Goal: Task Accomplishment & Management: Complete application form

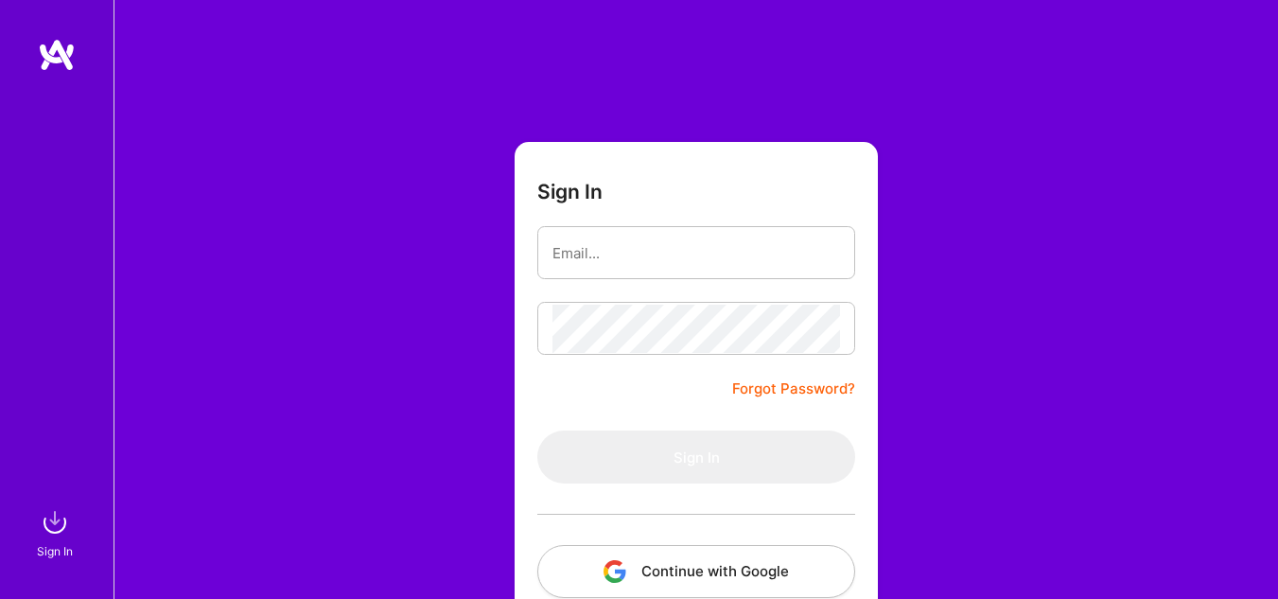
scroll to position [112, 0]
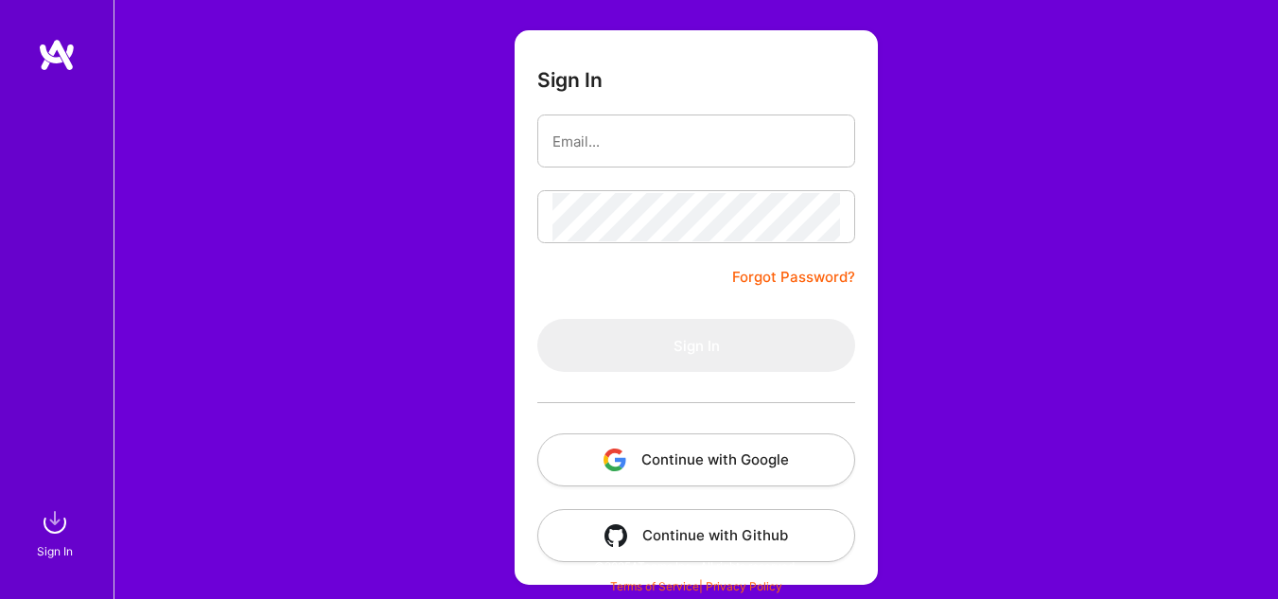
click at [755, 463] on button "Continue with Google" at bounding box center [696, 459] width 318 height 53
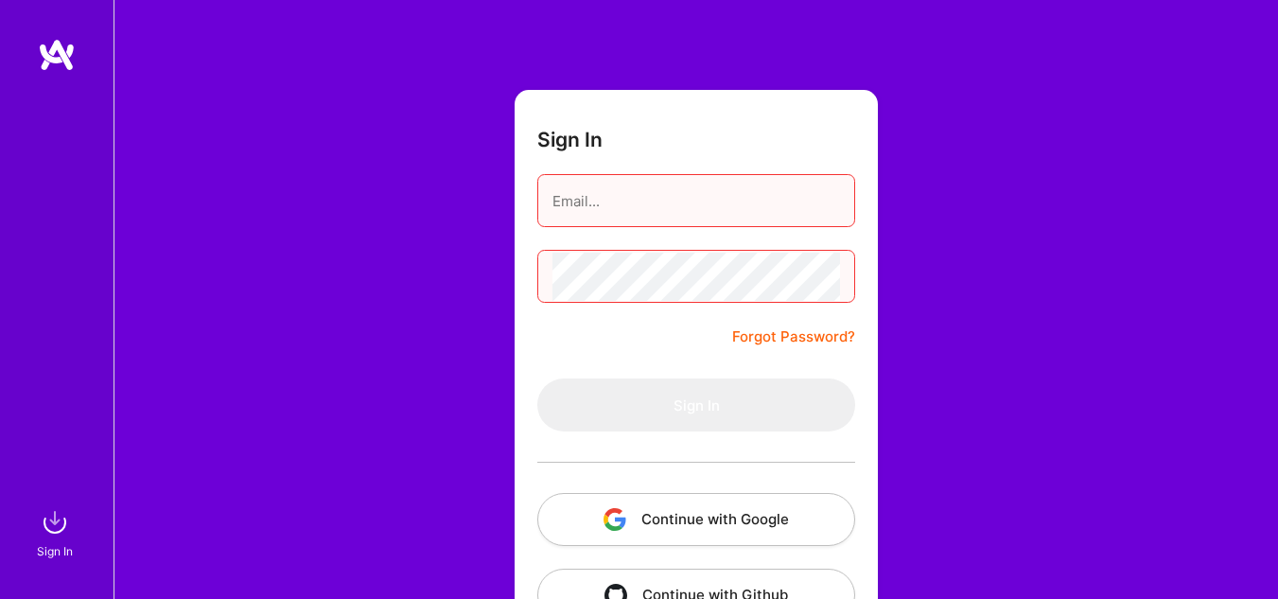
scroll to position [0, 0]
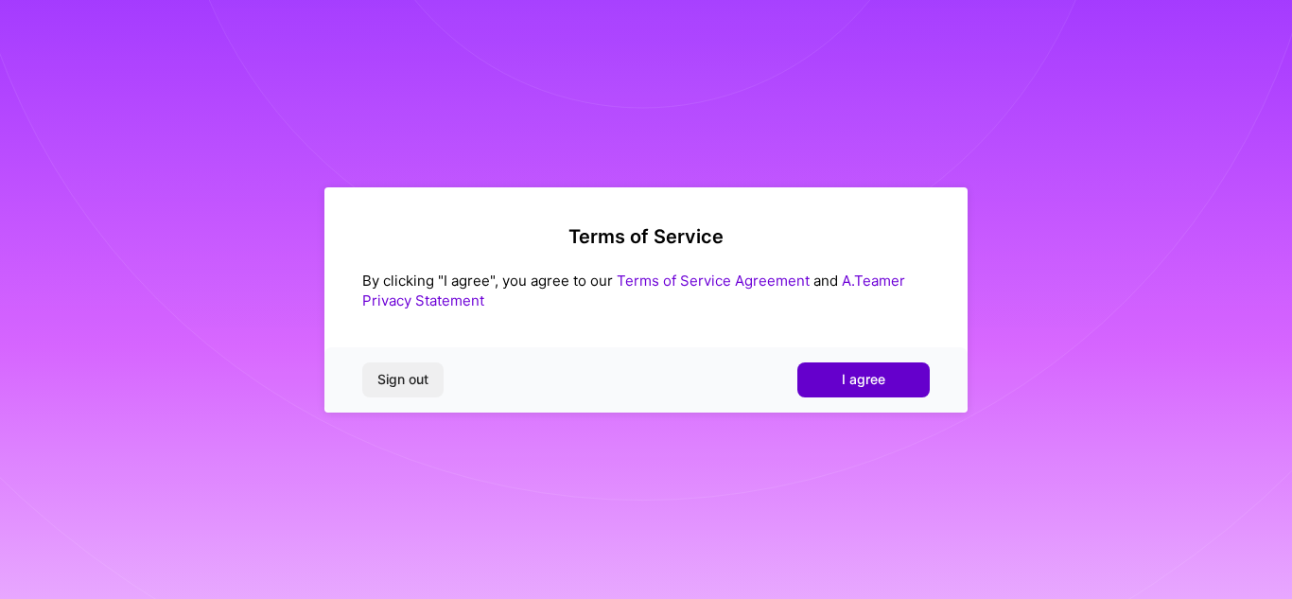
click at [856, 376] on span "I agree" at bounding box center [864, 379] width 44 height 19
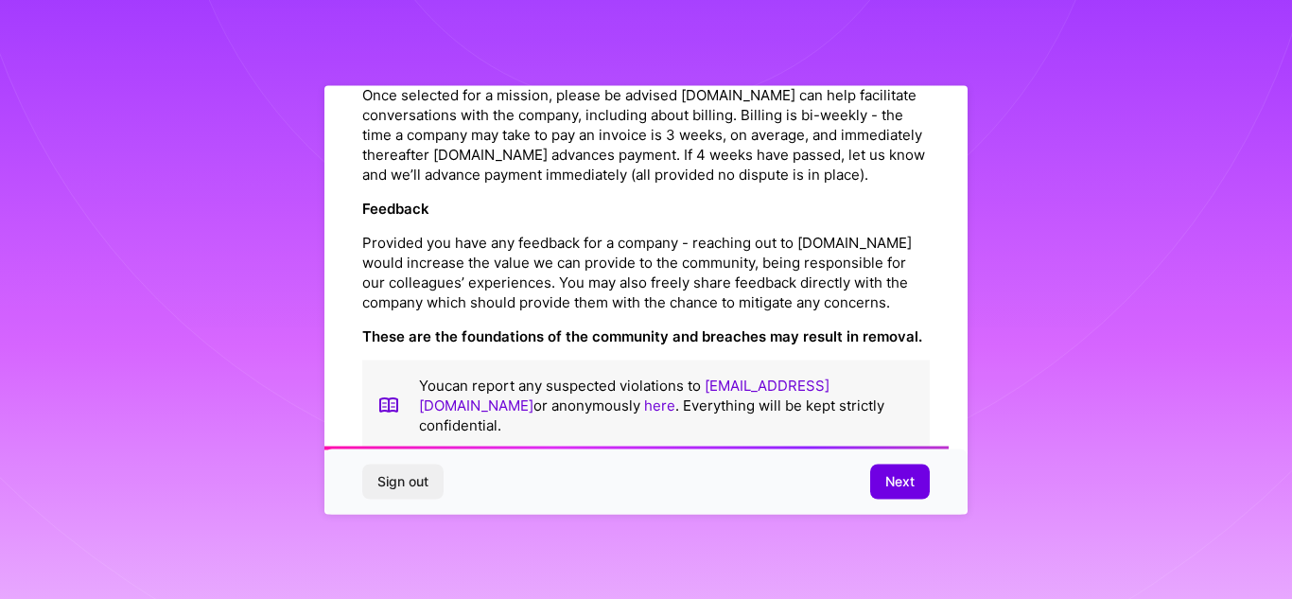
scroll to position [2253, 0]
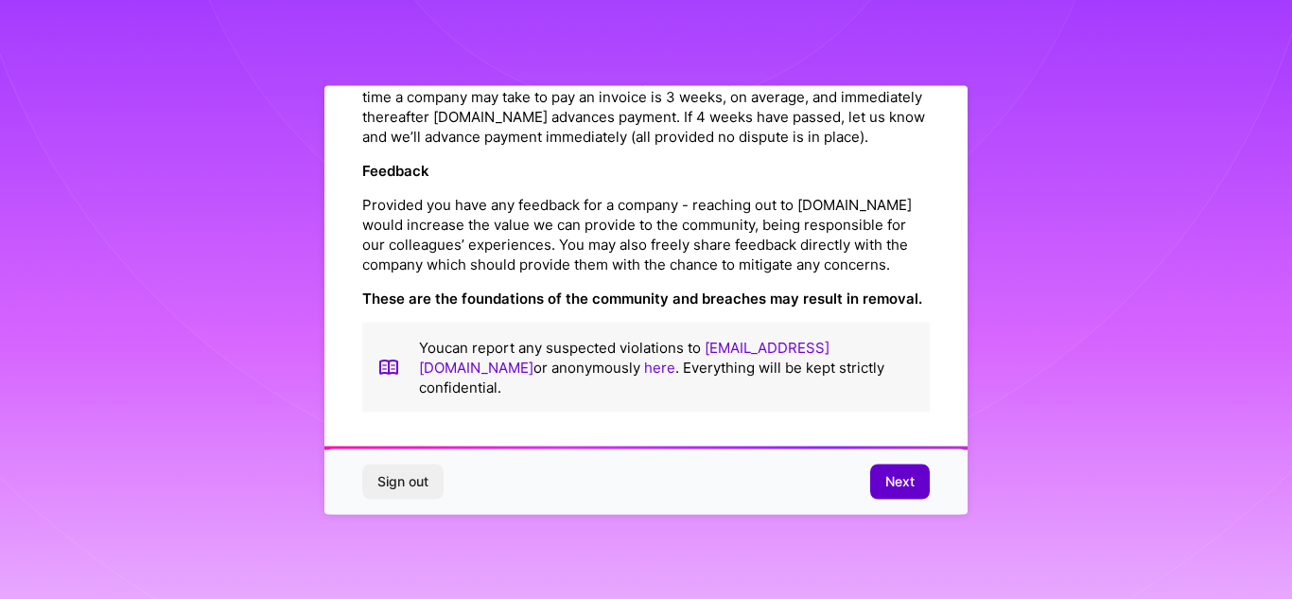
click at [889, 479] on span "Next" at bounding box center [899, 481] width 29 height 19
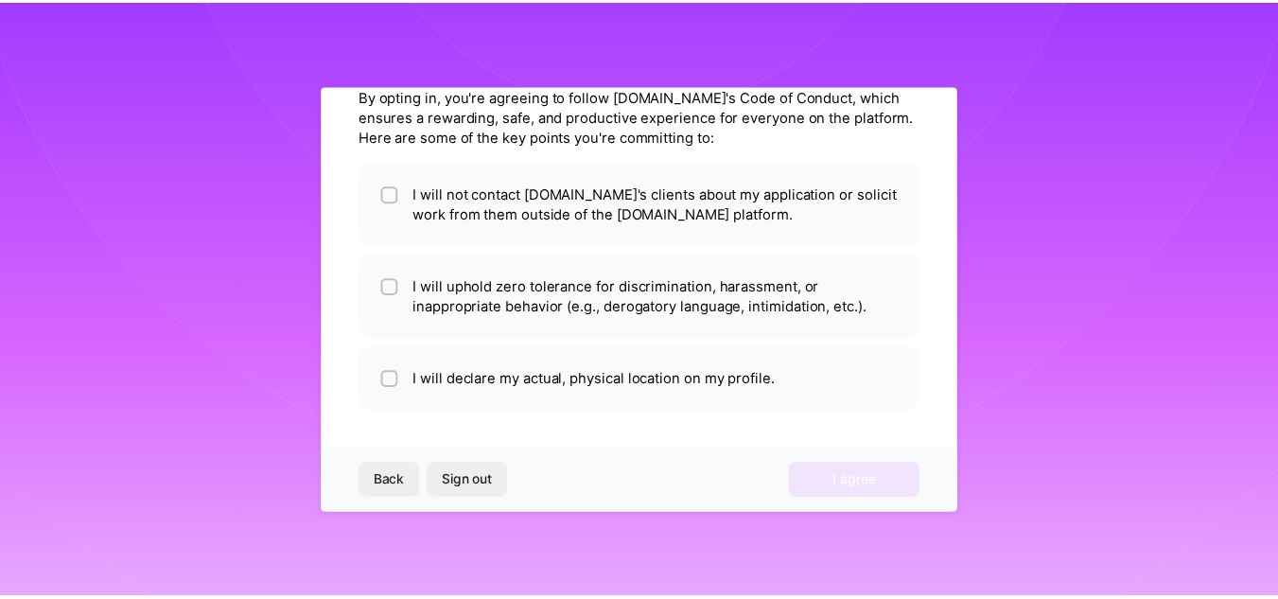
scroll to position [82, 0]
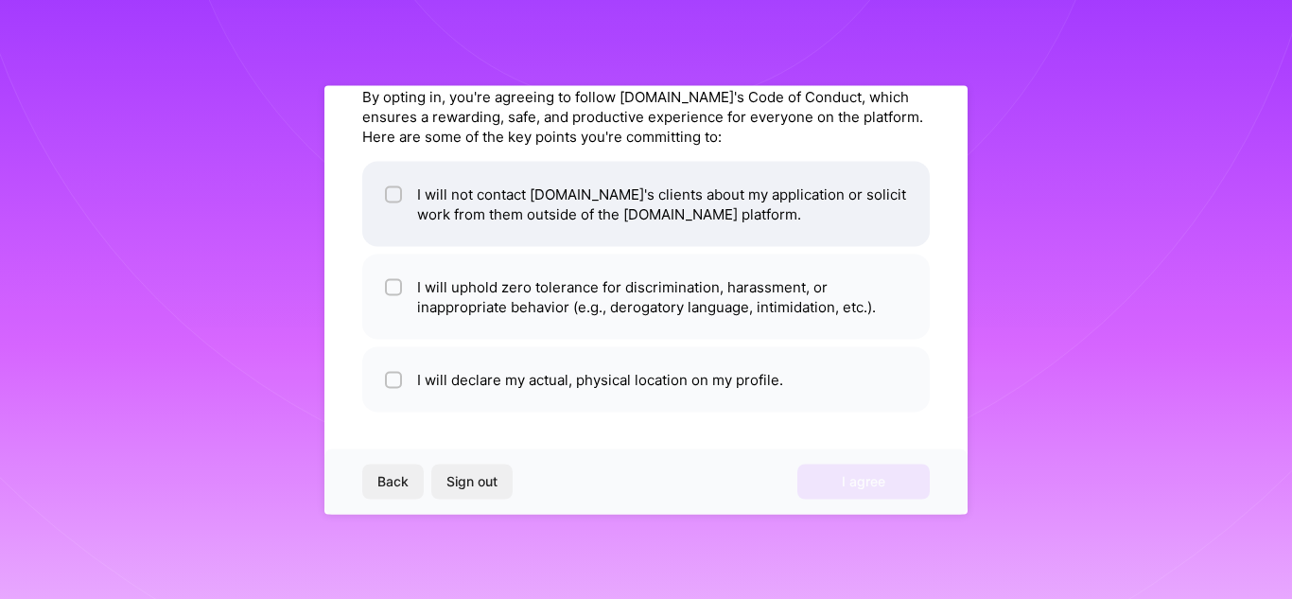
click at [544, 220] on li "I will not contact [DOMAIN_NAME]'s clients about my application or solicit work…" at bounding box center [646, 203] width 568 height 85
checkbox input "true"
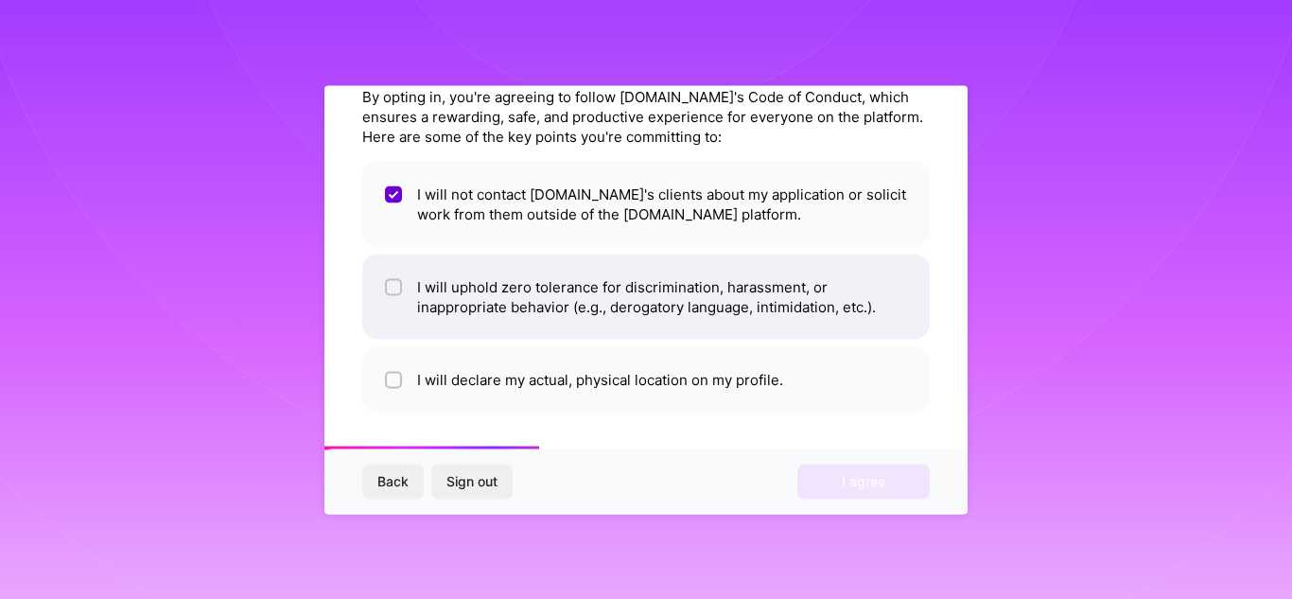
click at [537, 271] on li "I will uphold zero tolerance for discrimination, harassment, or inappropriate b…" at bounding box center [646, 296] width 568 height 85
checkbox input "true"
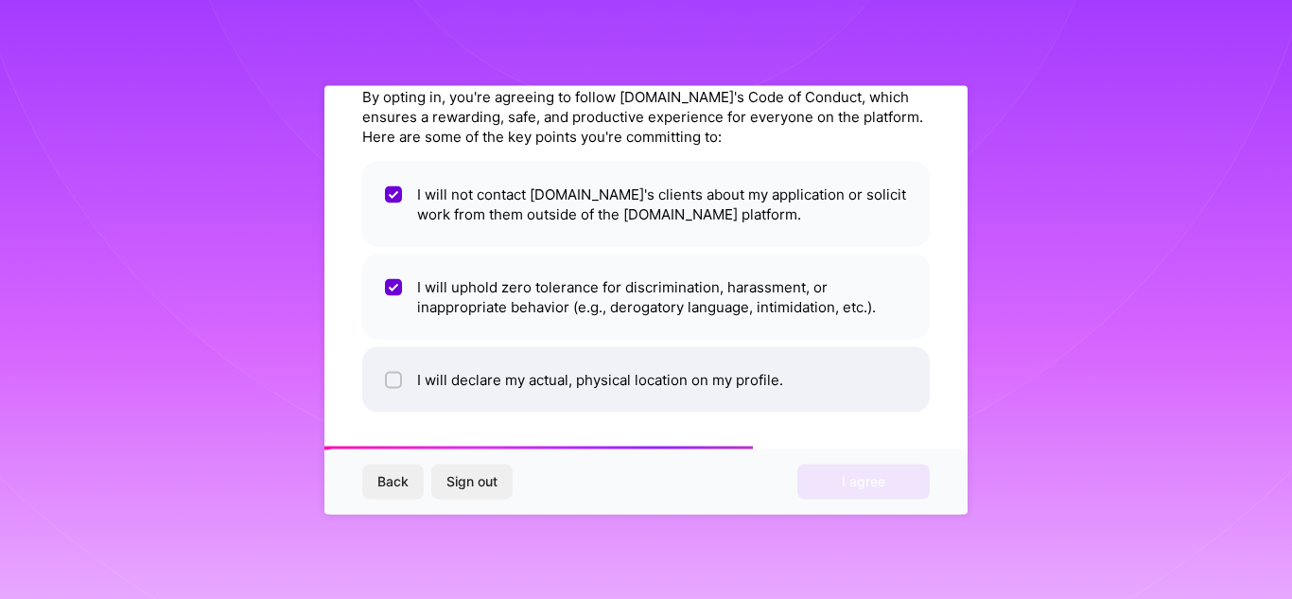
click at [550, 357] on li "I will declare my actual, physical location on my profile." at bounding box center [646, 378] width 568 height 65
checkbox input "true"
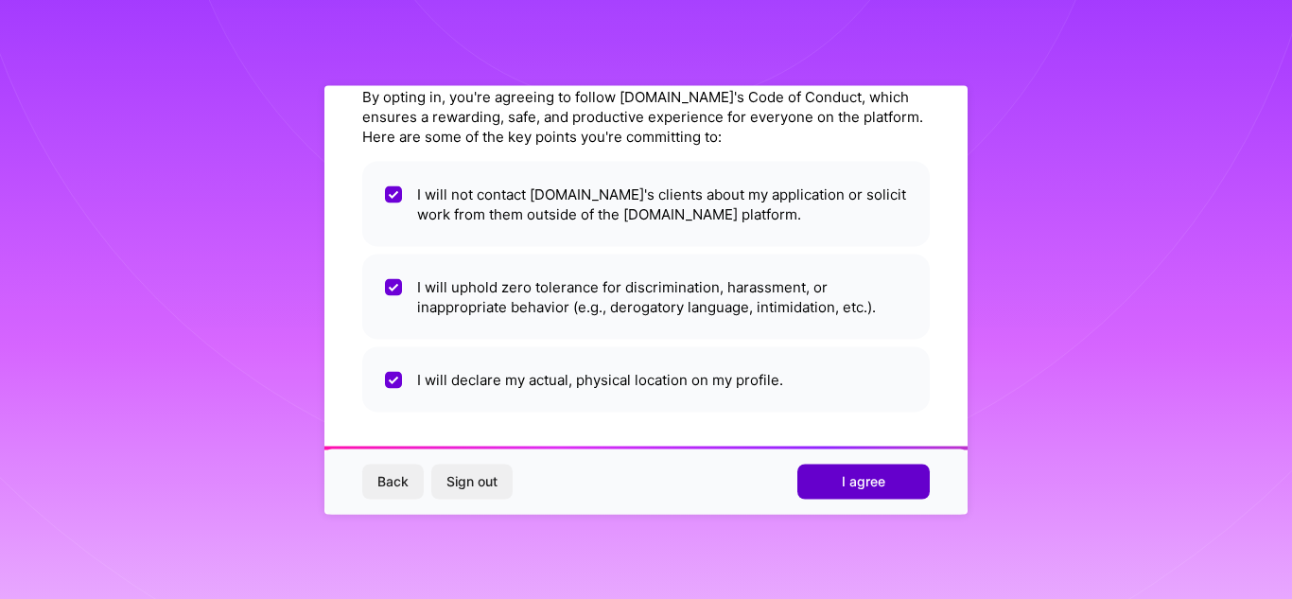
click at [884, 475] on span "I agree" at bounding box center [864, 481] width 44 height 19
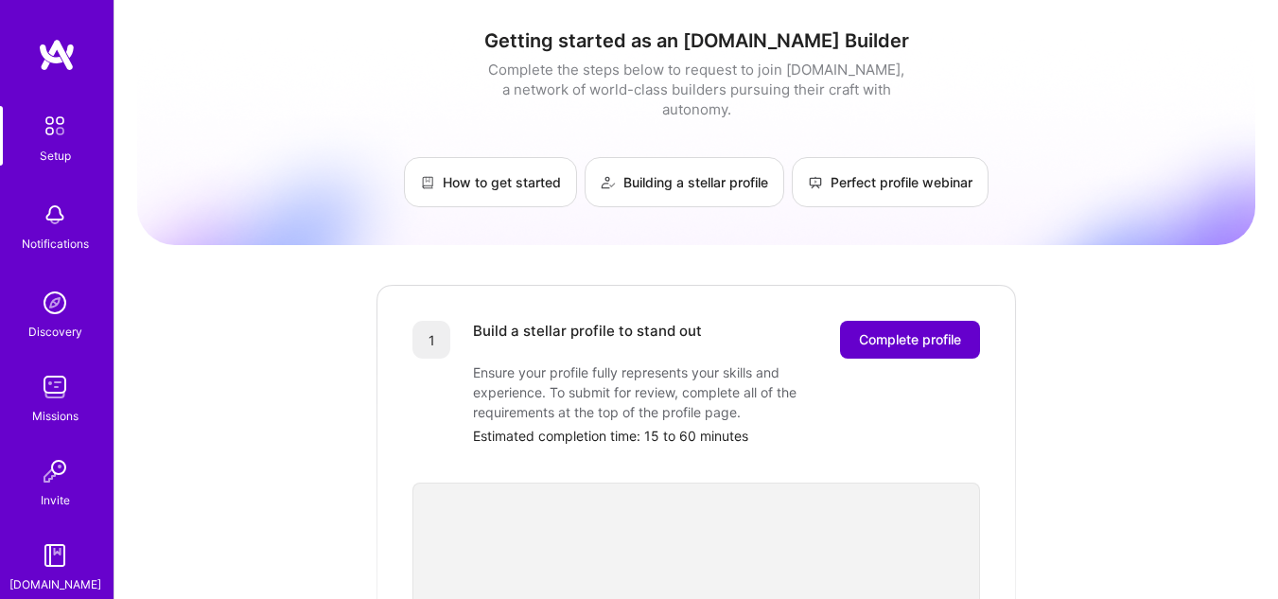
click at [892, 330] on span "Complete profile" at bounding box center [910, 339] width 102 height 19
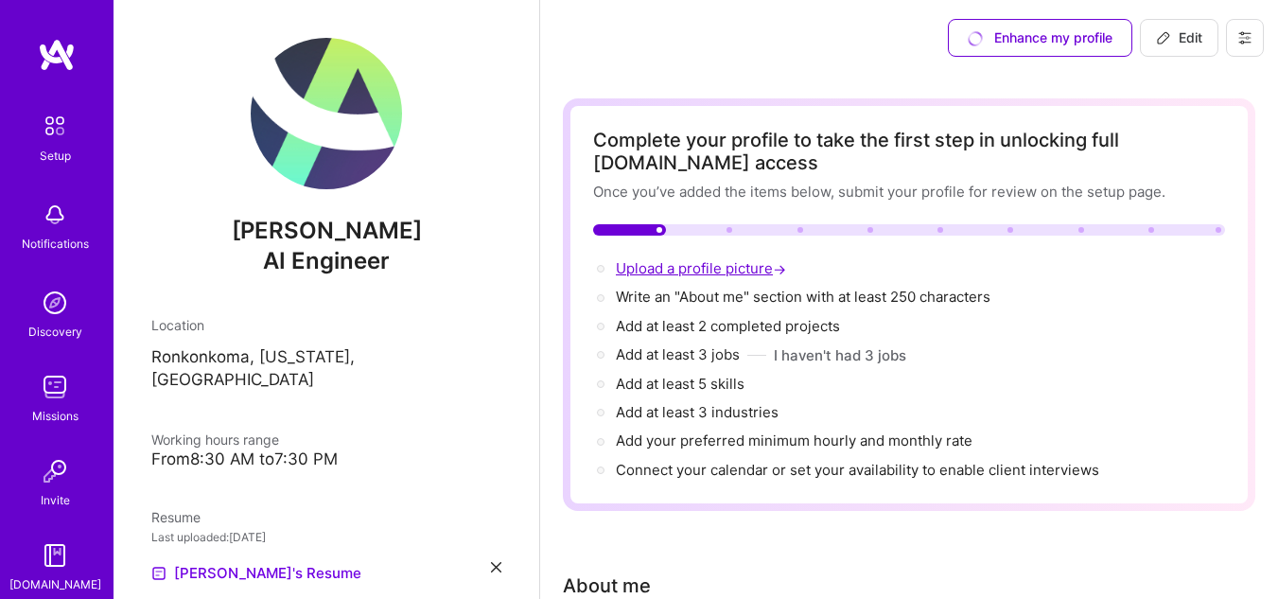
click at [699, 268] on span "Upload a profile picture →" at bounding box center [703, 268] width 174 height 18
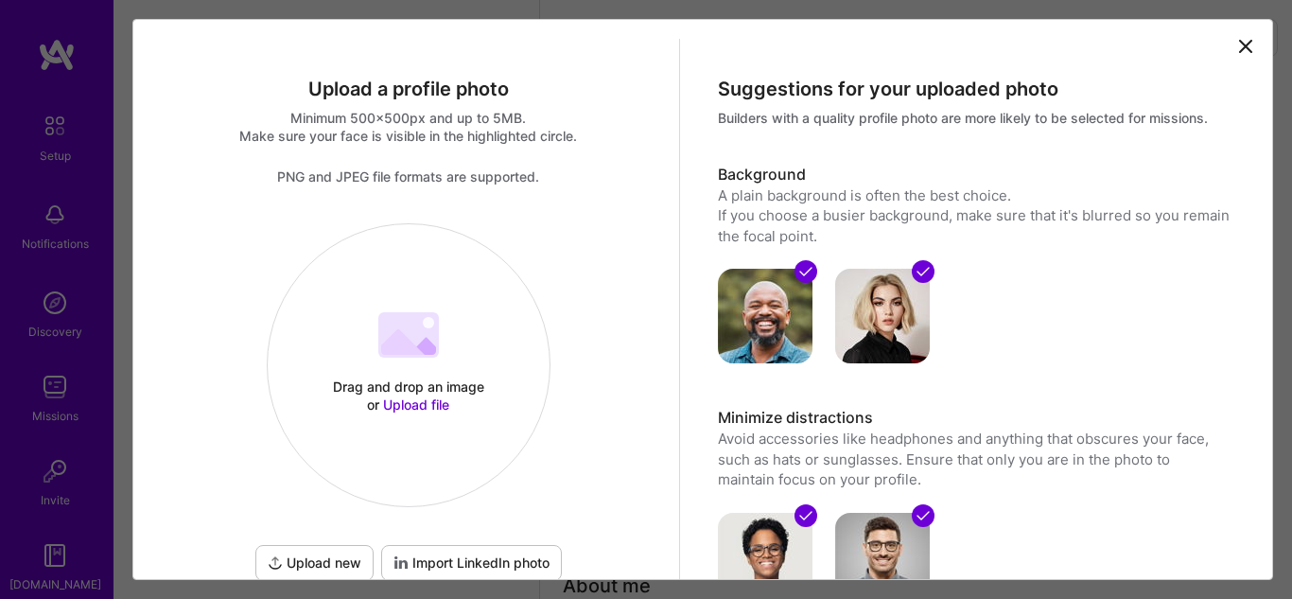
click at [1243, 255] on div "Suggestions for your uploaded photo Builders with a quality profile photo are m…" at bounding box center [974, 465] width 588 height 853
click at [462, 334] on div "Drag and drop an image or Upload file Upload file" at bounding box center [409, 365] width 282 height 201
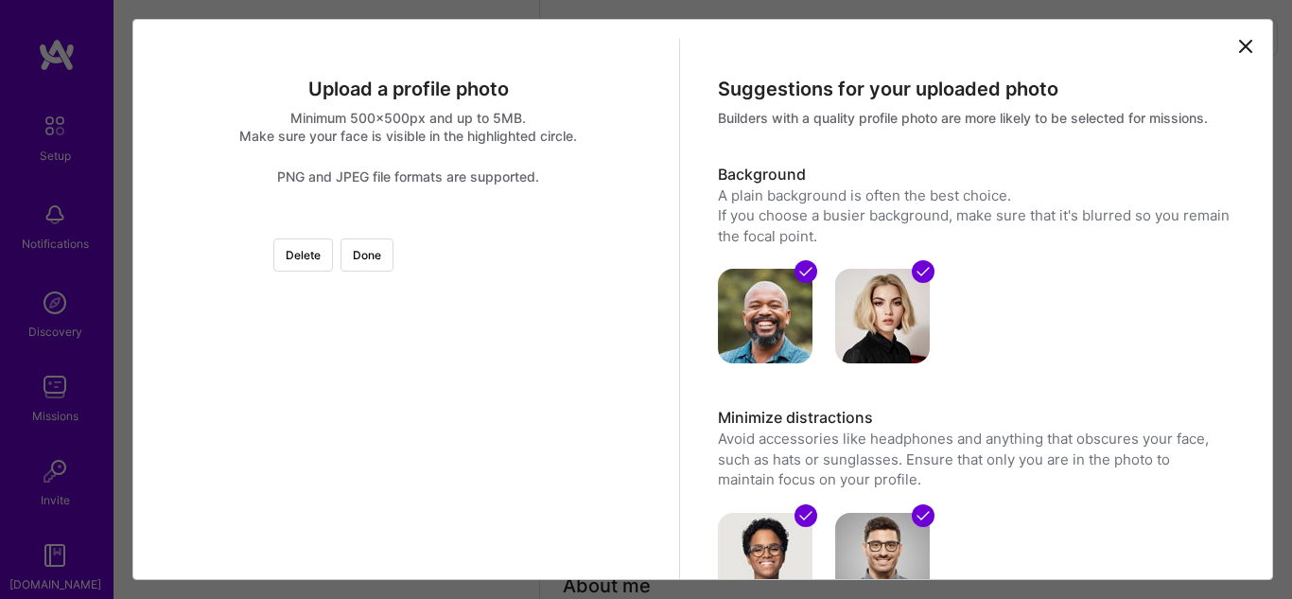
click at [409, 223] on img at bounding box center [409, 223] width 0 height 0
click at [409, 223] on div at bounding box center [409, 223] width 0 height 0
click at [484, 420] on div at bounding box center [580, 388] width 294 height 294
click at [394, 254] on button "Done" at bounding box center [367, 254] width 53 height 33
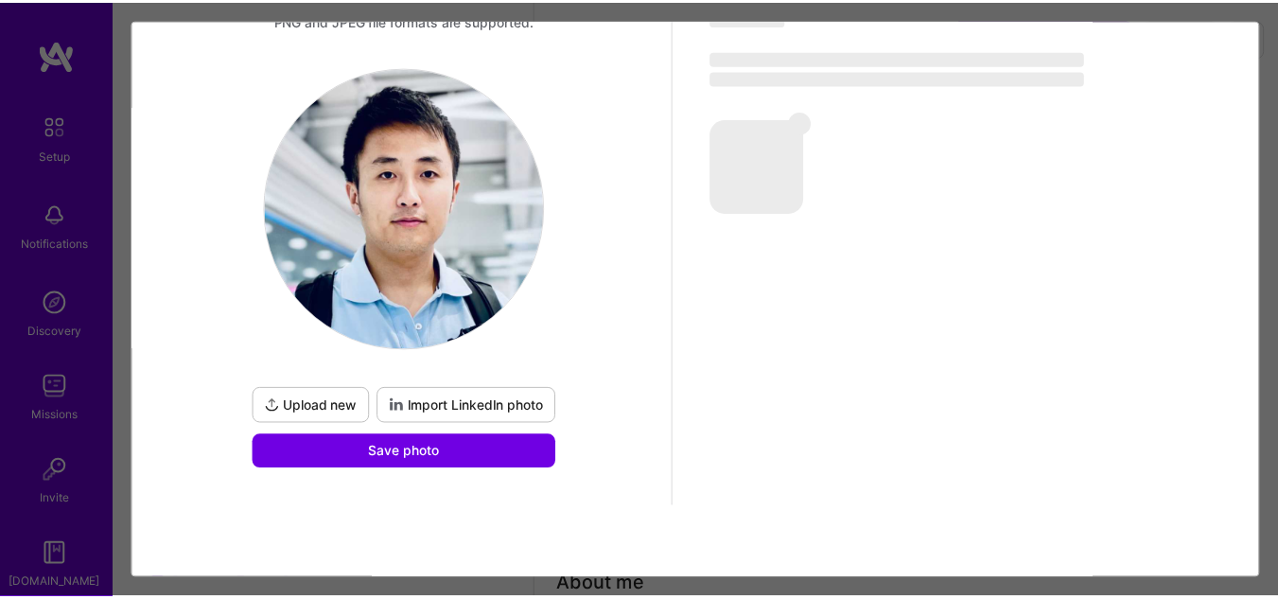
scroll to position [157, 0]
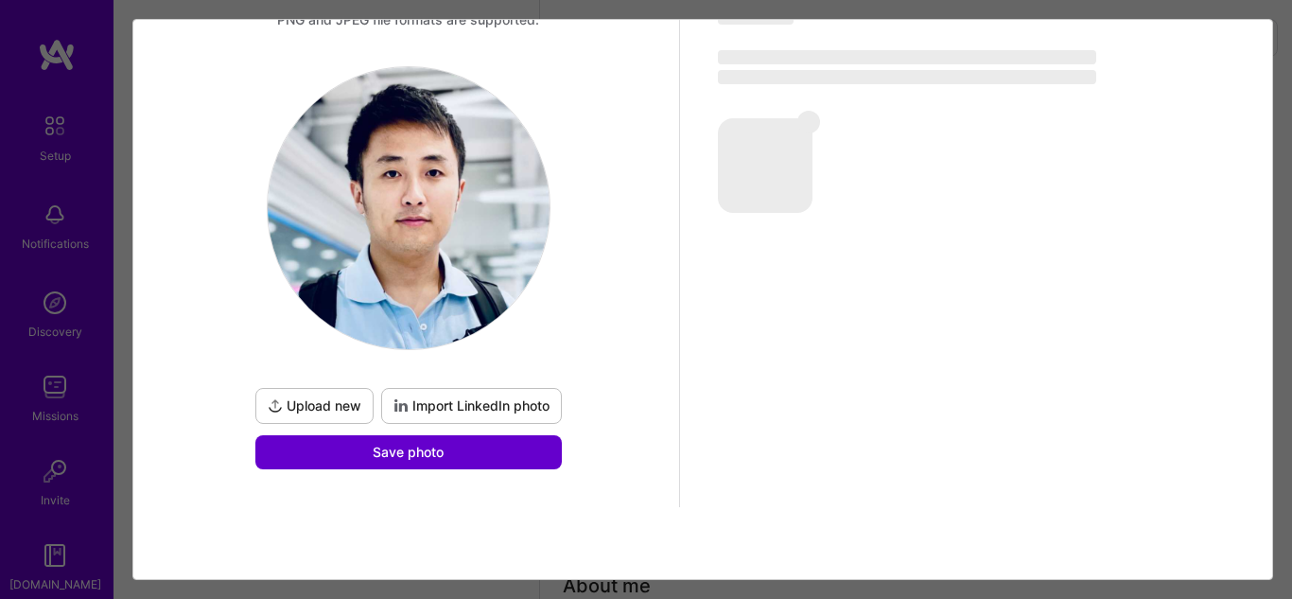
click at [429, 446] on span "Save photo" at bounding box center [408, 452] width 71 height 19
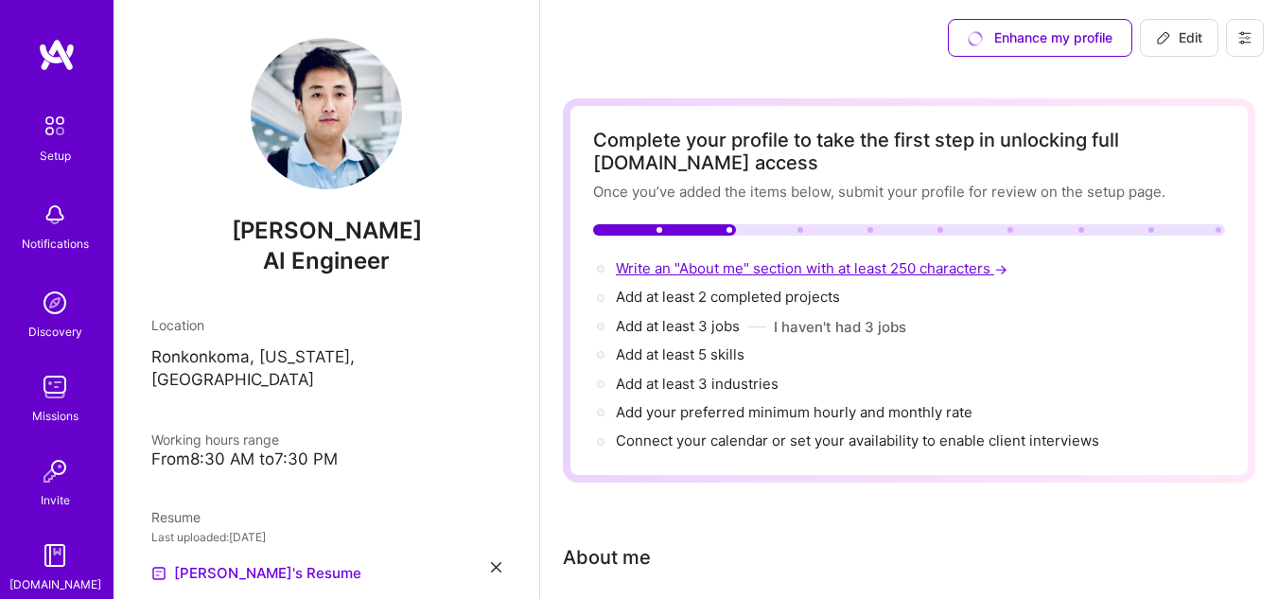
click at [891, 270] on span "Write an "About me" section with at least 250 characters →" at bounding box center [813, 268] width 395 height 18
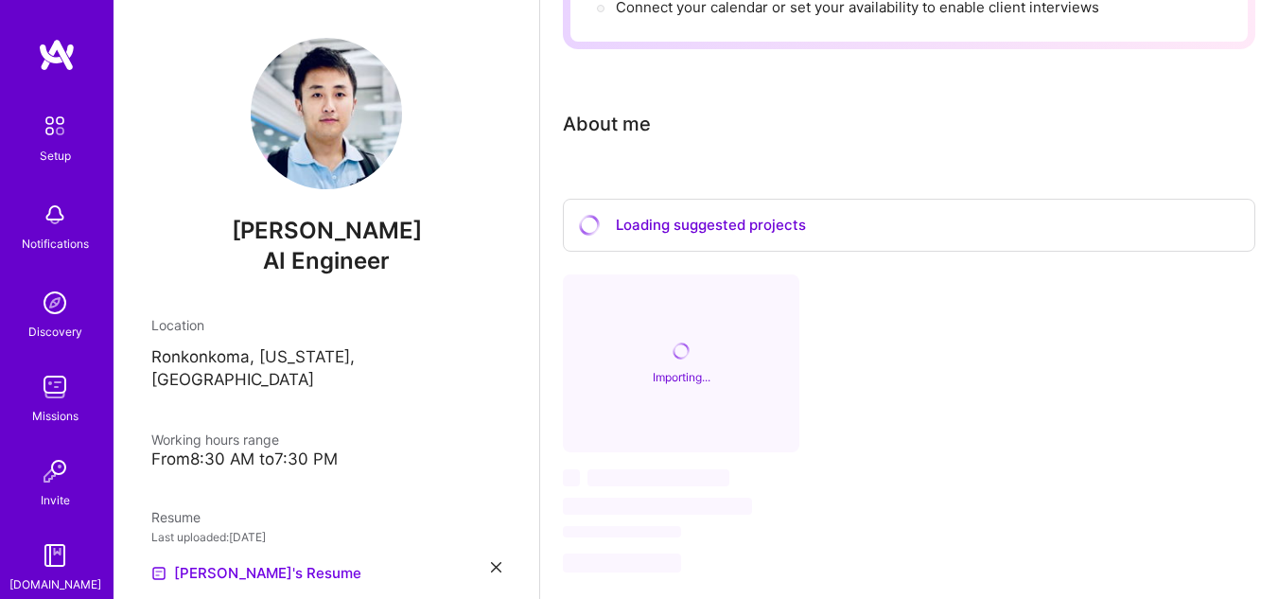
scroll to position [809, 0]
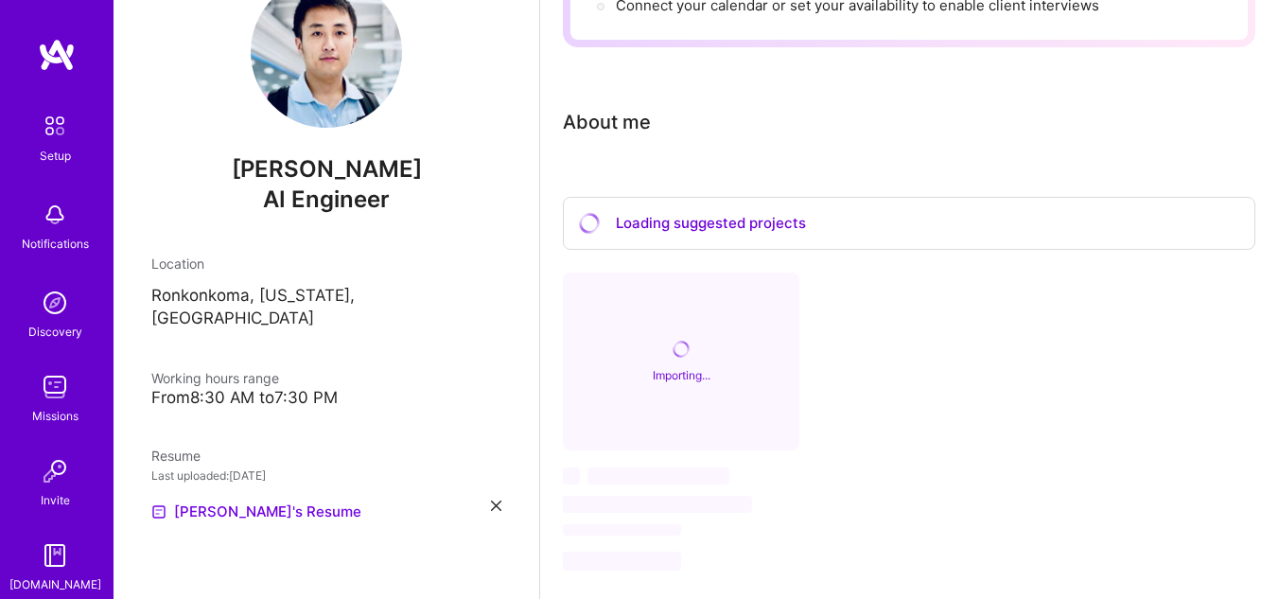
select select "US"
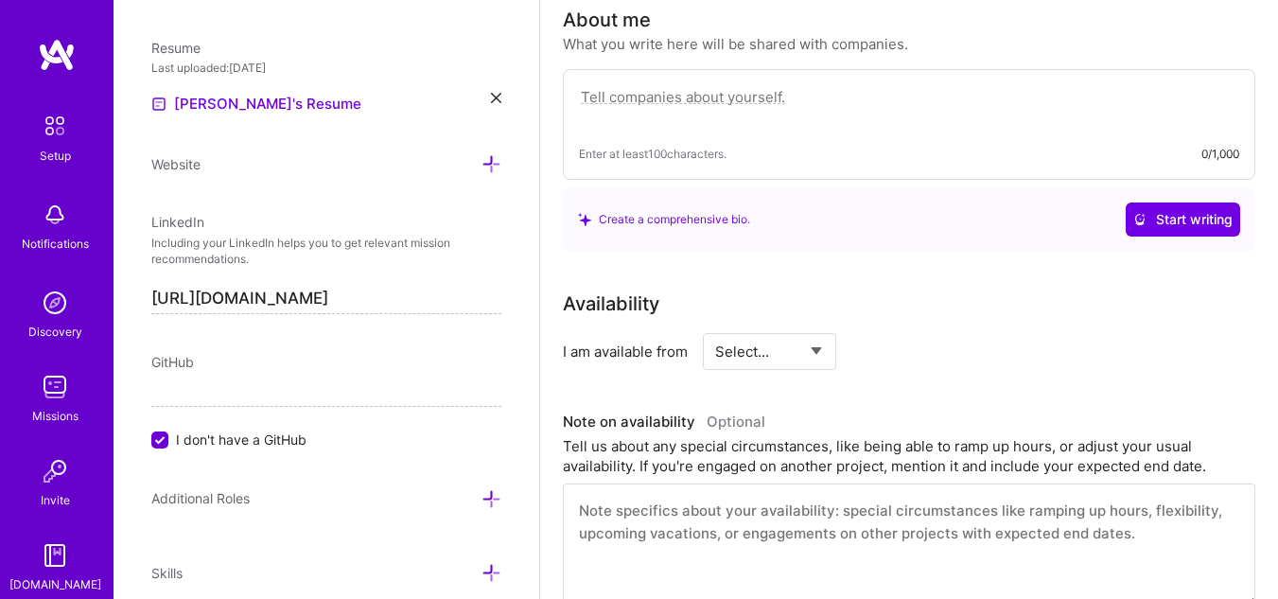
scroll to position [543, 0]
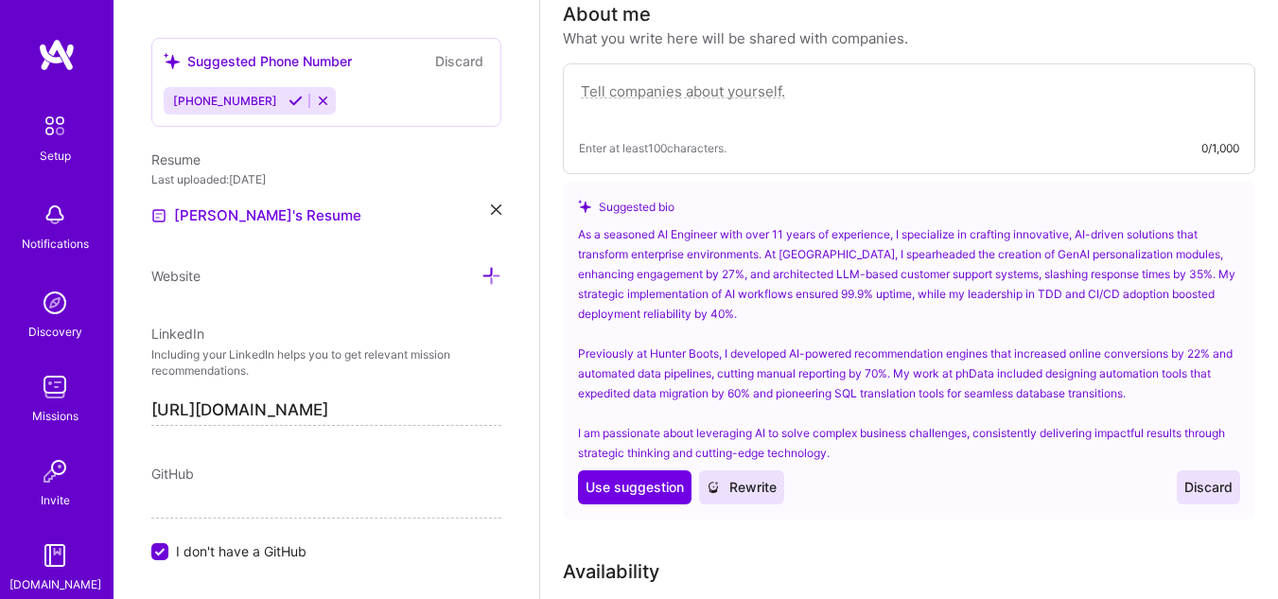
click at [655, 98] on textarea at bounding box center [909, 101] width 660 height 44
click at [653, 98] on textarea at bounding box center [909, 101] width 660 height 44
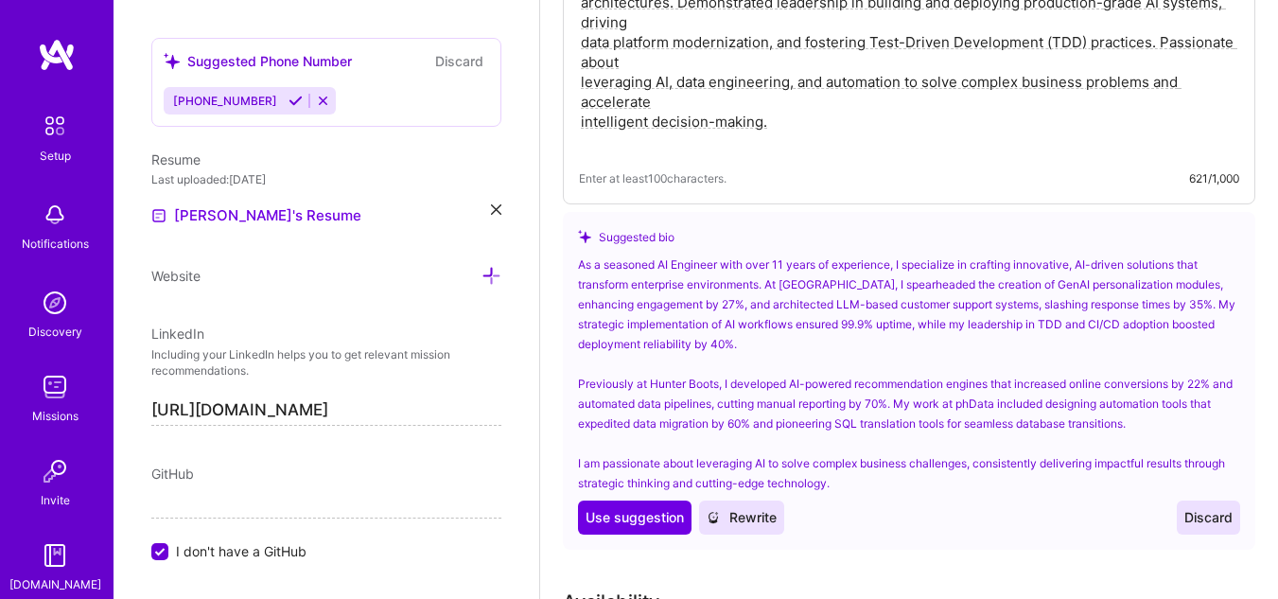
scroll to position [732, 0]
click at [639, 515] on span "Use suggestion" at bounding box center [635, 516] width 98 height 19
type textarea "As a seasoned AI Engineer with over 11 years of experience, I specialize in cra…"
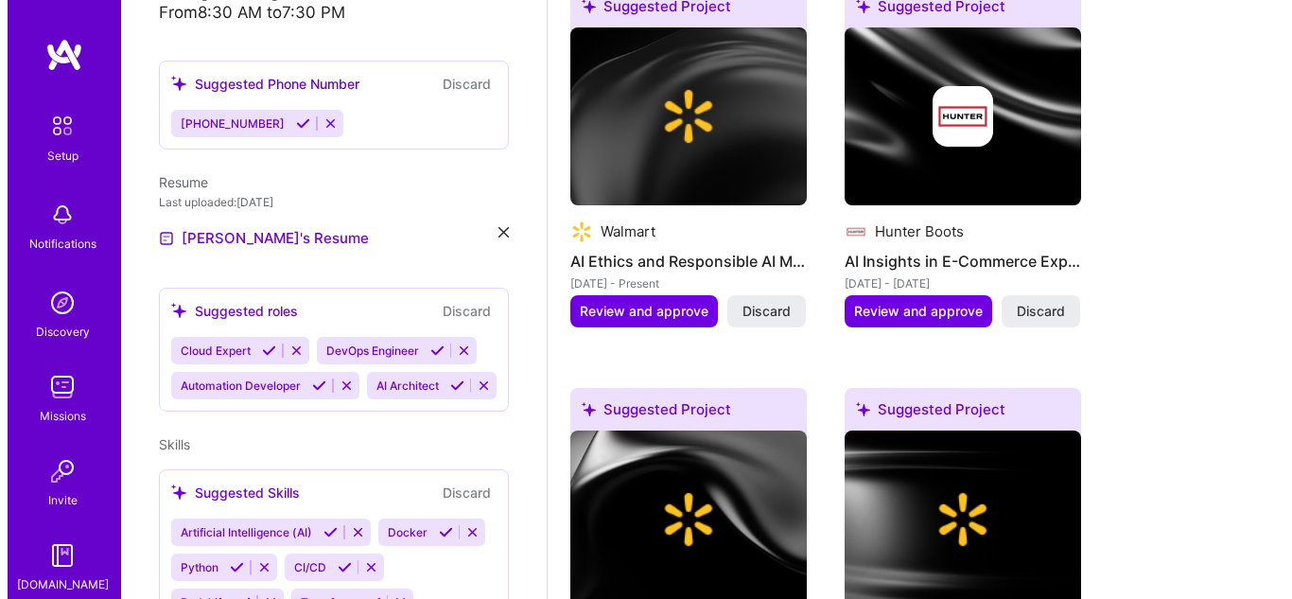
scroll to position [946, 0]
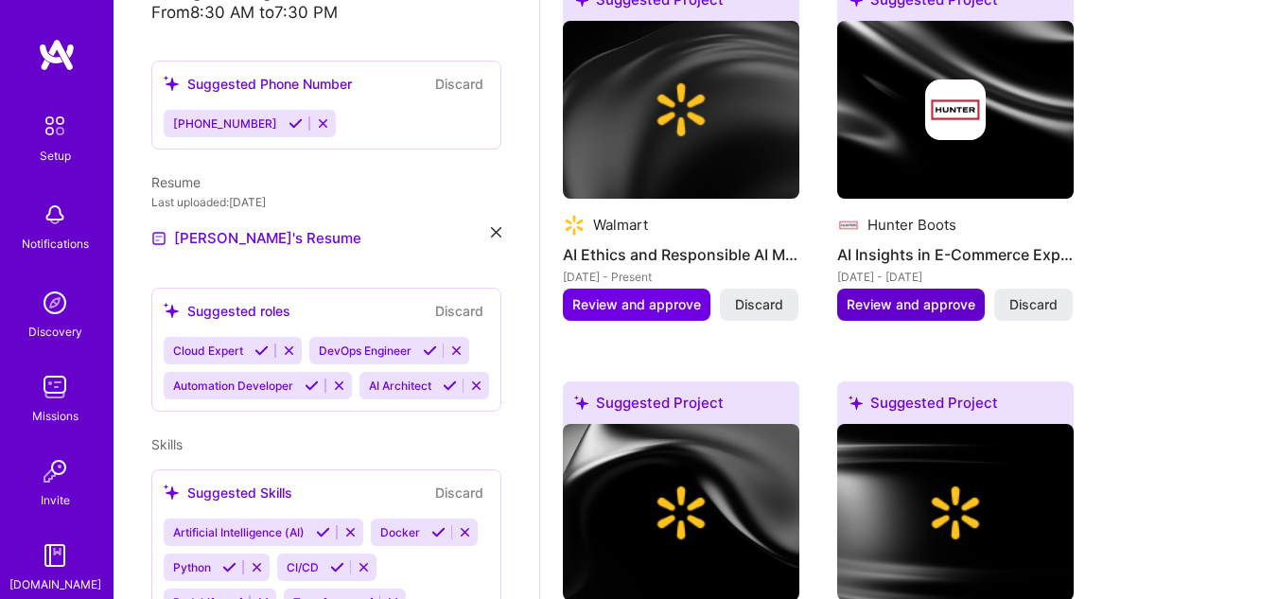
click at [866, 306] on span "Review and approve" at bounding box center [911, 304] width 129 height 19
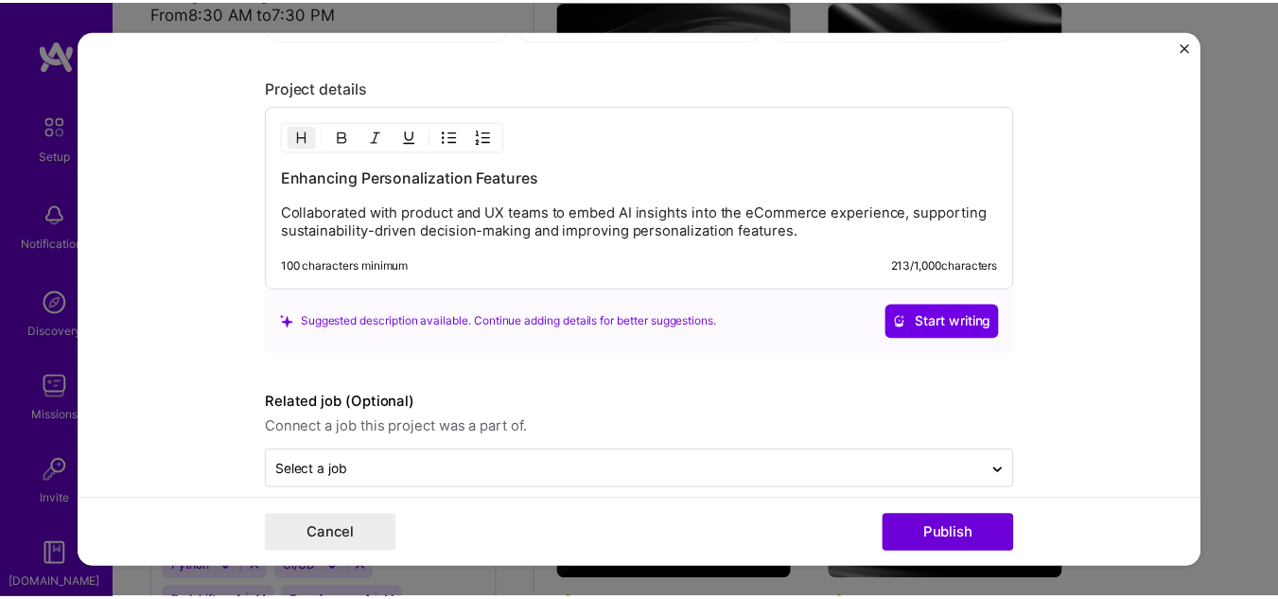
scroll to position [1565, 0]
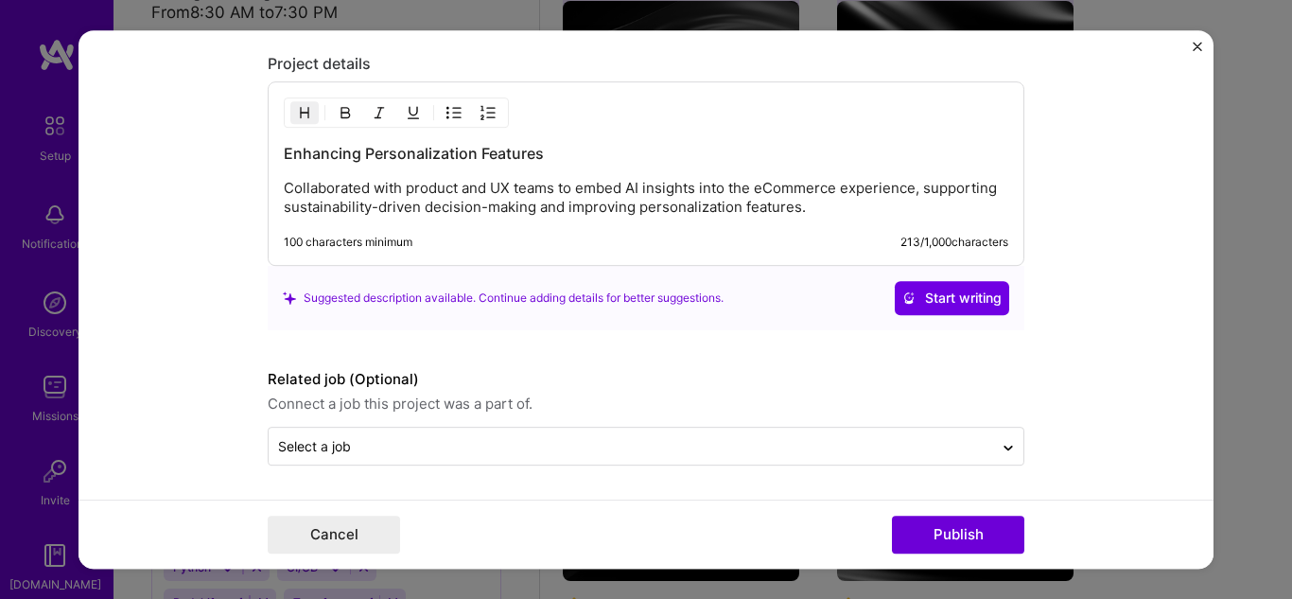
click at [1201, 46] on img "Close" at bounding box center [1197, 46] width 9 height 9
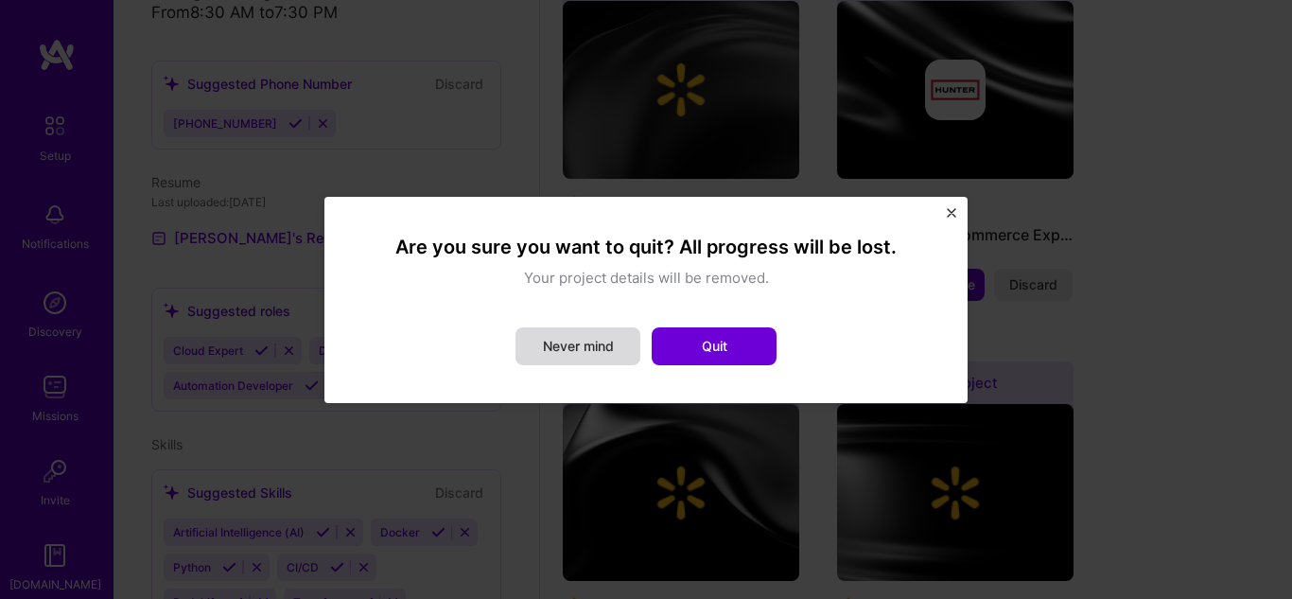
click at [611, 350] on button "Never mind" at bounding box center [578, 346] width 125 height 38
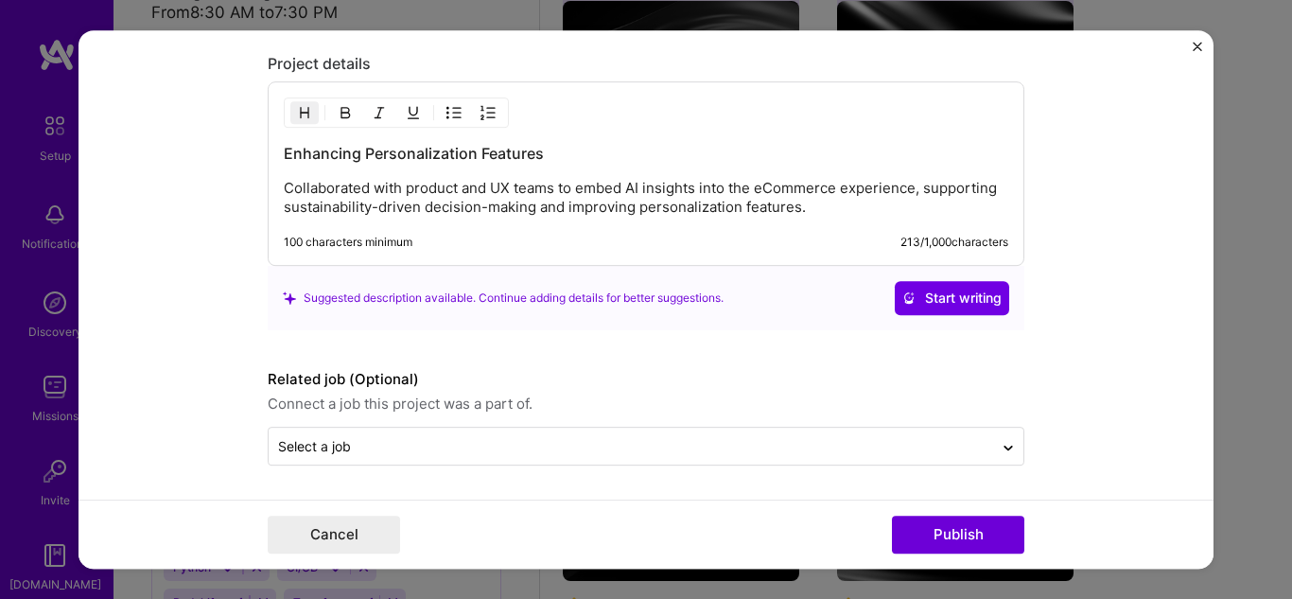
click at [1199, 47] on img "Close" at bounding box center [1197, 46] width 9 height 9
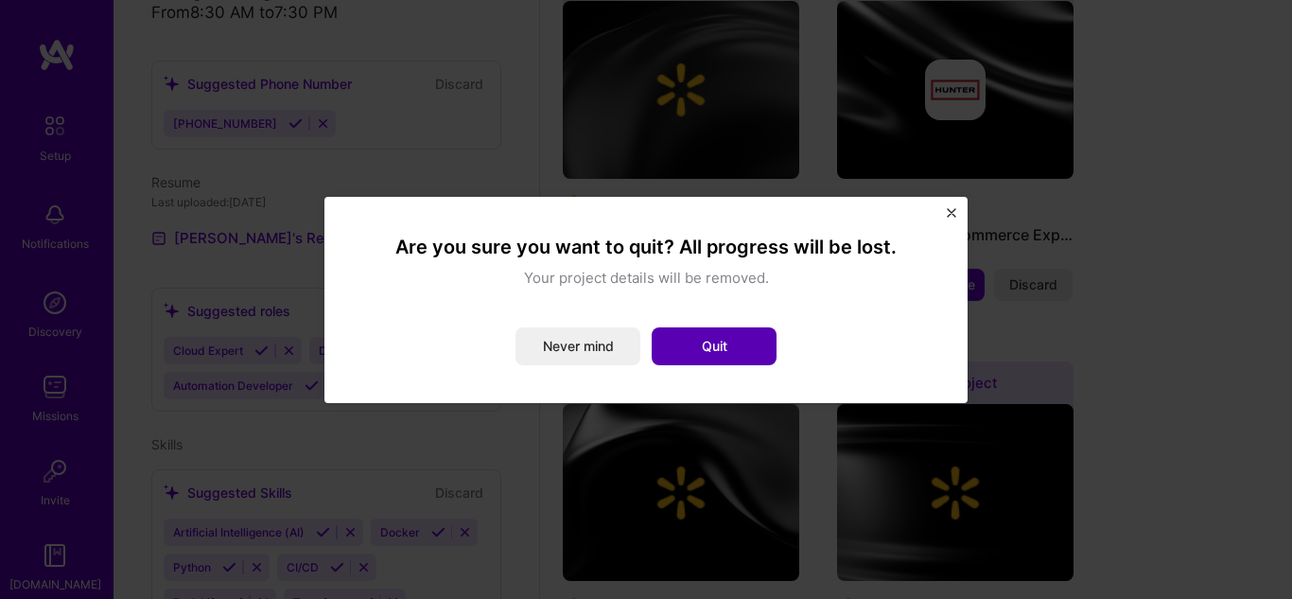
click at [703, 351] on button "Quit" at bounding box center [714, 346] width 125 height 38
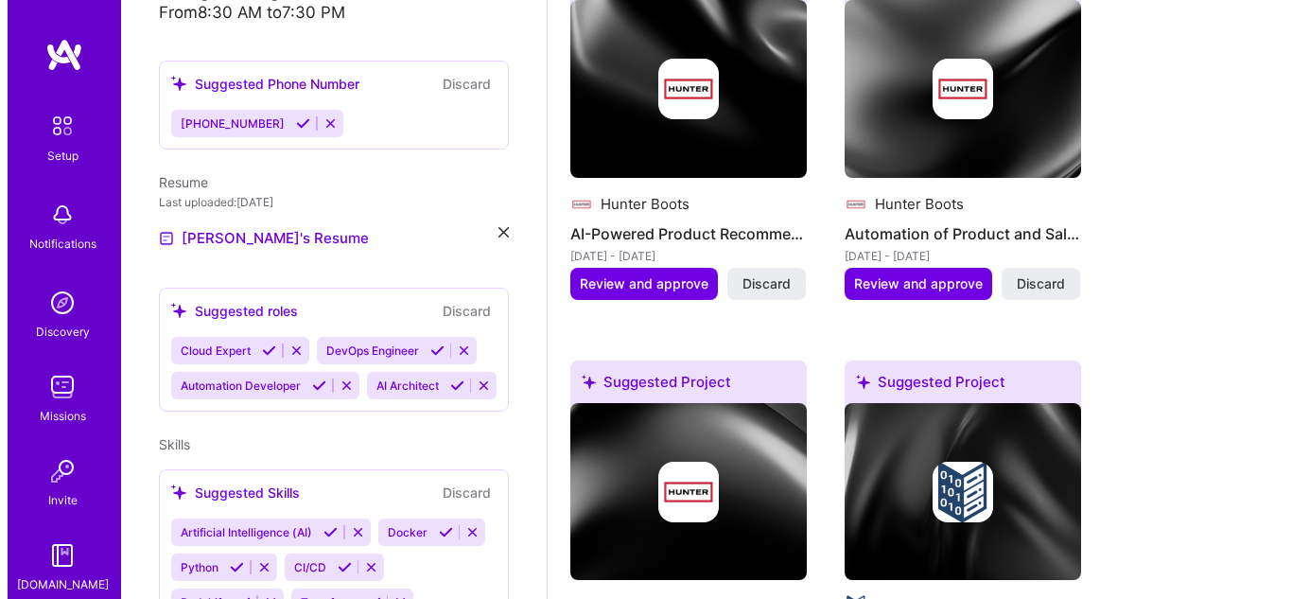
scroll to position [1797, 0]
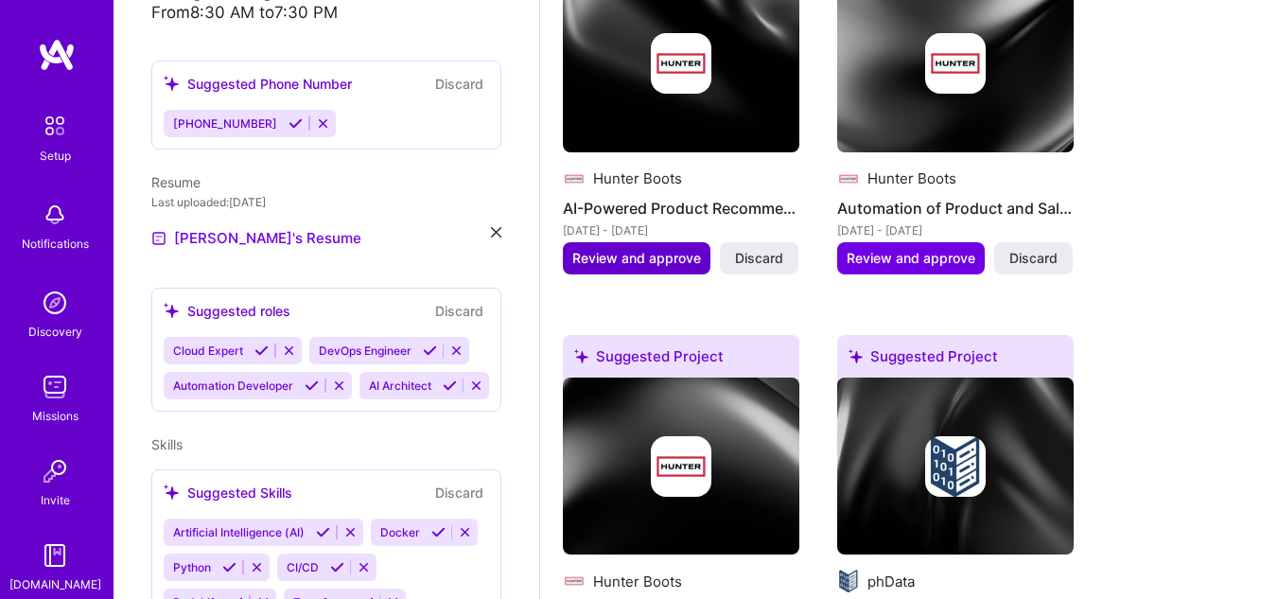
click at [643, 255] on span "Review and approve" at bounding box center [636, 258] width 129 height 19
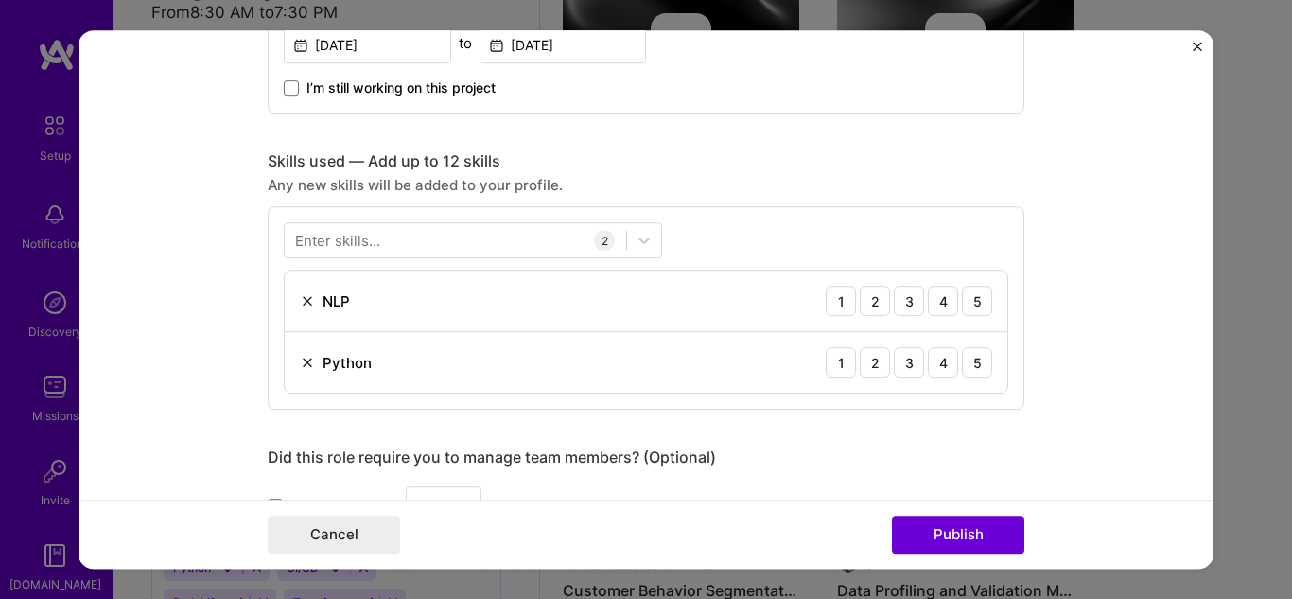
scroll to position [851, 0]
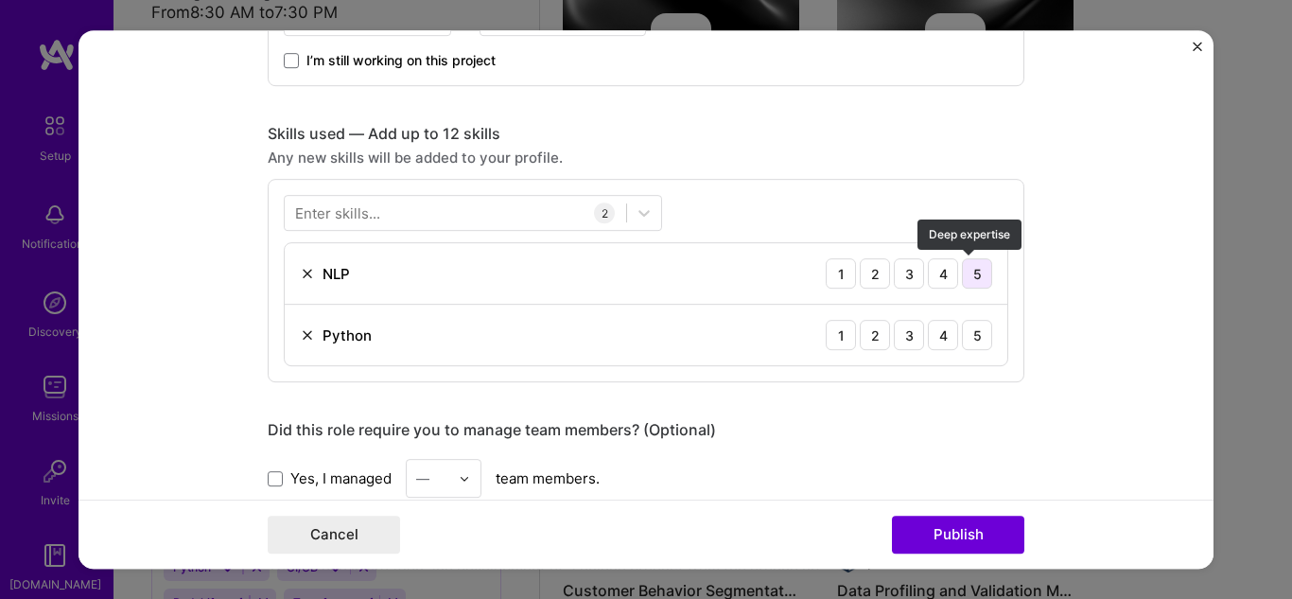
click at [968, 276] on div "5" at bounding box center [977, 274] width 30 height 30
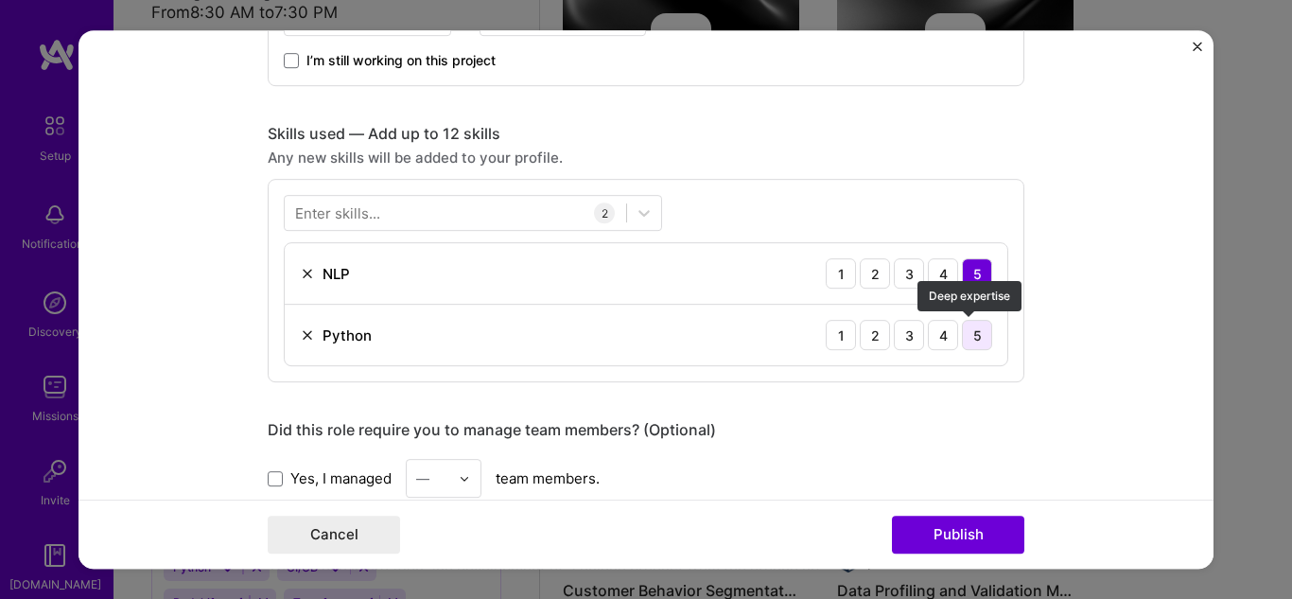
click at [979, 337] on div "5" at bounding box center [977, 336] width 30 height 30
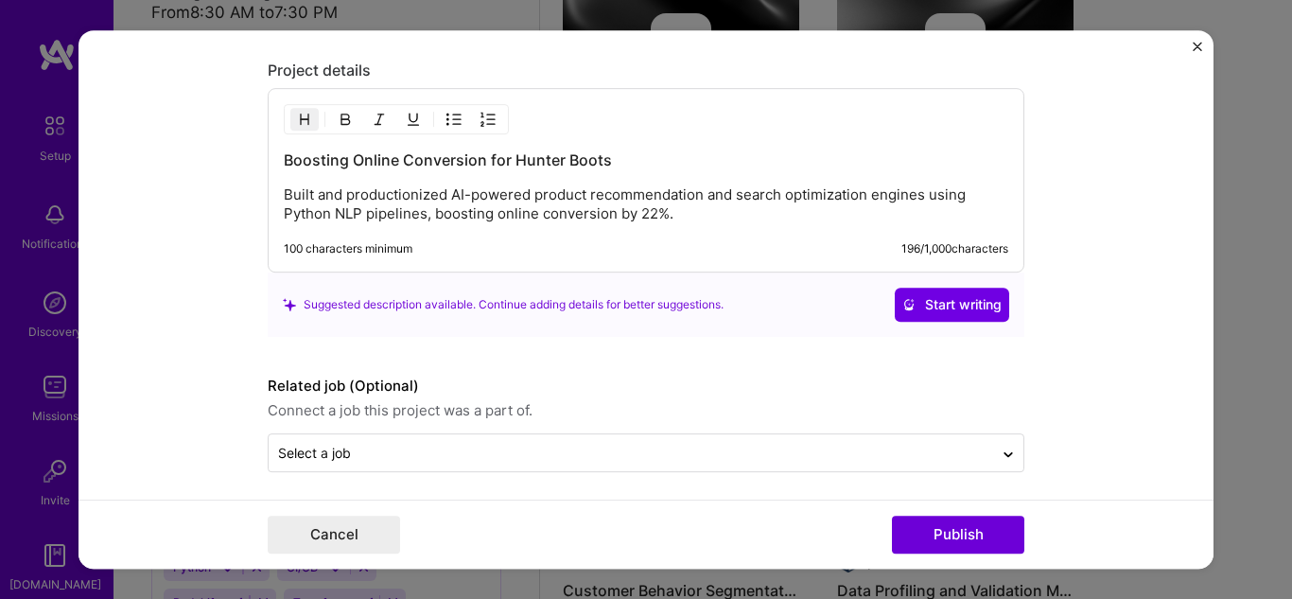
scroll to position [1700, 0]
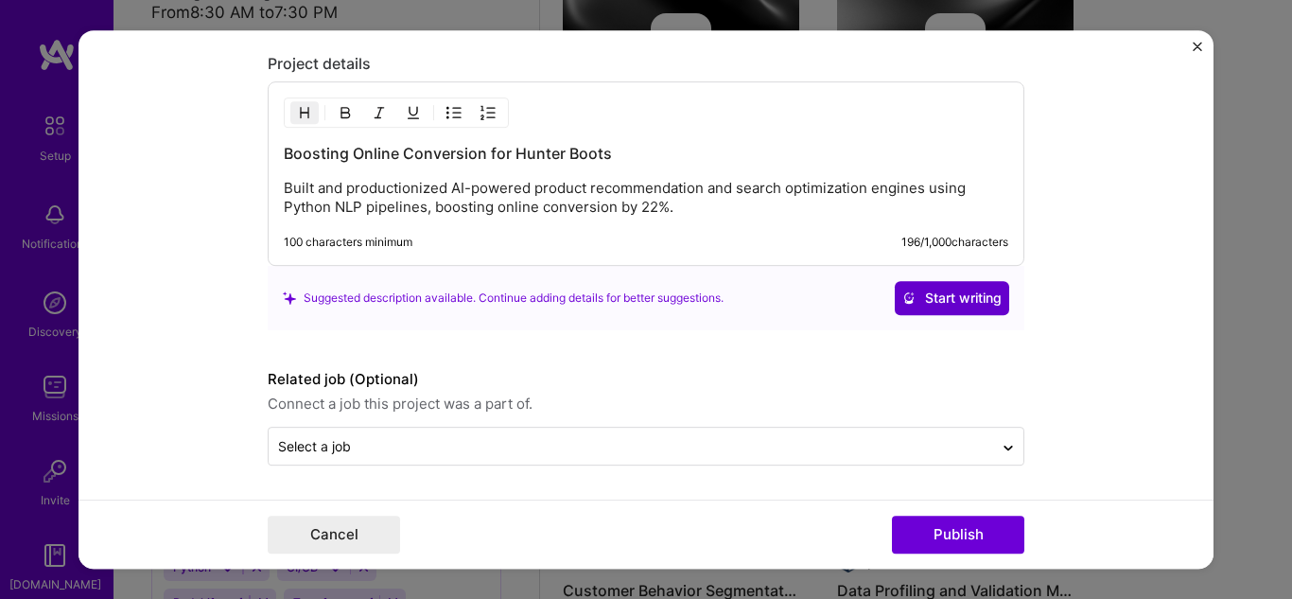
click at [919, 294] on span "Start writing" at bounding box center [951, 298] width 99 height 19
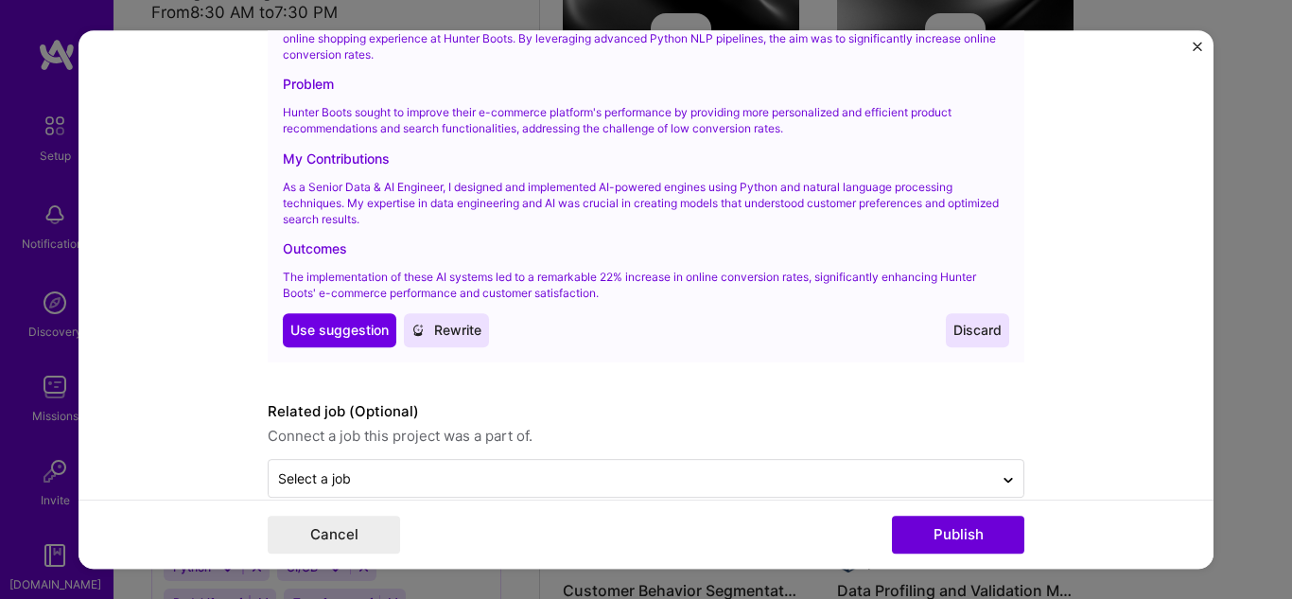
scroll to position [2056, 0]
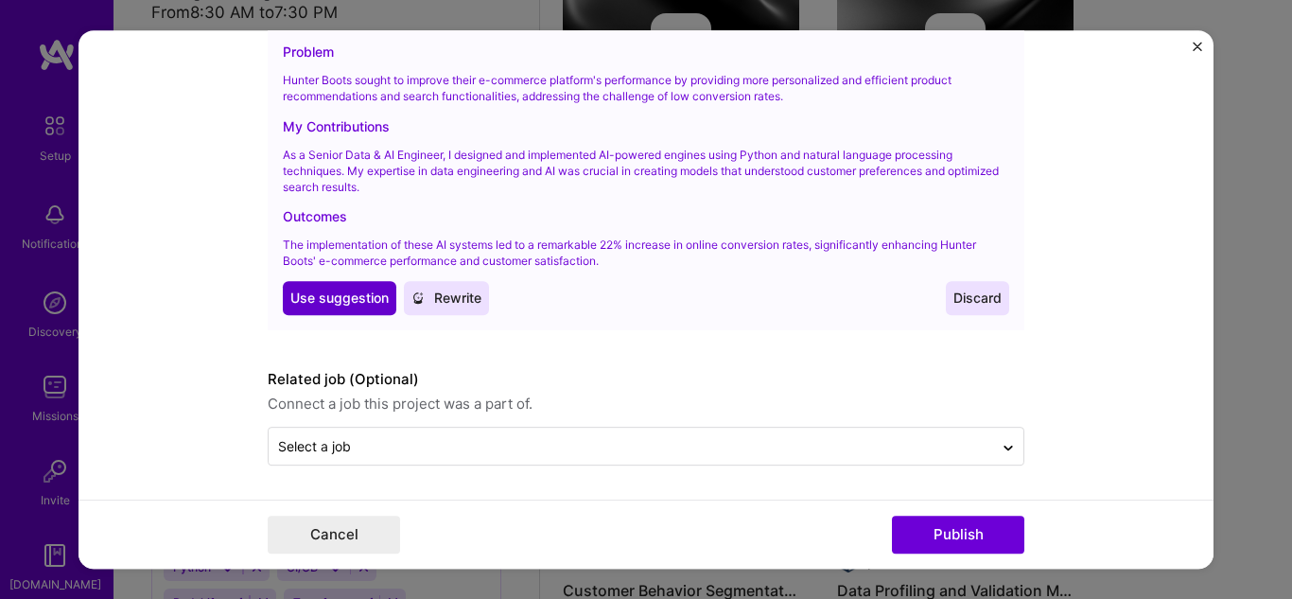
click at [331, 284] on button "Use Use suggestion" at bounding box center [340, 298] width 114 height 34
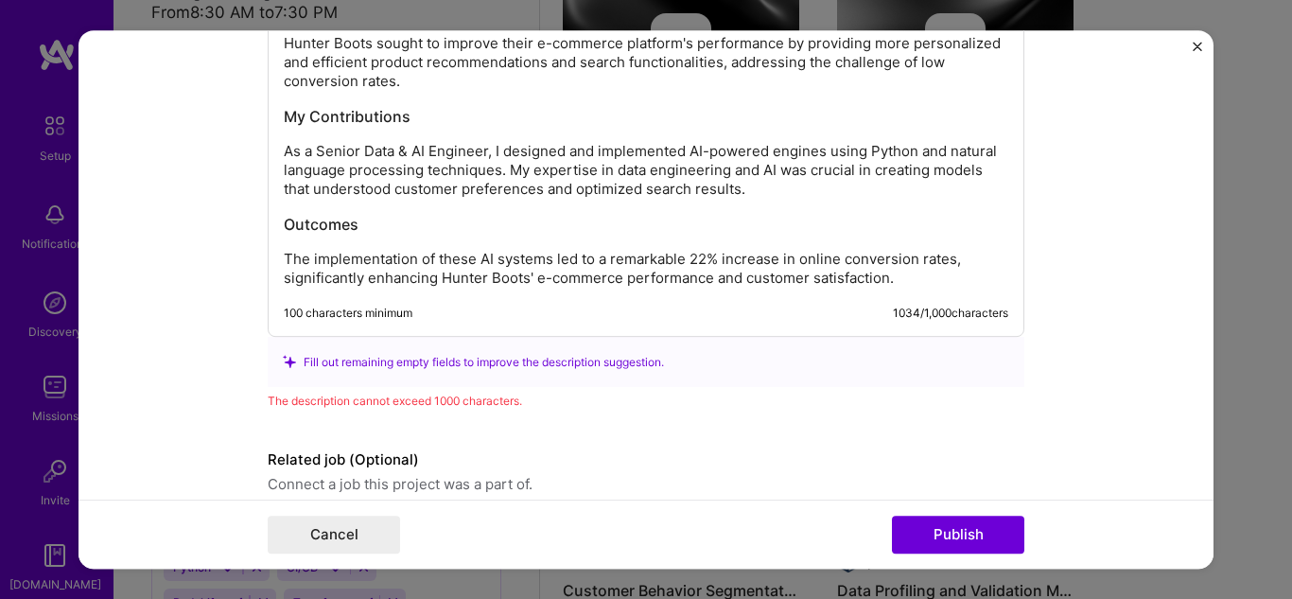
scroll to position [2033, 0]
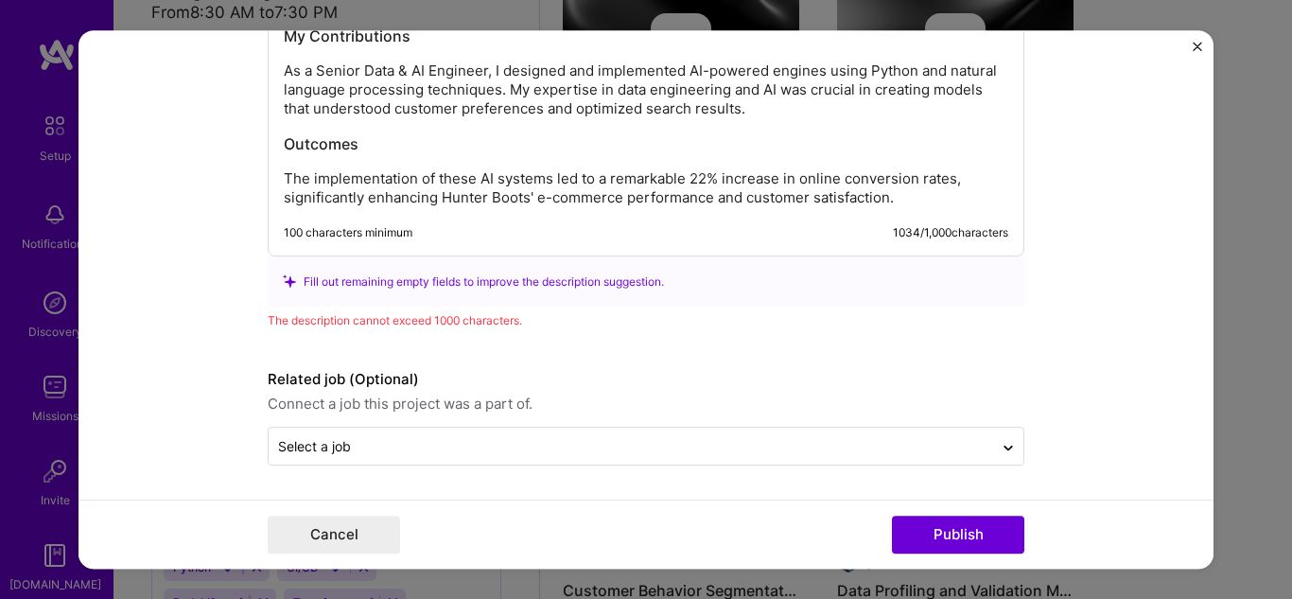
click at [655, 196] on p "The implementation of these AI systems led to a remarkable 22% increase in onli…" at bounding box center [646, 188] width 725 height 38
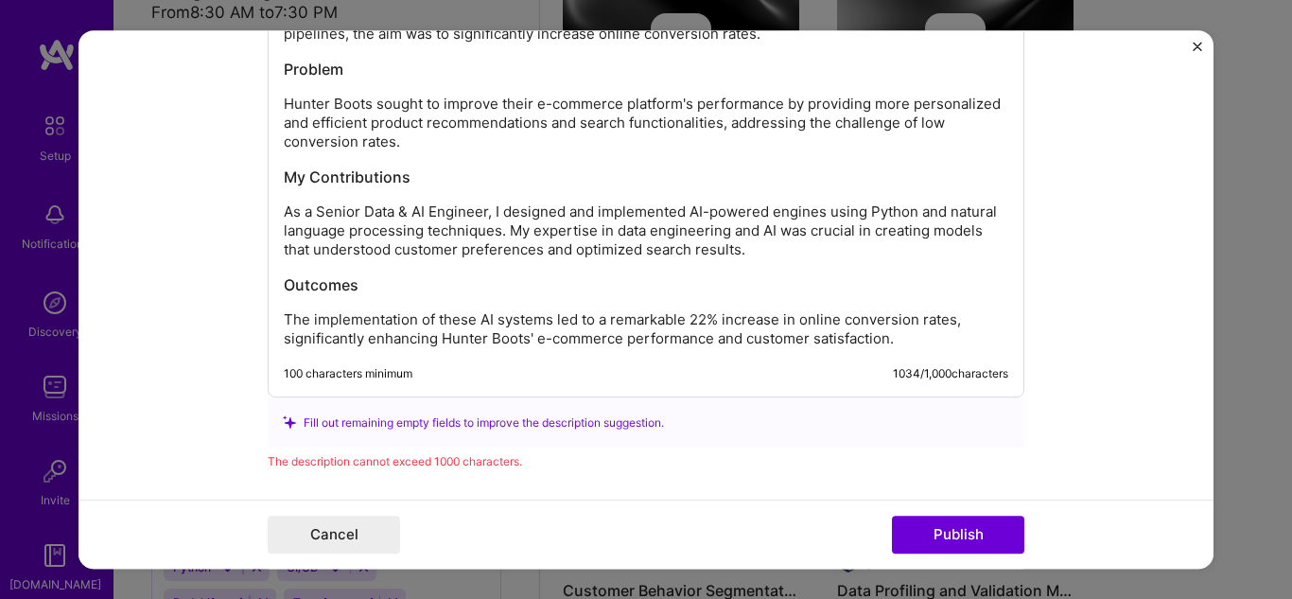
scroll to position [1938, 0]
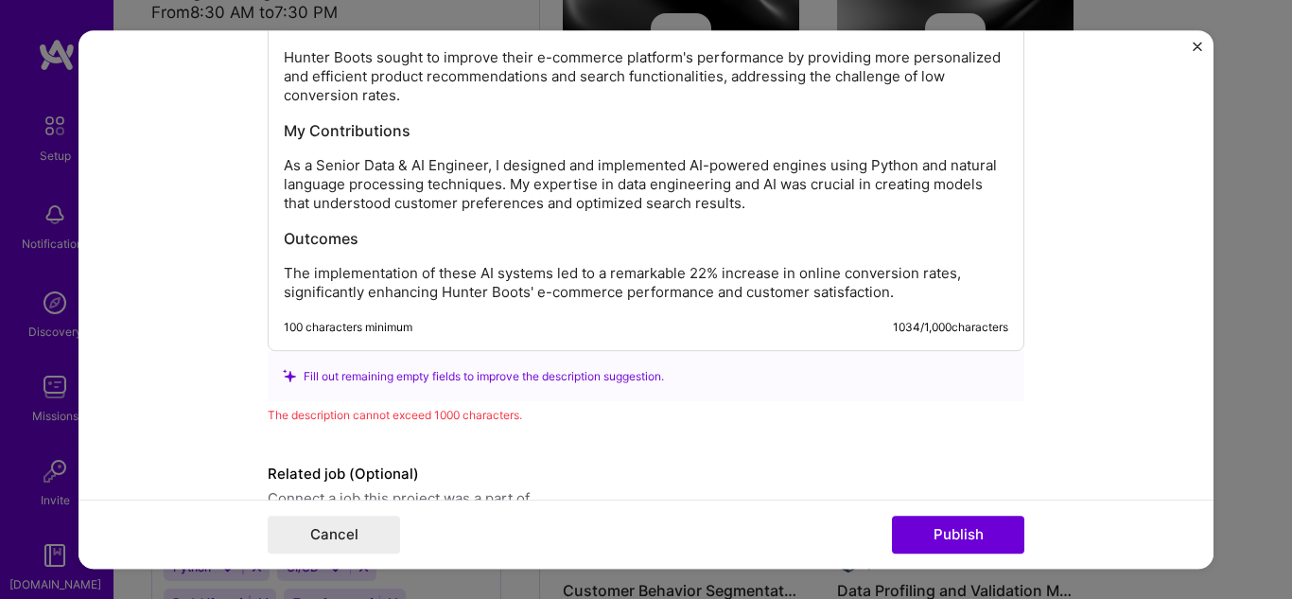
click at [543, 279] on p "The implementation of these AI systems led to a remarkable 22% increase in onli…" at bounding box center [646, 283] width 725 height 38
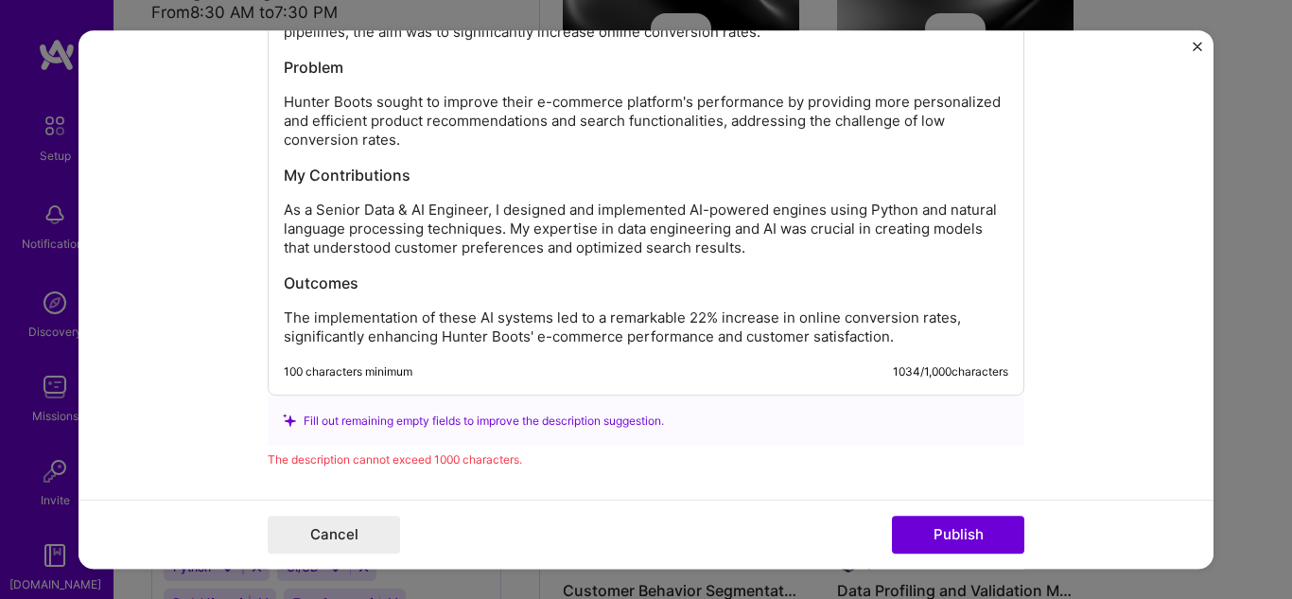
scroll to position [1845, 0]
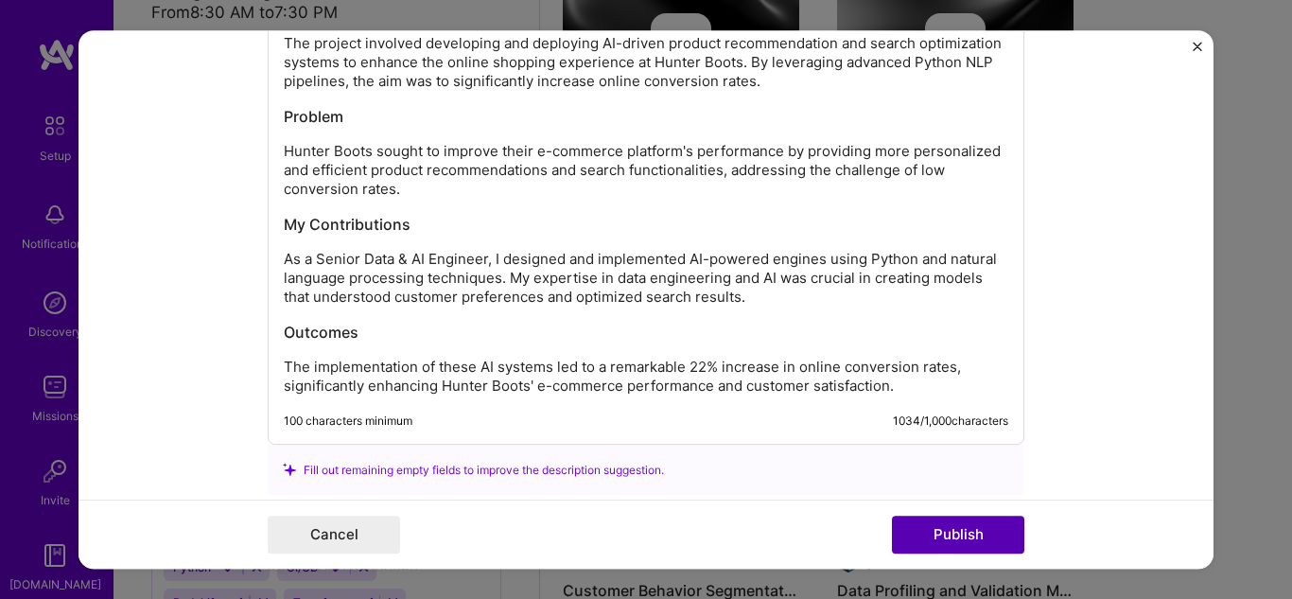
click at [943, 526] on button "Publish" at bounding box center [958, 535] width 132 height 38
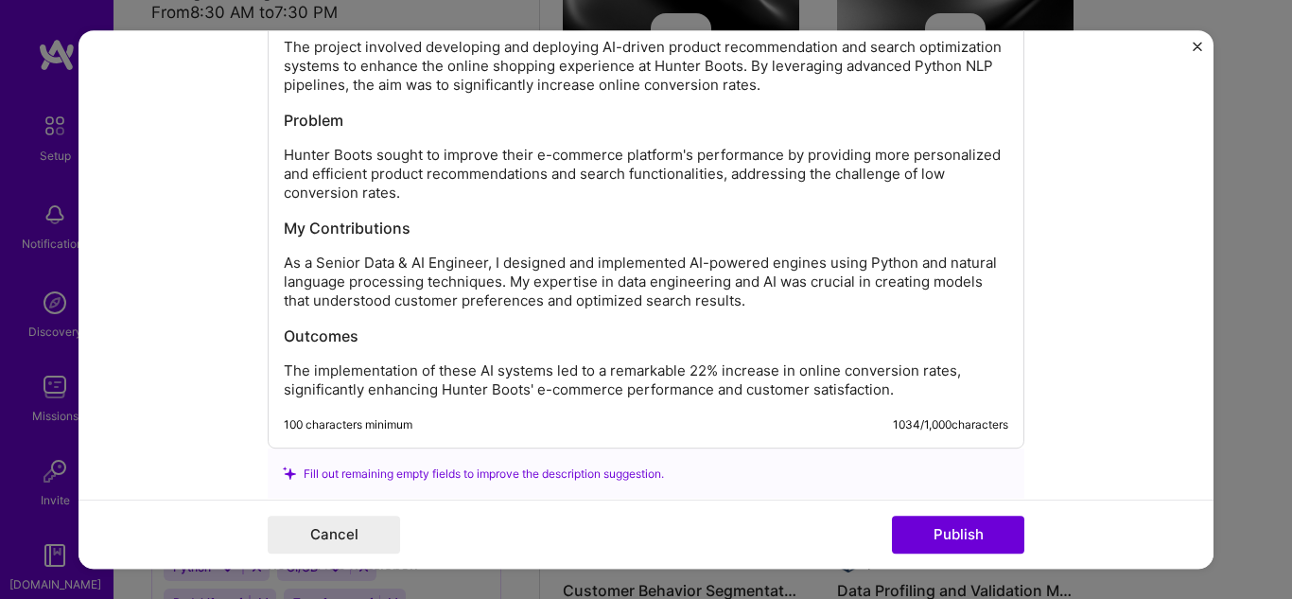
scroll to position [1818, 0]
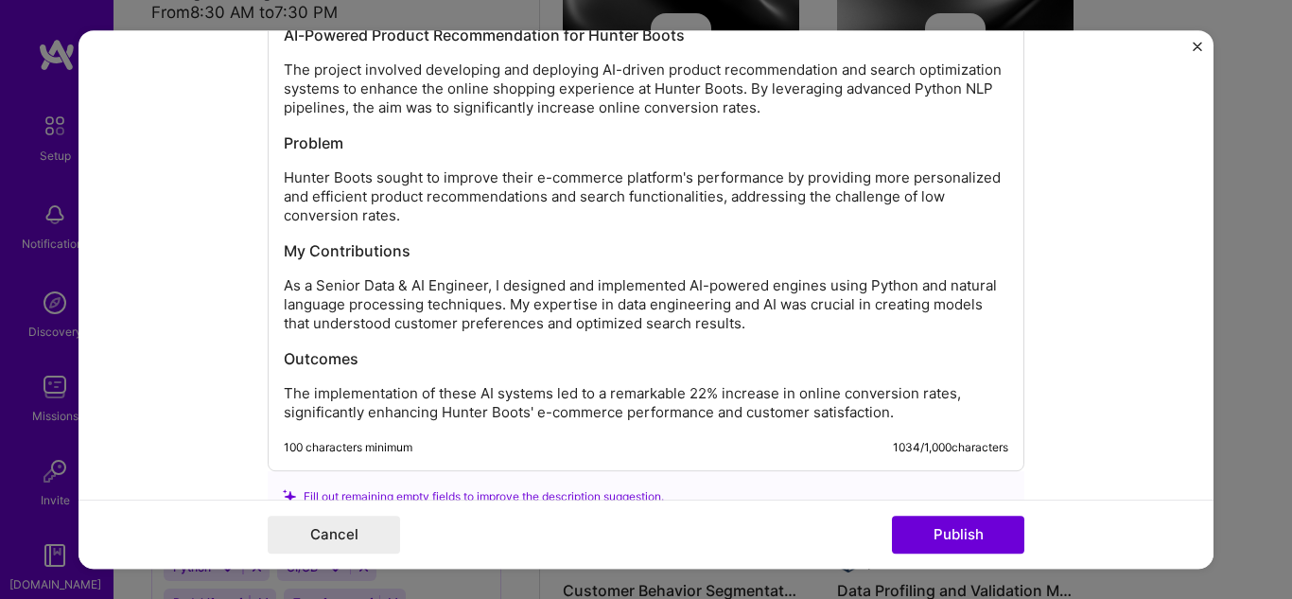
click at [550, 339] on div "AI-Powered Product Recommendation for Hunter Boots The project involved develop…" at bounding box center [646, 223] width 725 height 397
click at [771, 319] on p "As a Senior Data & AI Engineer, I designed and implemented AI-powered engines u…" at bounding box center [646, 304] width 725 height 57
click at [431, 220] on p "Hunter Boots sought to improve their e-commerce platform's performance by provi…" at bounding box center [646, 196] width 725 height 57
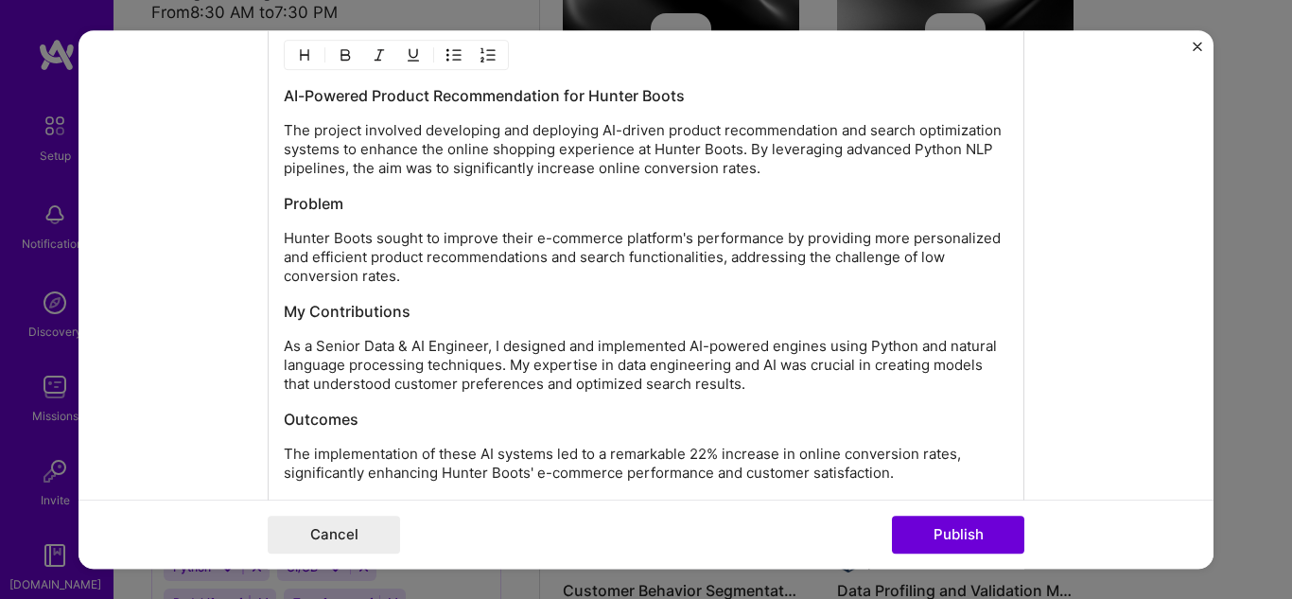
scroll to position [1724, 0]
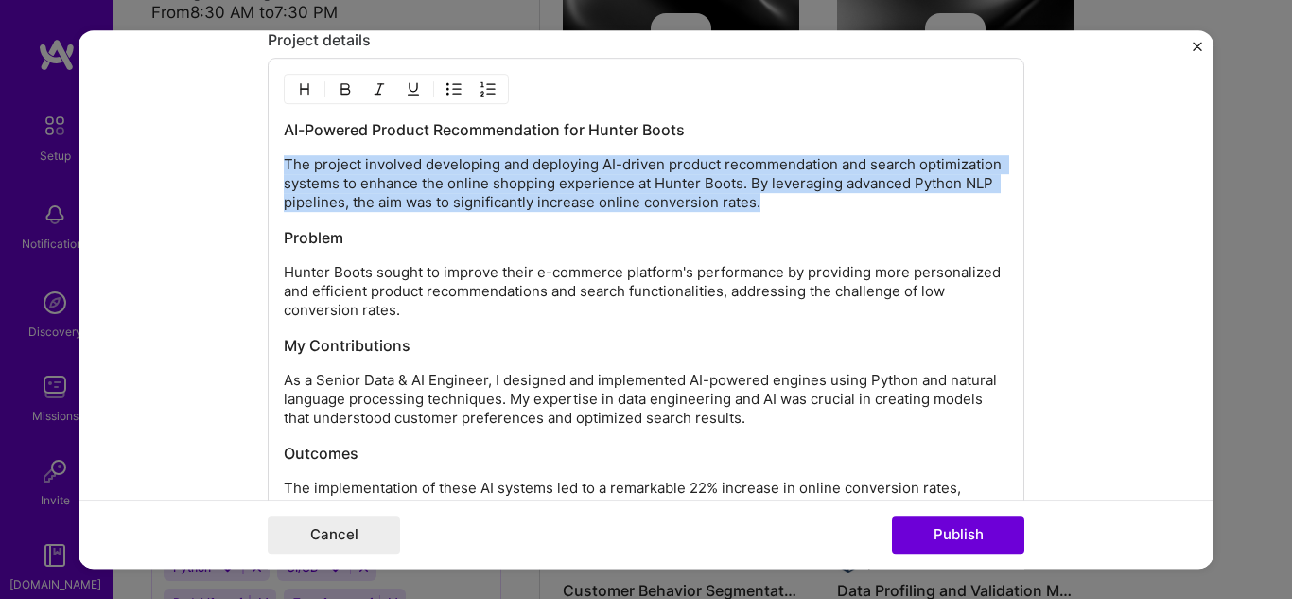
drag, startPoint x: 796, startPoint y: 201, endPoint x: 218, endPoint y: 166, distance: 580.0
click at [218, 166] on form "Editing suggested project This project is suggested based on your LinkedIn, res…" at bounding box center [646, 299] width 1135 height 539
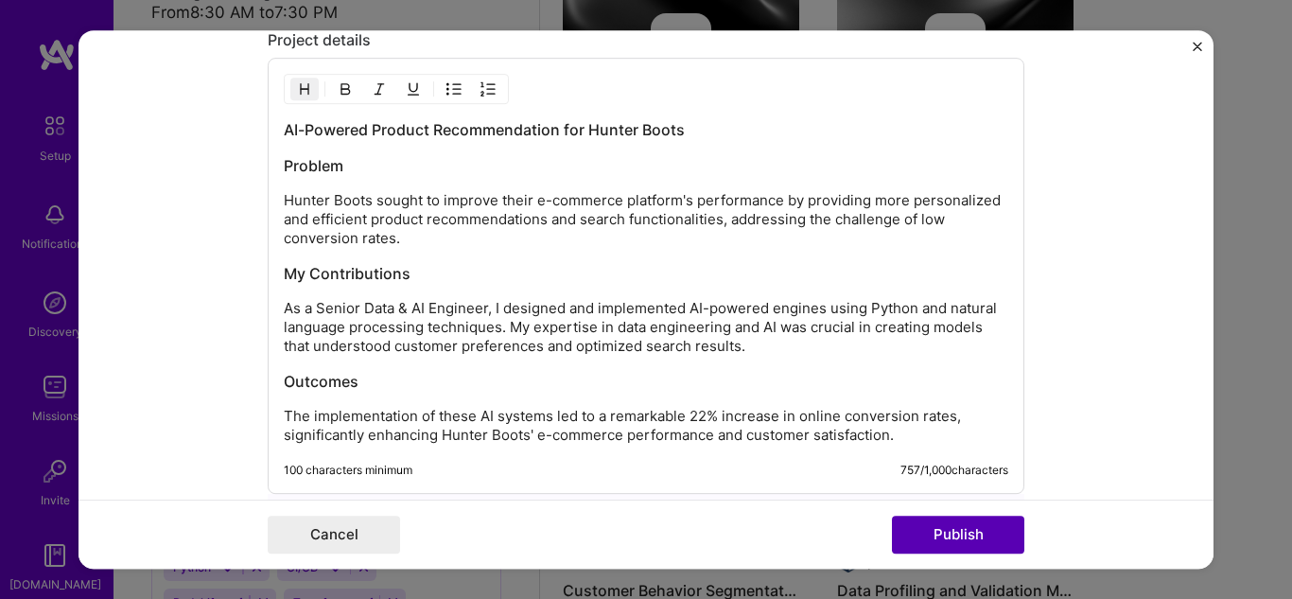
click at [936, 529] on button "Publish" at bounding box center [958, 535] width 132 height 38
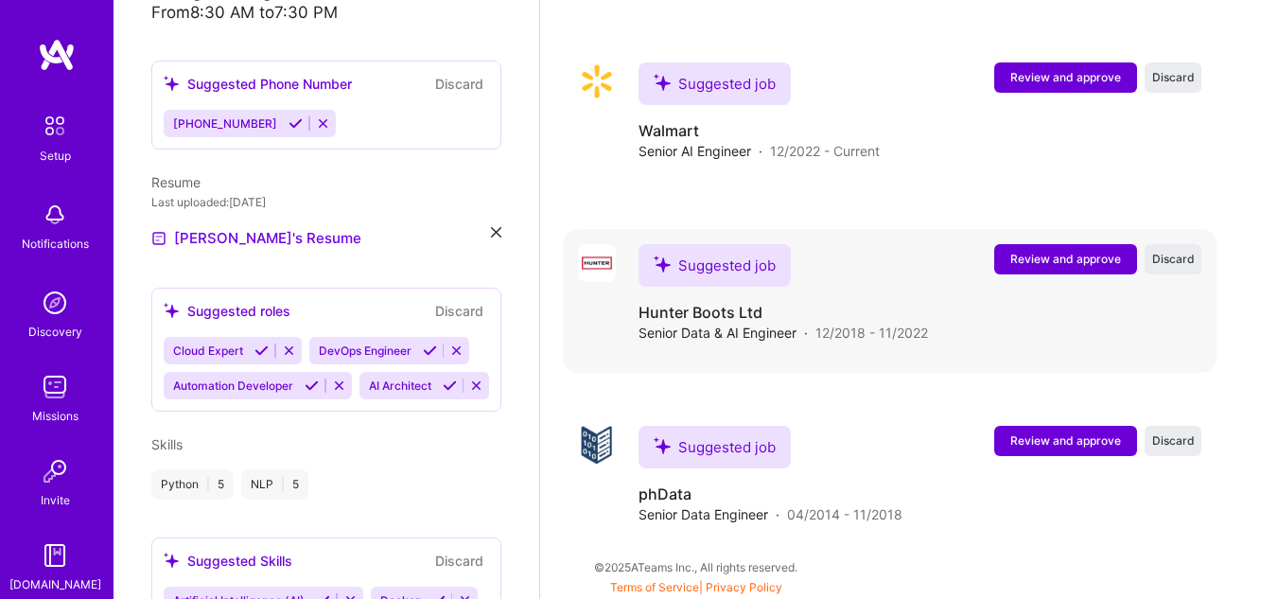
scroll to position [2848, 0]
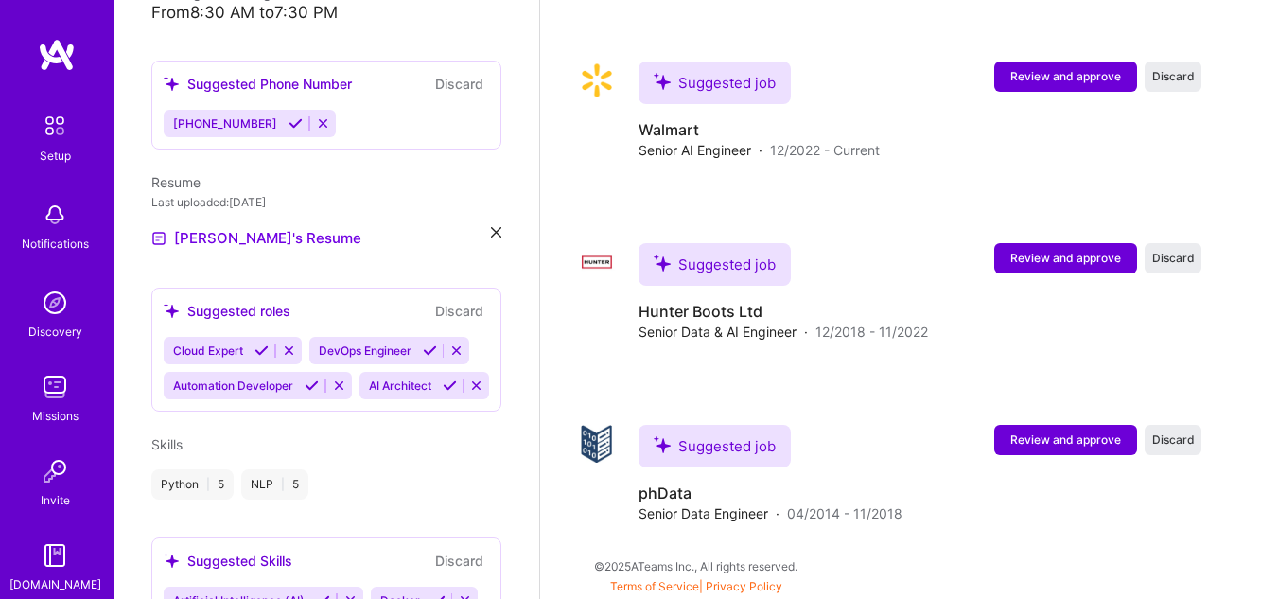
click at [289, 116] on icon at bounding box center [296, 123] width 14 height 14
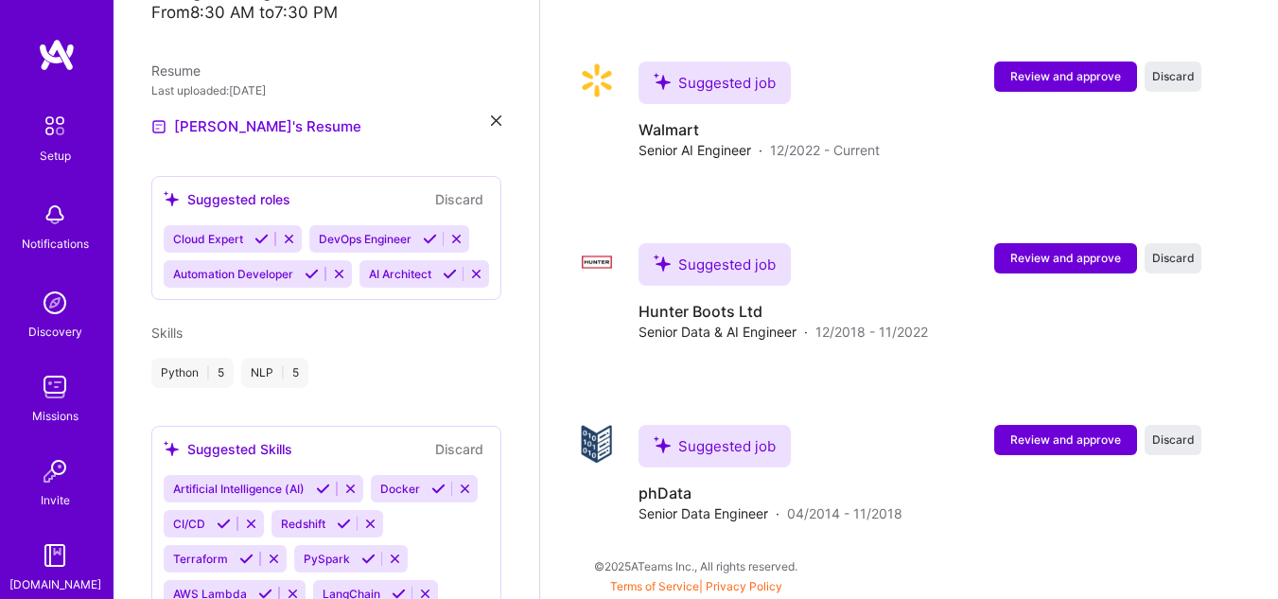
scroll to position [573, 0]
click at [443, 280] on icon at bounding box center [450, 273] width 14 height 14
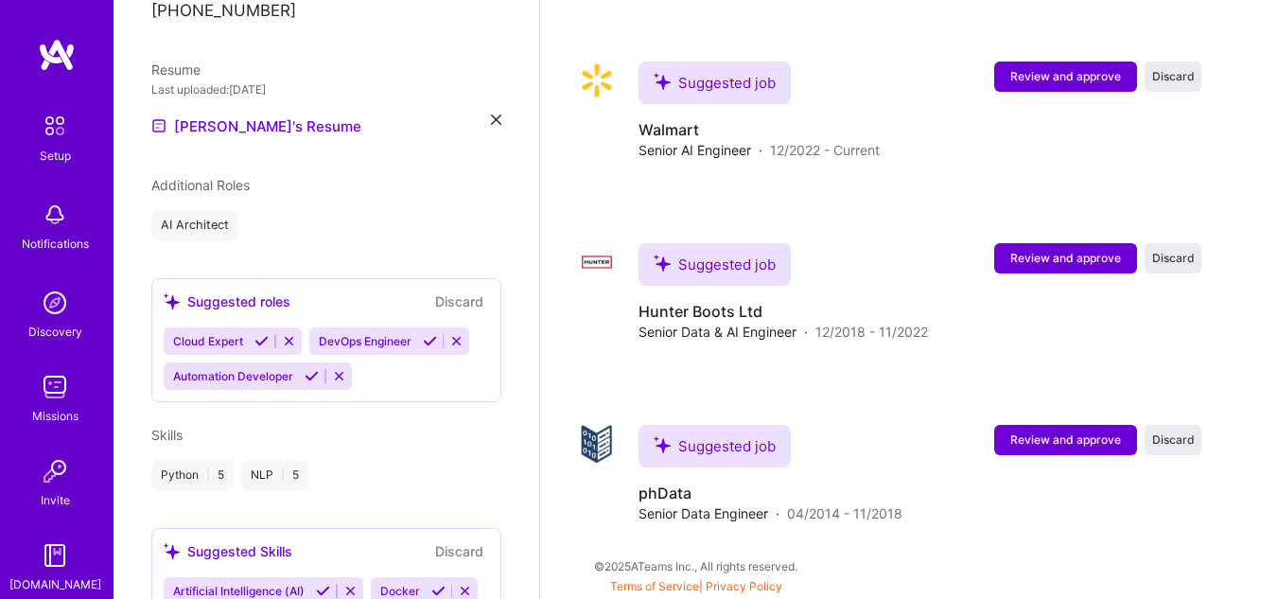
click at [308, 369] on icon at bounding box center [312, 376] width 14 height 14
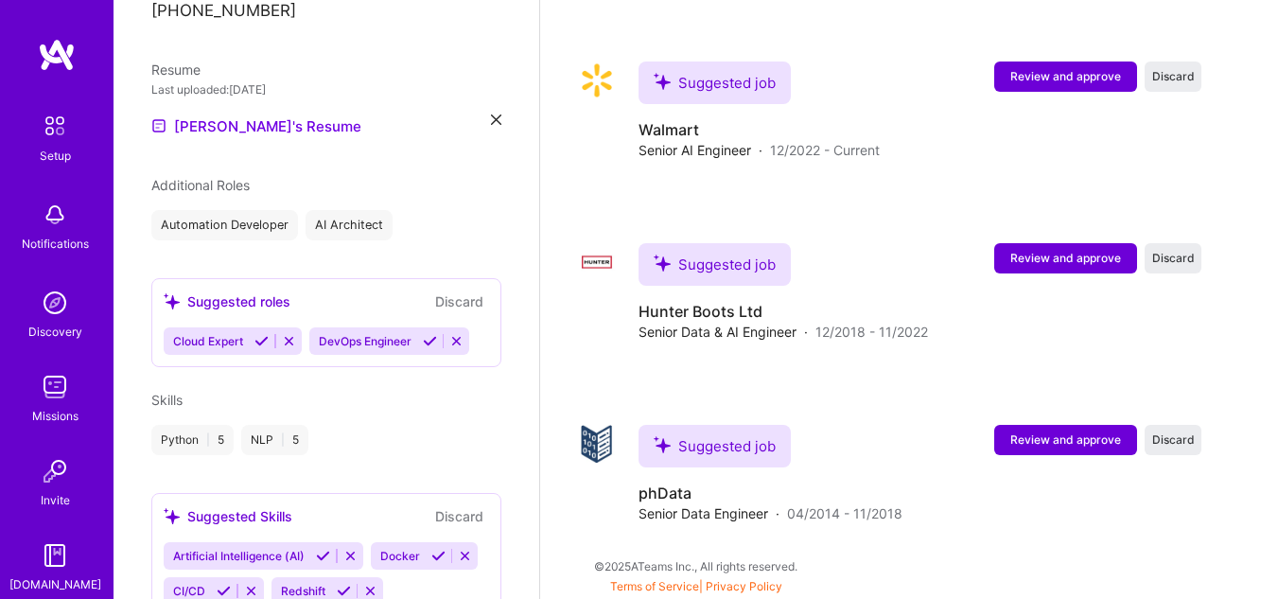
click at [258, 334] on icon at bounding box center [261, 341] width 14 height 14
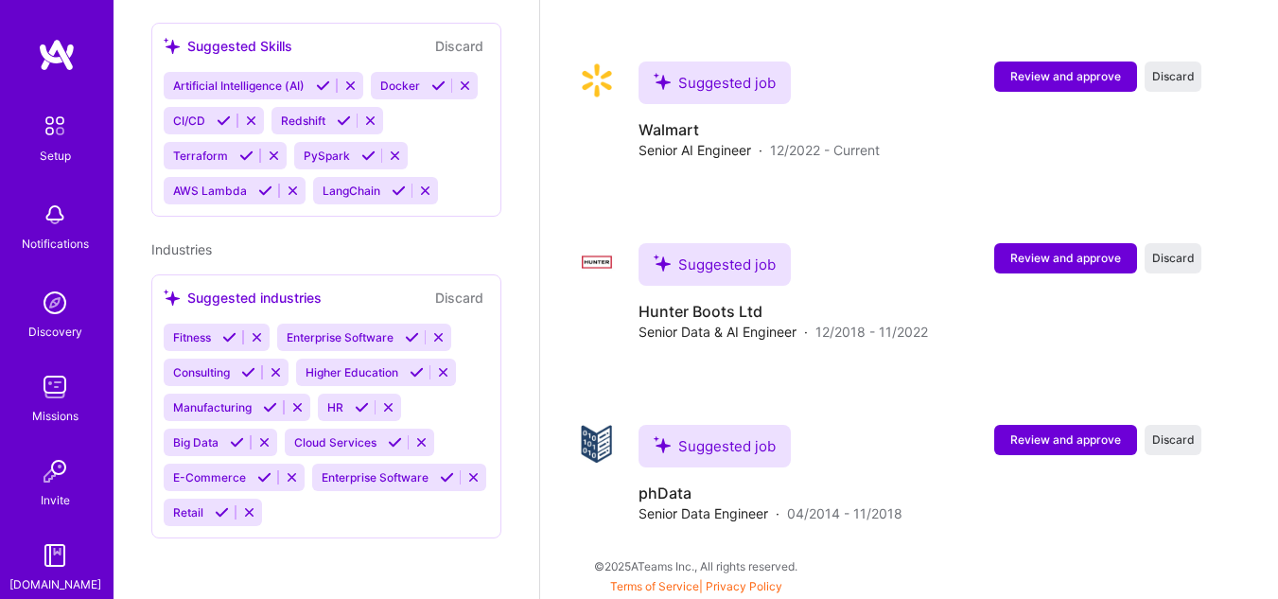
scroll to position [1094, 0]
click at [323, 79] on icon at bounding box center [323, 86] width 14 height 14
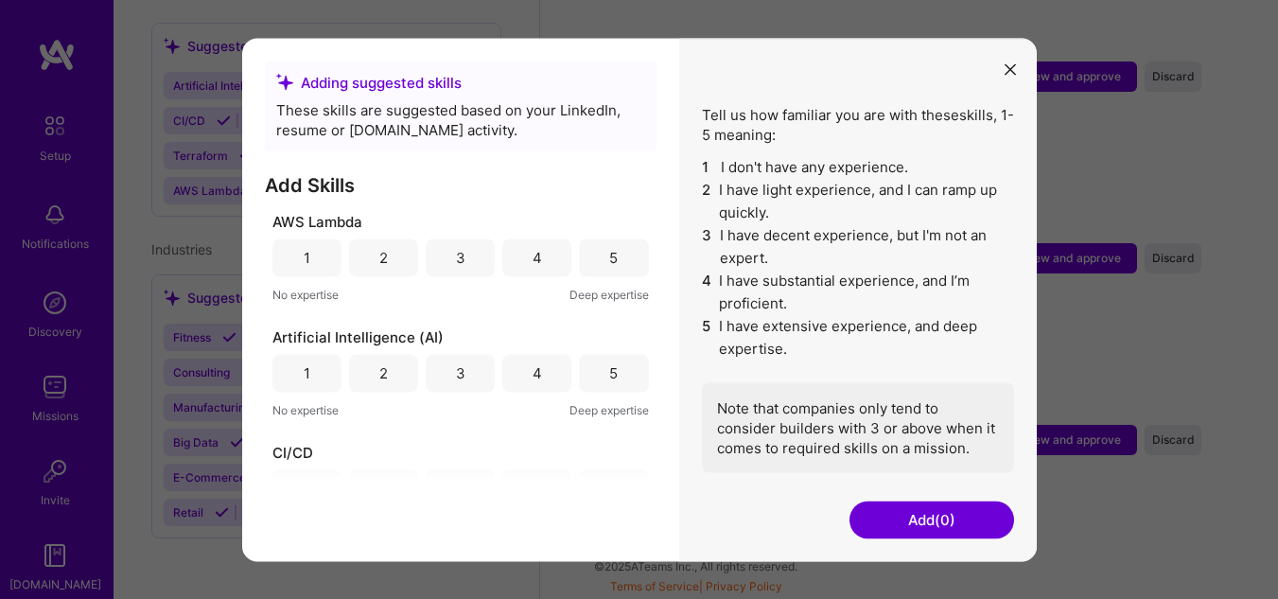
click at [612, 266] on div "5" at bounding box center [613, 257] width 69 height 38
click at [588, 382] on div "5" at bounding box center [613, 373] width 69 height 38
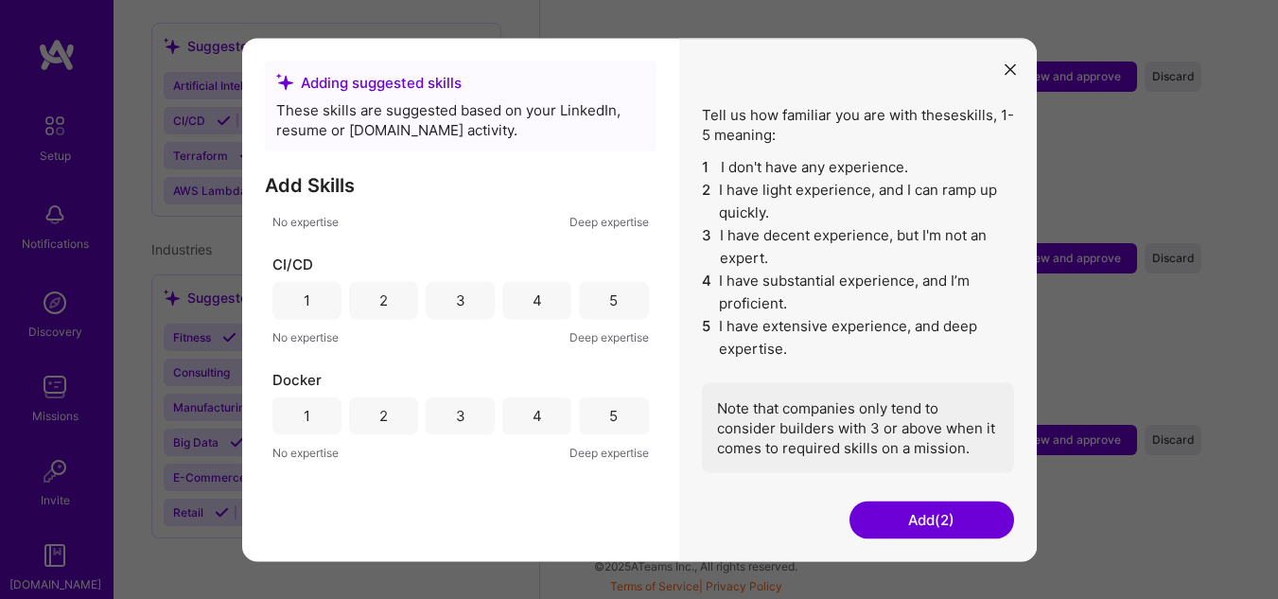
scroll to position [189, 0]
click at [601, 287] on div "5" at bounding box center [613, 299] width 69 height 38
click at [601, 412] on div "5" at bounding box center [613, 414] width 69 height 38
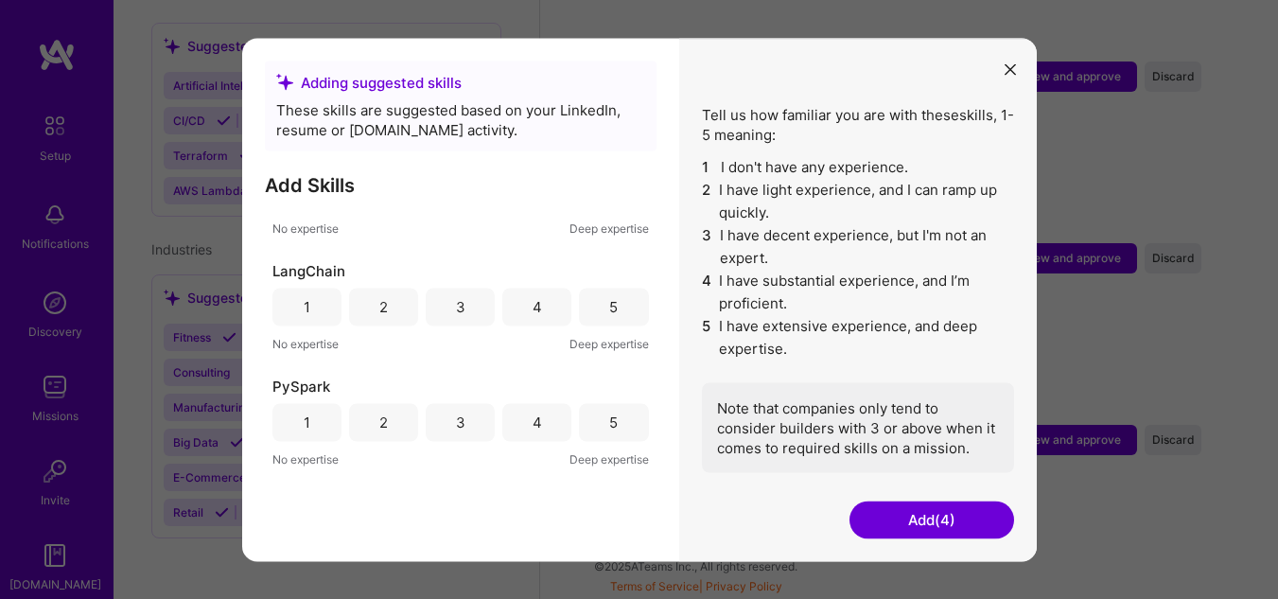
scroll to position [473, 0]
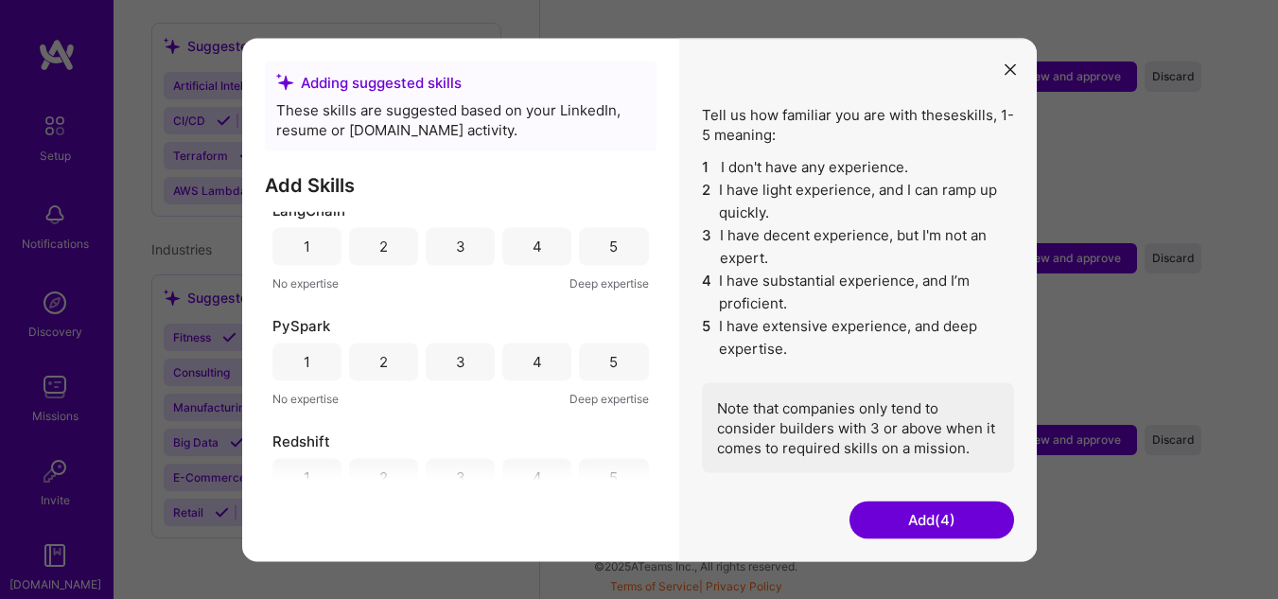
click at [620, 240] on div "5" at bounding box center [613, 246] width 69 height 38
click at [610, 364] on div "5" at bounding box center [613, 362] width 9 height 20
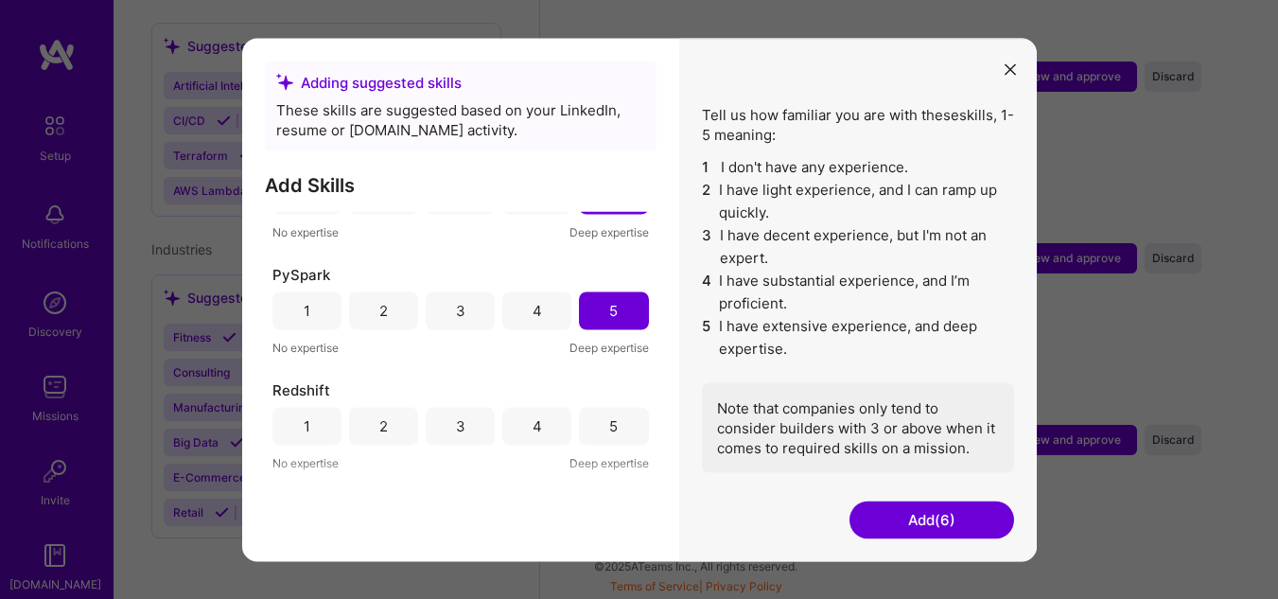
scroll to position [631, 0]
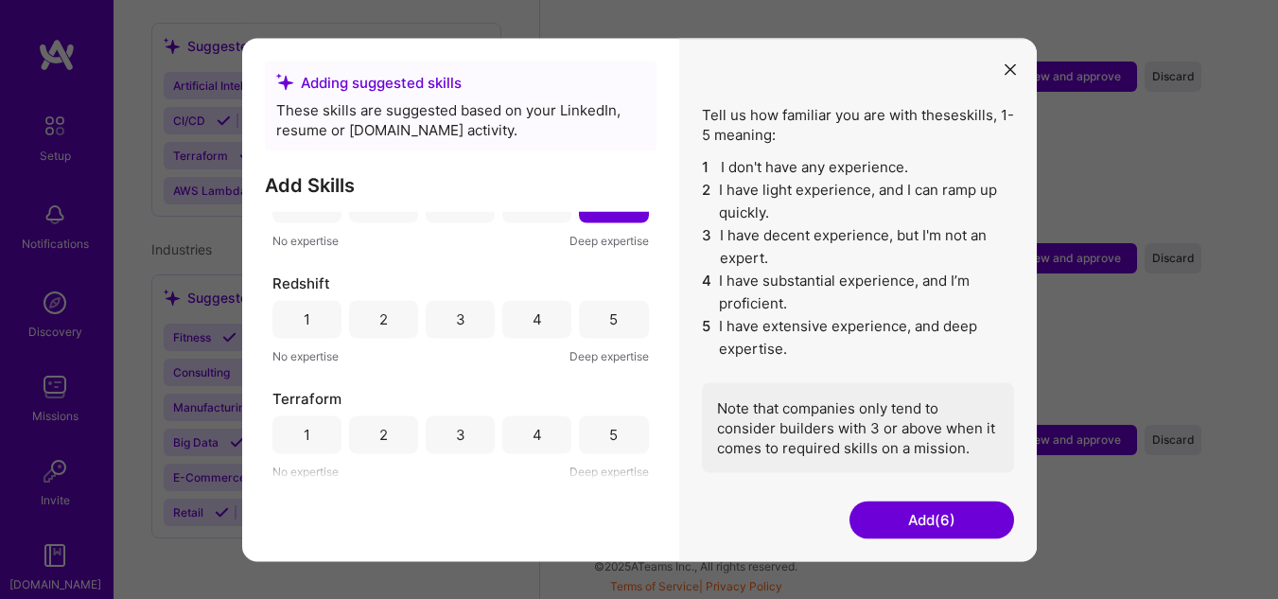
click at [609, 314] on div "5" at bounding box center [613, 319] width 9 height 20
click at [608, 422] on div "5" at bounding box center [613, 434] width 69 height 38
click at [954, 511] on button "Add (8)" at bounding box center [931, 519] width 165 height 38
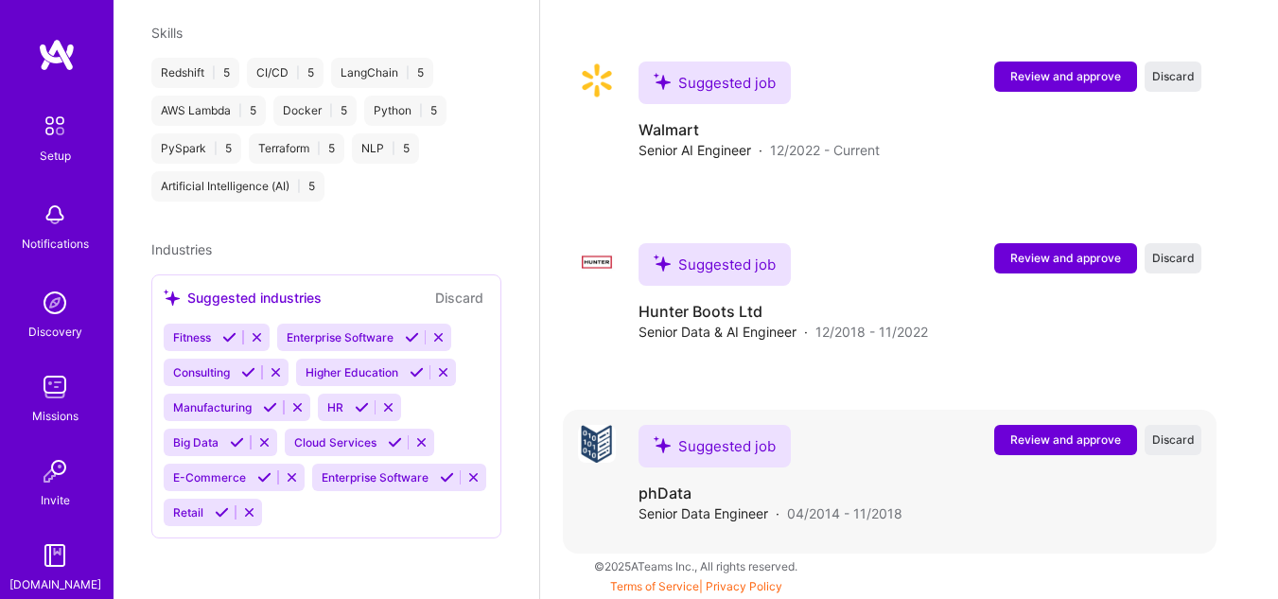
scroll to position [2820, 0]
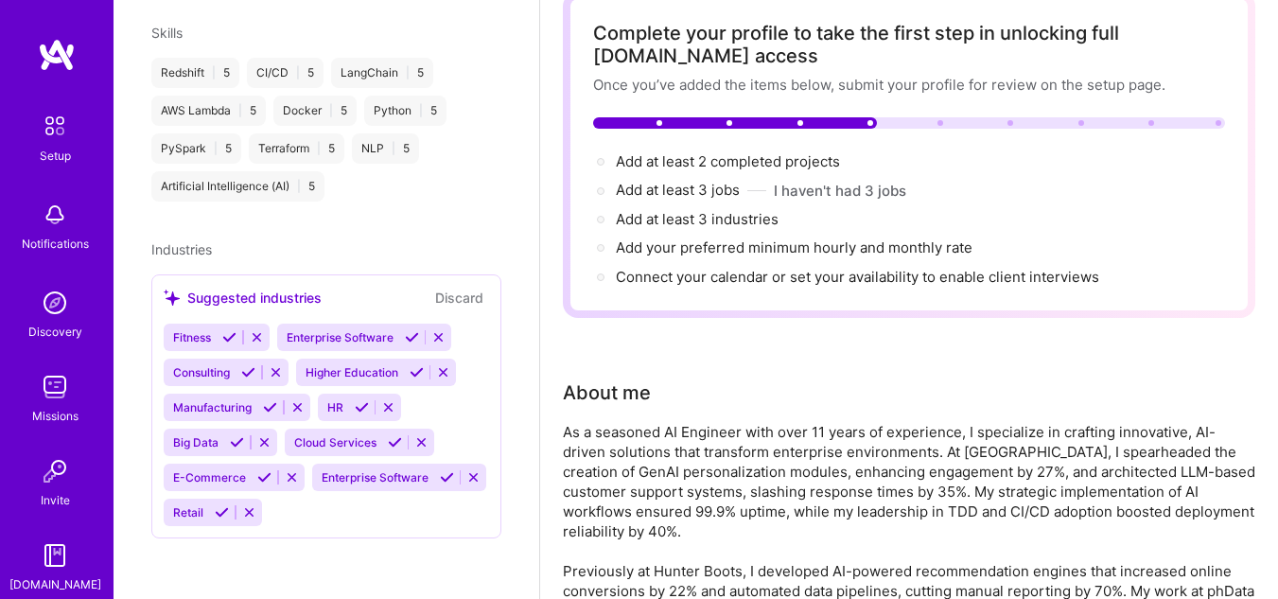
scroll to position [0, 0]
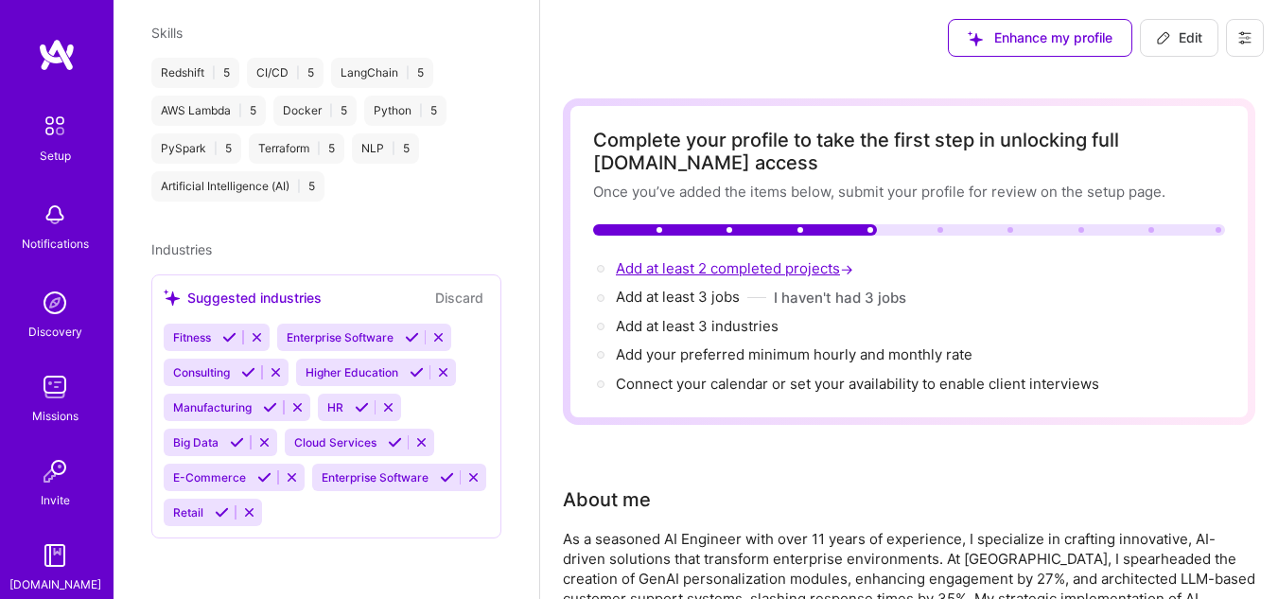
click at [806, 268] on span "Add at least 2 completed projects →" at bounding box center [736, 268] width 241 height 18
select select "US"
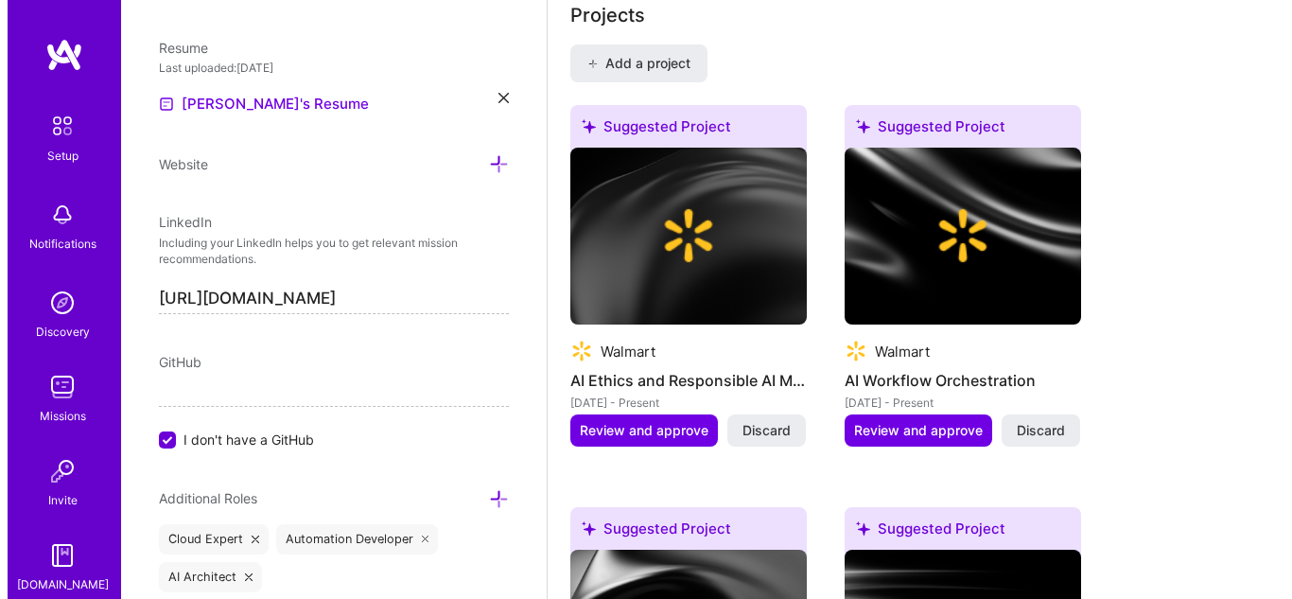
scroll to position [1705, 0]
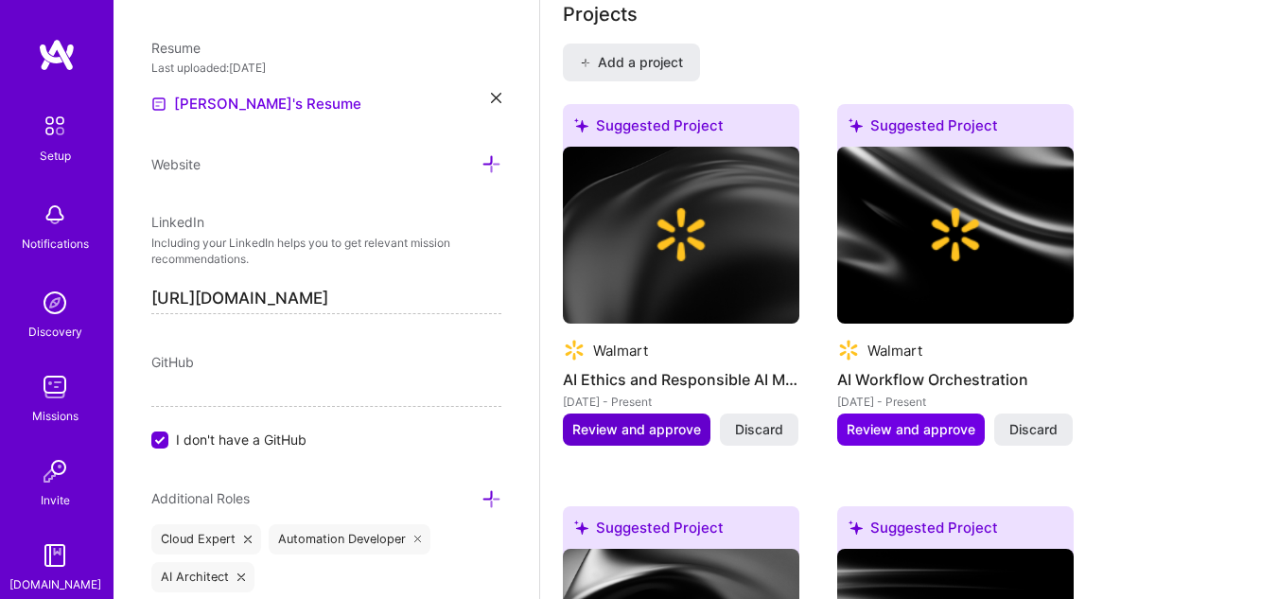
click at [638, 434] on span "Review and approve" at bounding box center [636, 429] width 129 height 19
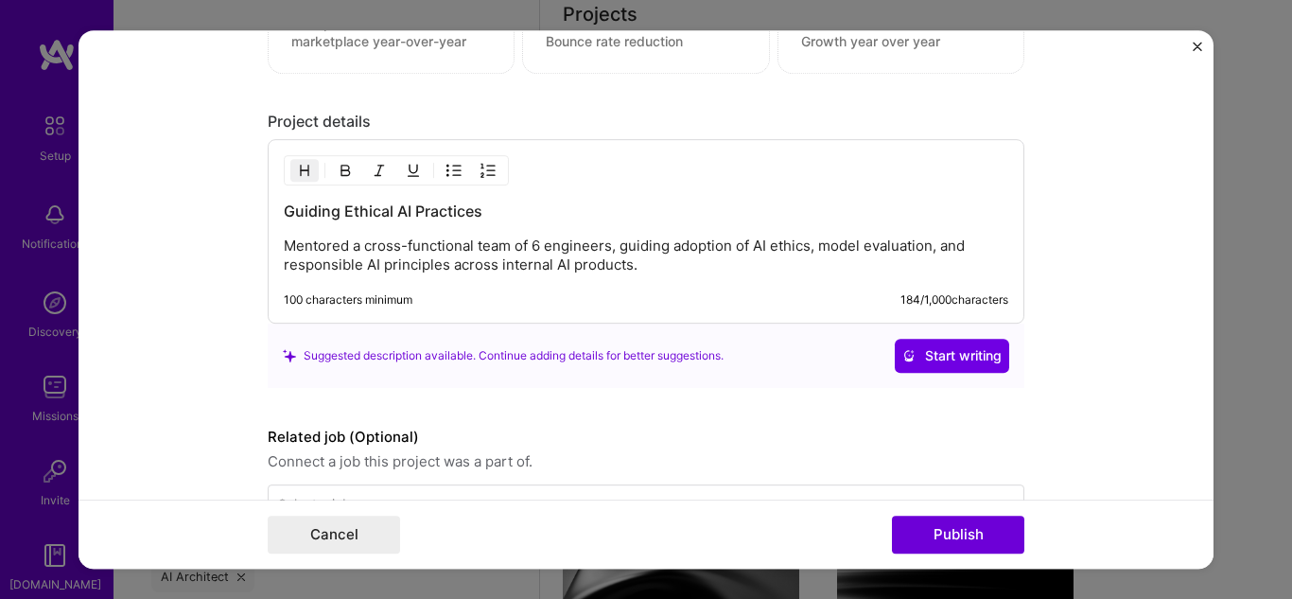
scroll to position [1565, 0]
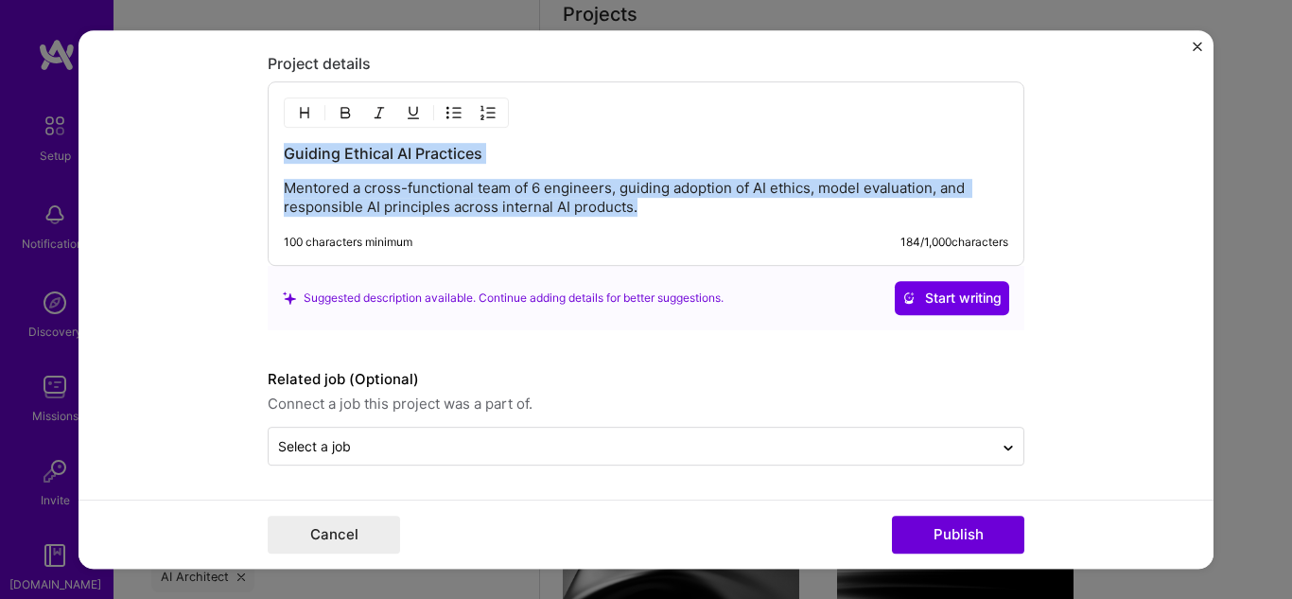
drag, startPoint x: 694, startPoint y: 205, endPoint x: 184, endPoint y: 117, distance: 517.4
click at [184, 117] on form "Editing suggested project This project is suggested based on your LinkedIn, res…" at bounding box center [646, 299] width 1135 height 539
click at [964, 296] on span "Start writing" at bounding box center [951, 298] width 99 height 19
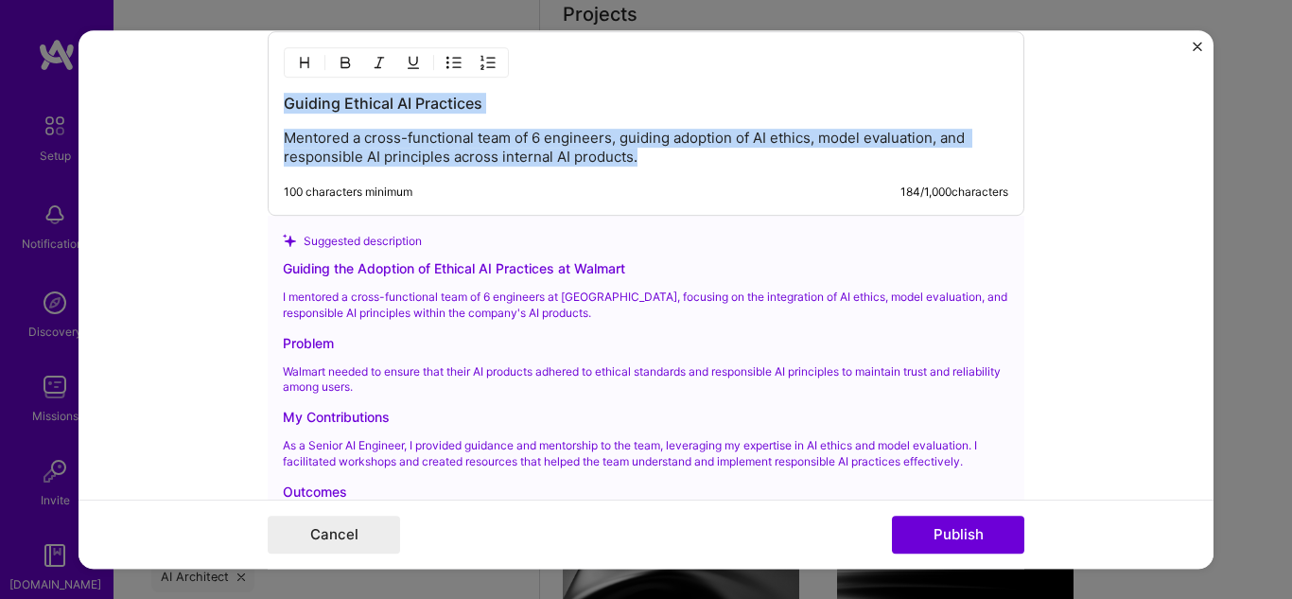
scroll to position [1754, 0]
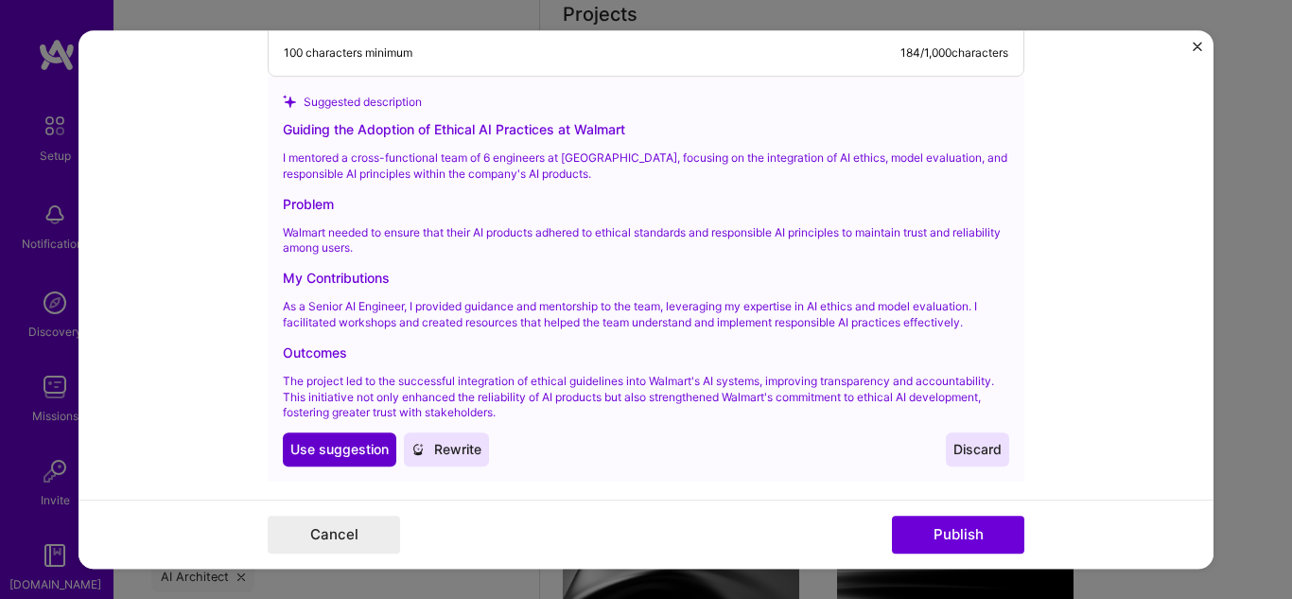
click at [349, 443] on span "Use suggestion" at bounding box center [339, 449] width 98 height 19
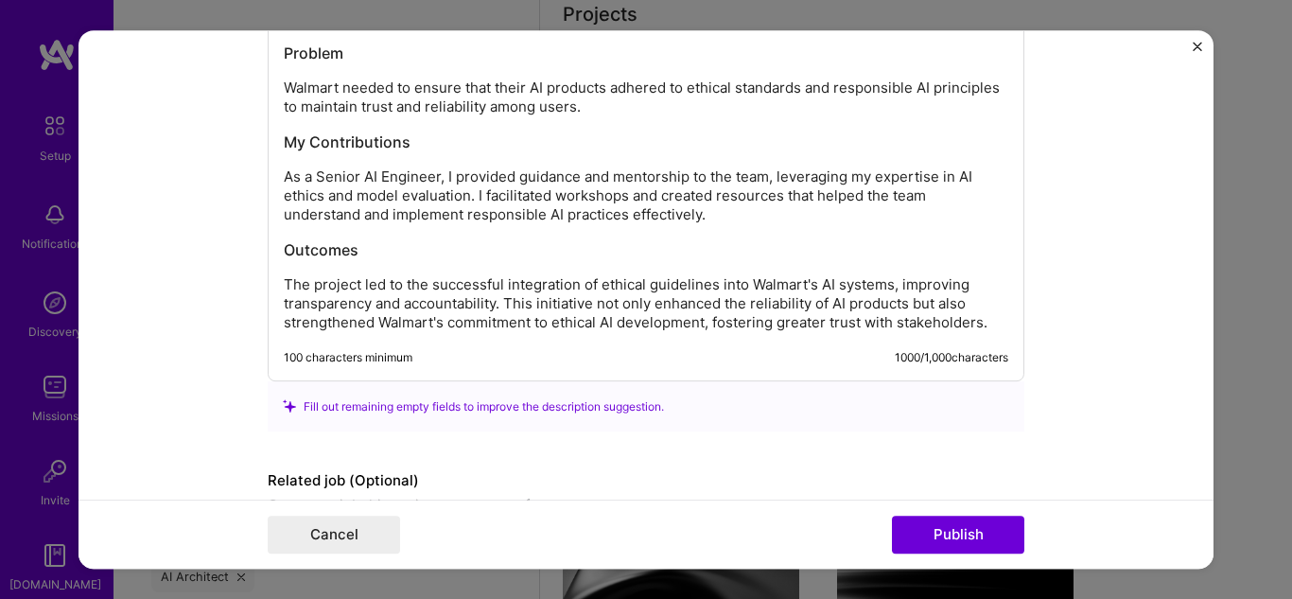
scroll to position [1855, 0]
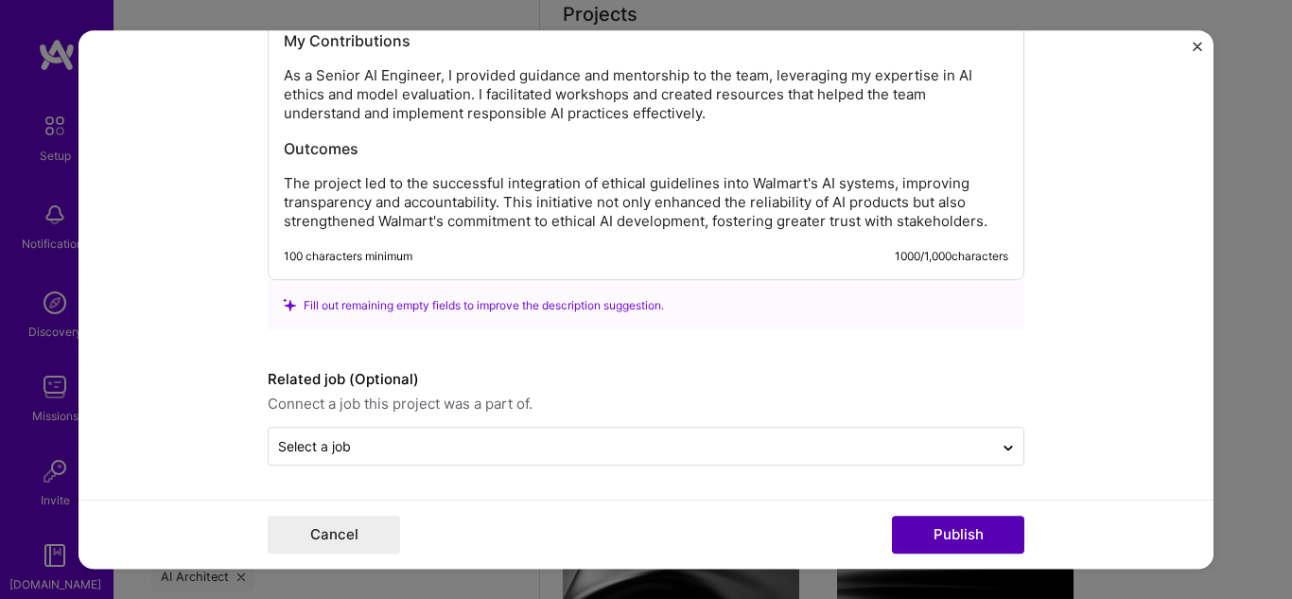
click at [931, 527] on button "Publish" at bounding box center [958, 535] width 132 height 38
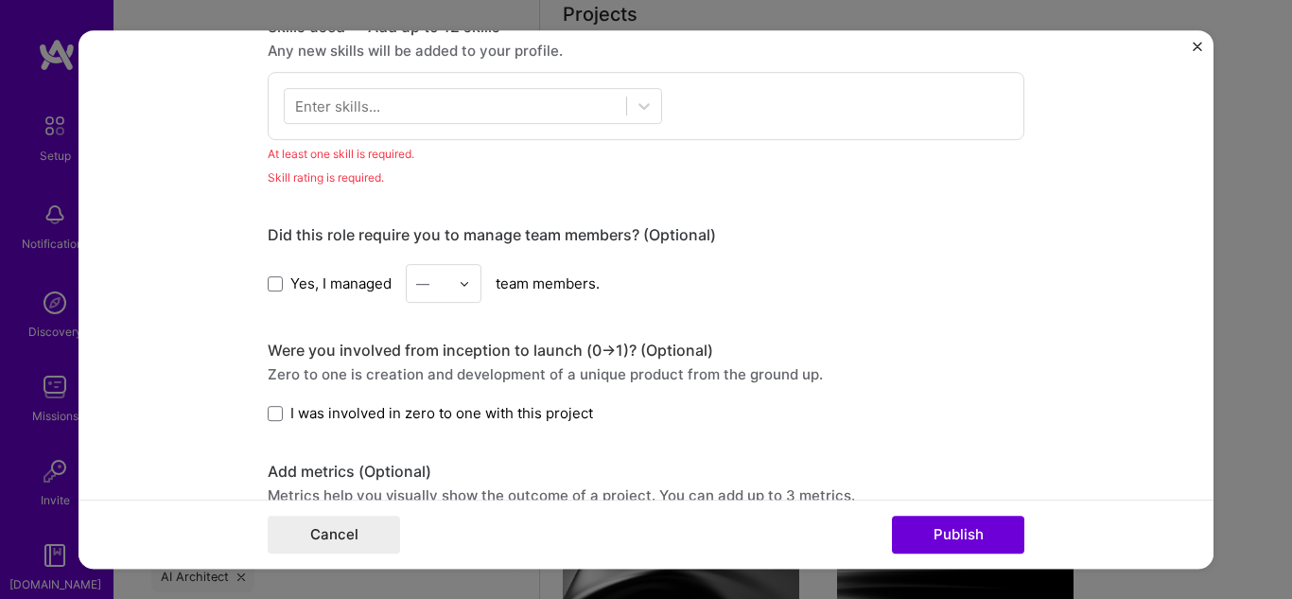
scroll to position [946, 0]
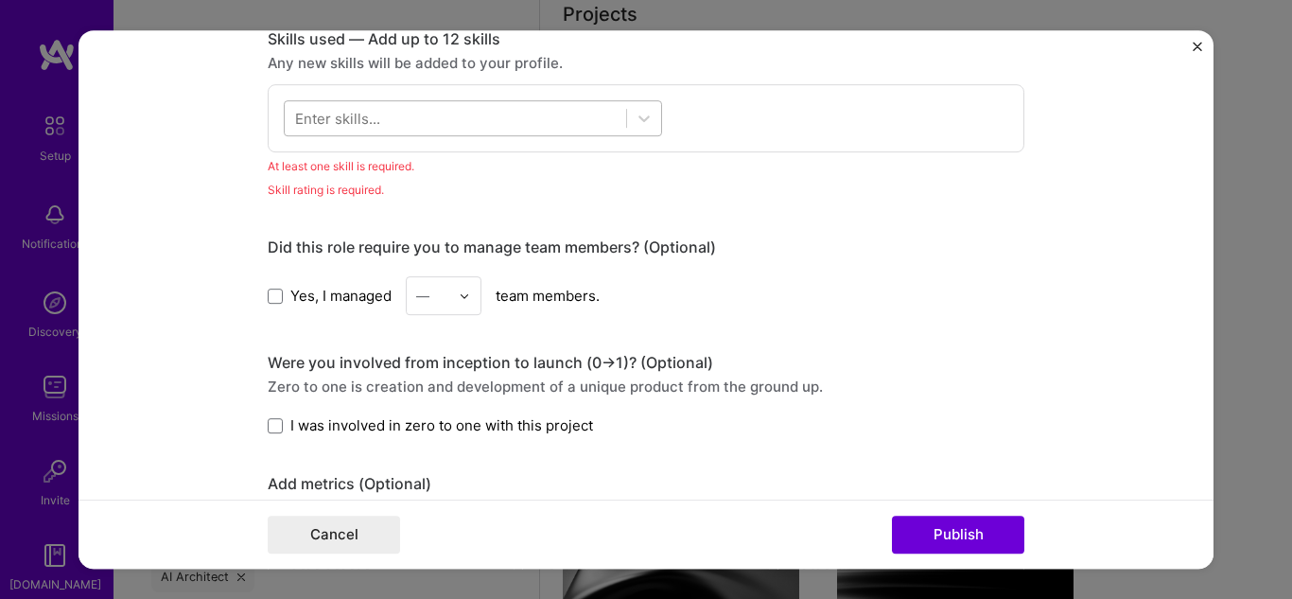
click at [454, 117] on div at bounding box center [455, 118] width 341 height 31
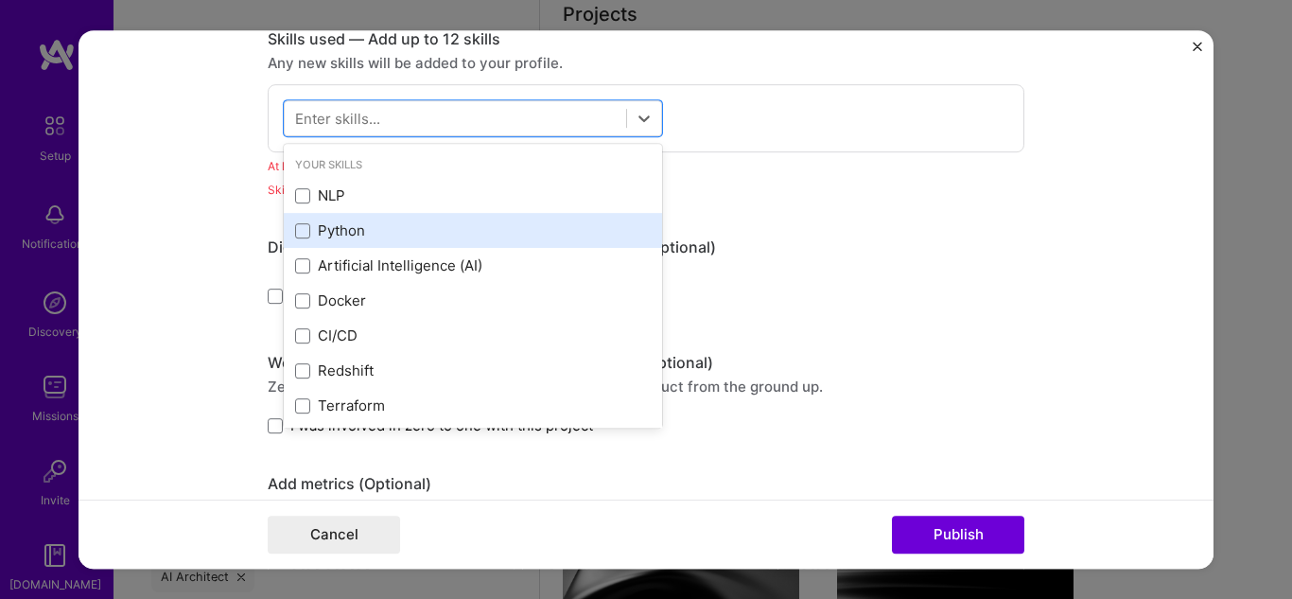
click at [347, 213] on div "Python" at bounding box center [473, 230] width 378 height 35
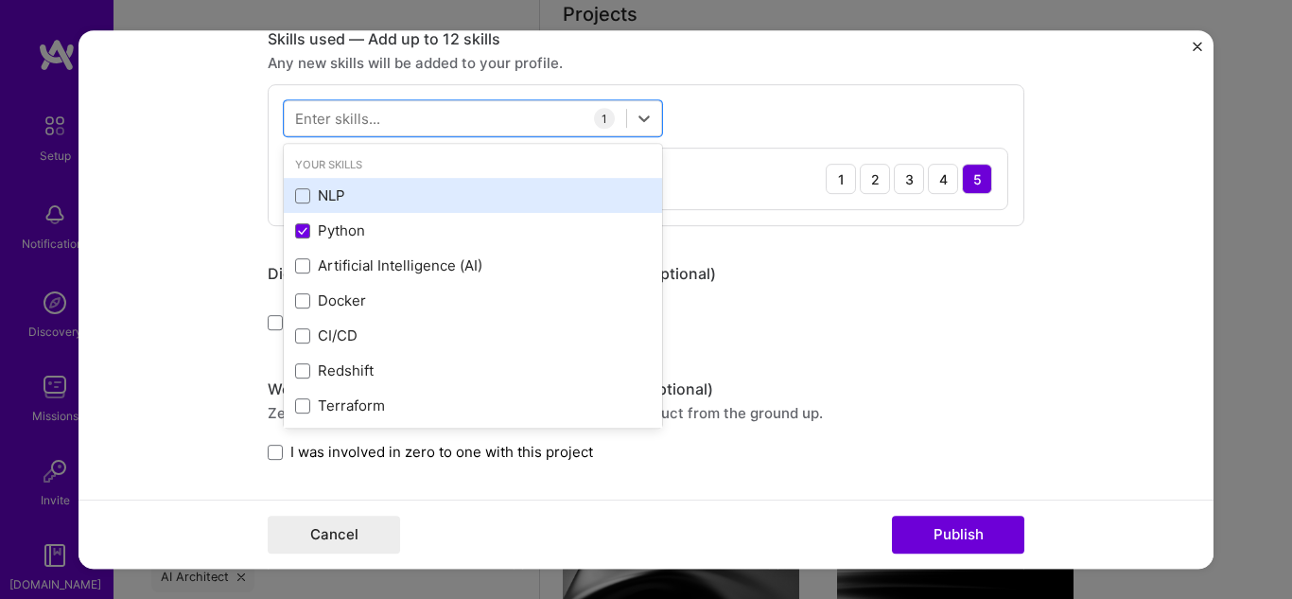
click at [353, 203] on div "NLP" at bounding box center [473, 195] width 356 height 20
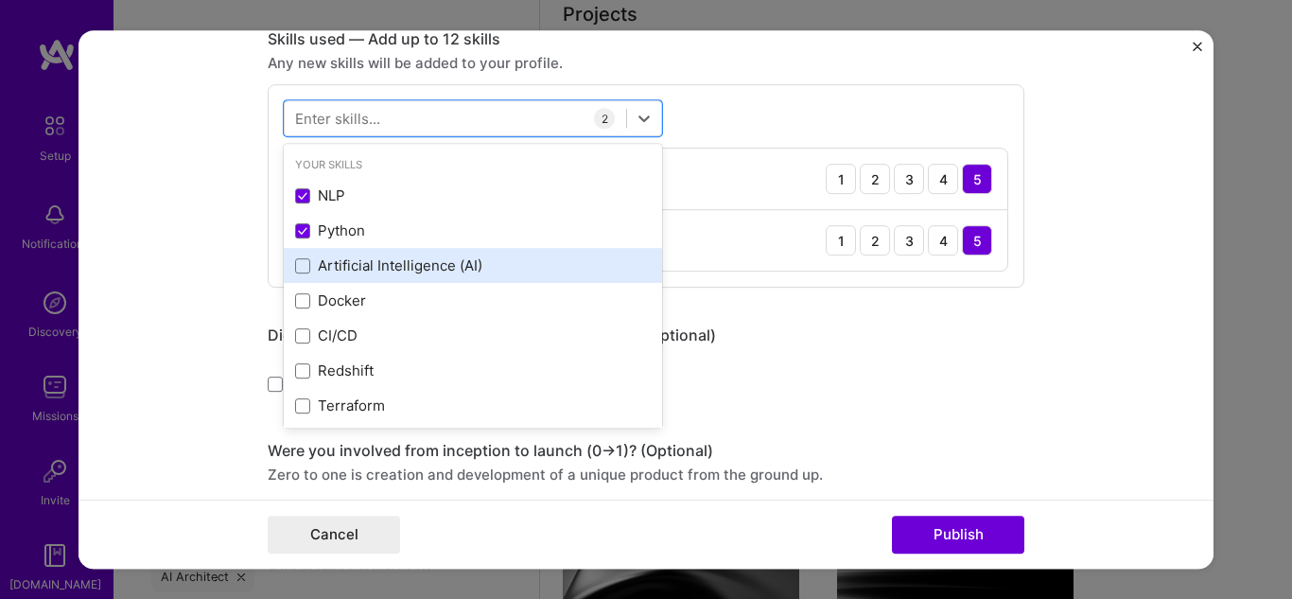
click at [415, 258] on div "Artificial Intelligence (AI)" at bounding box center [473, 265] width 356 height 20
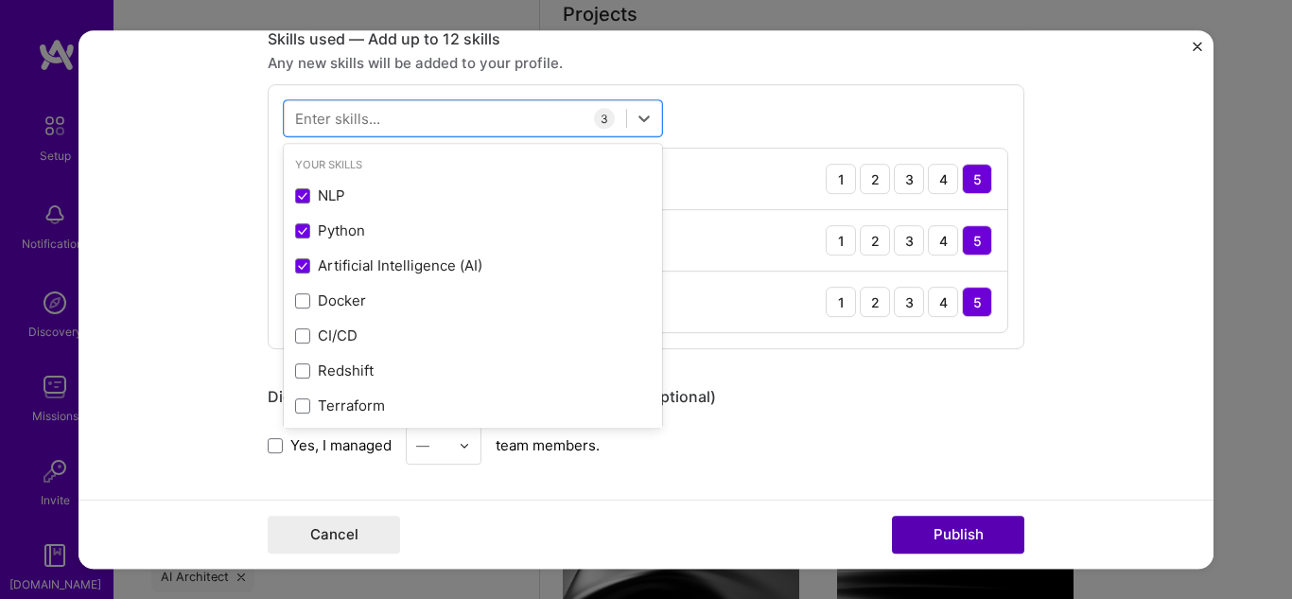
click at [933, 535] on button "Publish" at bounding box center [958, 535] width 132 height 38
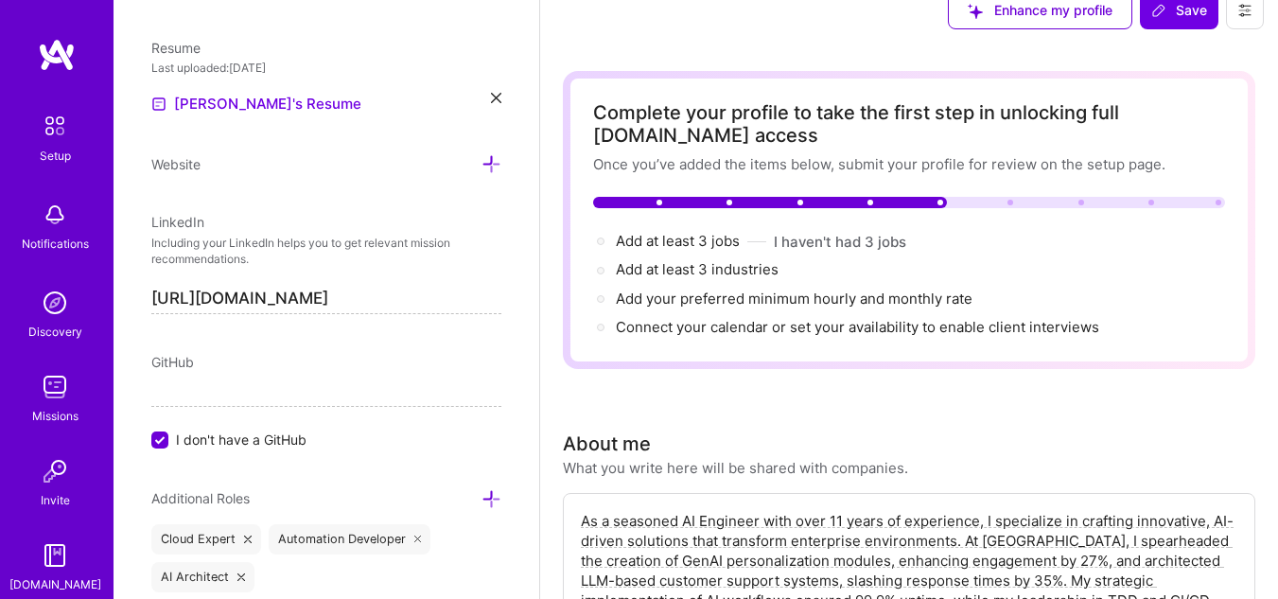
scroll to position [0, 0]
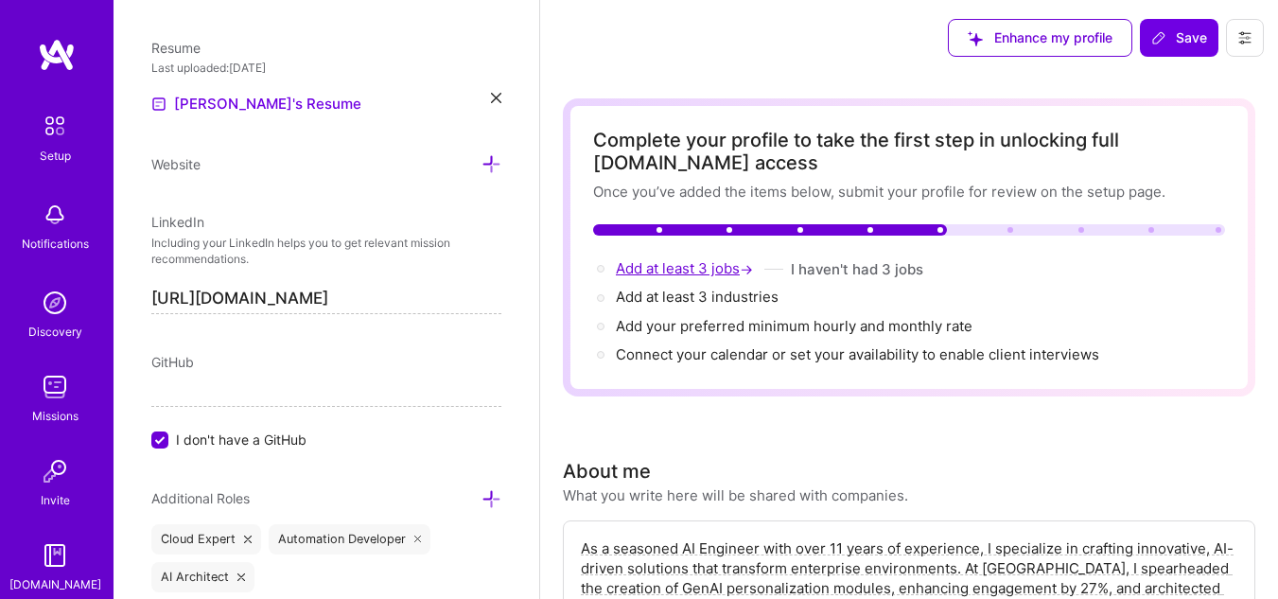
click at [693, 267] on span "Add at least 3 jobs →" at bounding box center [686, 268] width 141 height 18
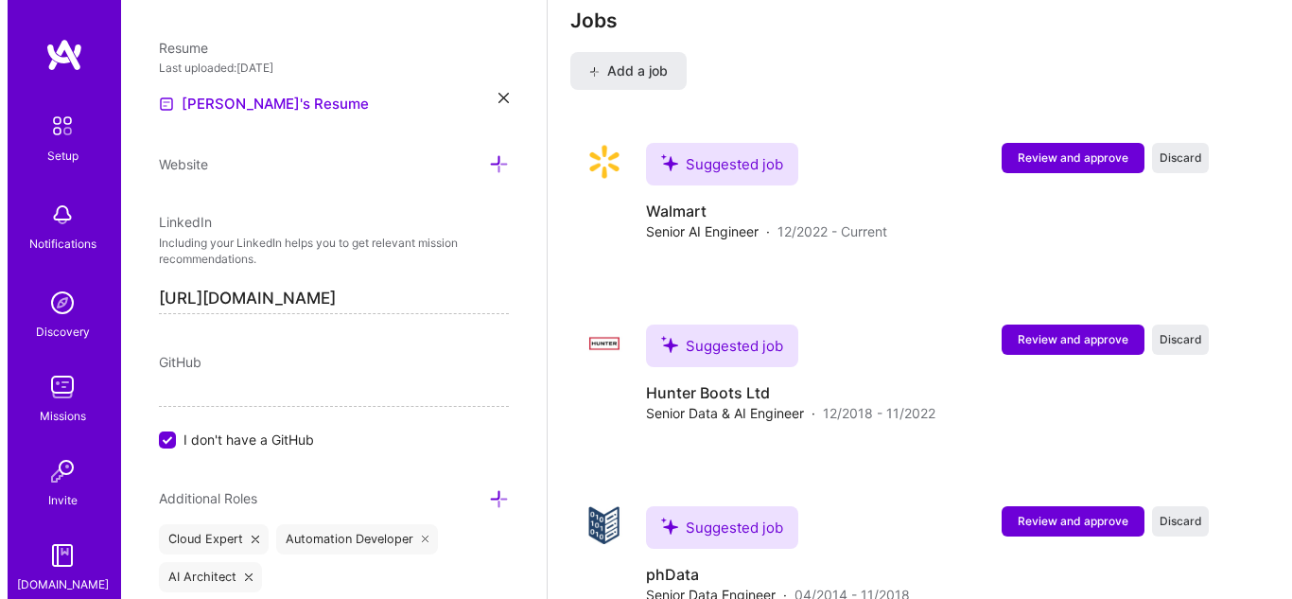
scroll to position [3750, 0]
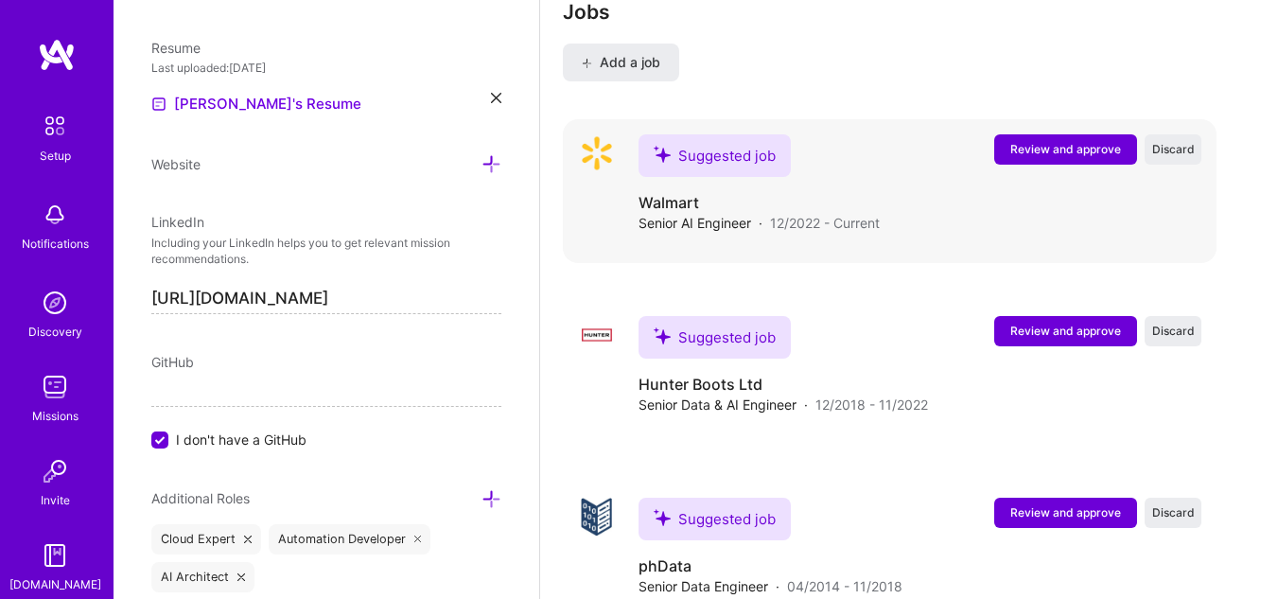
click at [1086, 154] on span "Review and approve" at bounding box center [1065, 149] width 111 height 16
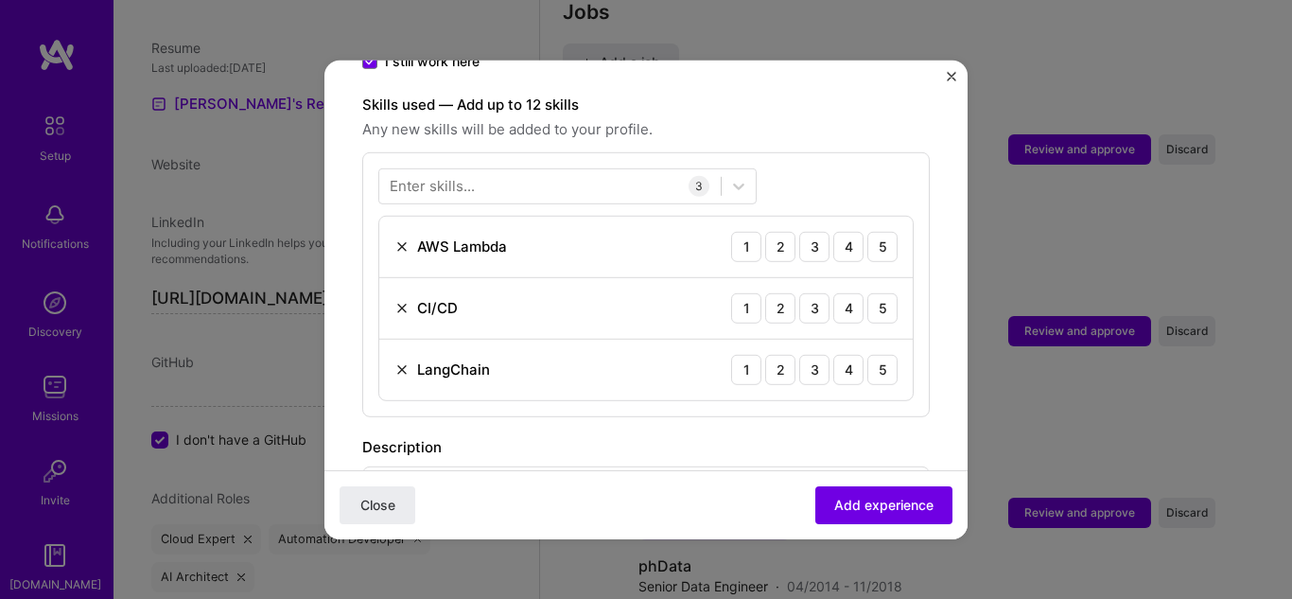
scroll to position [568, 0]
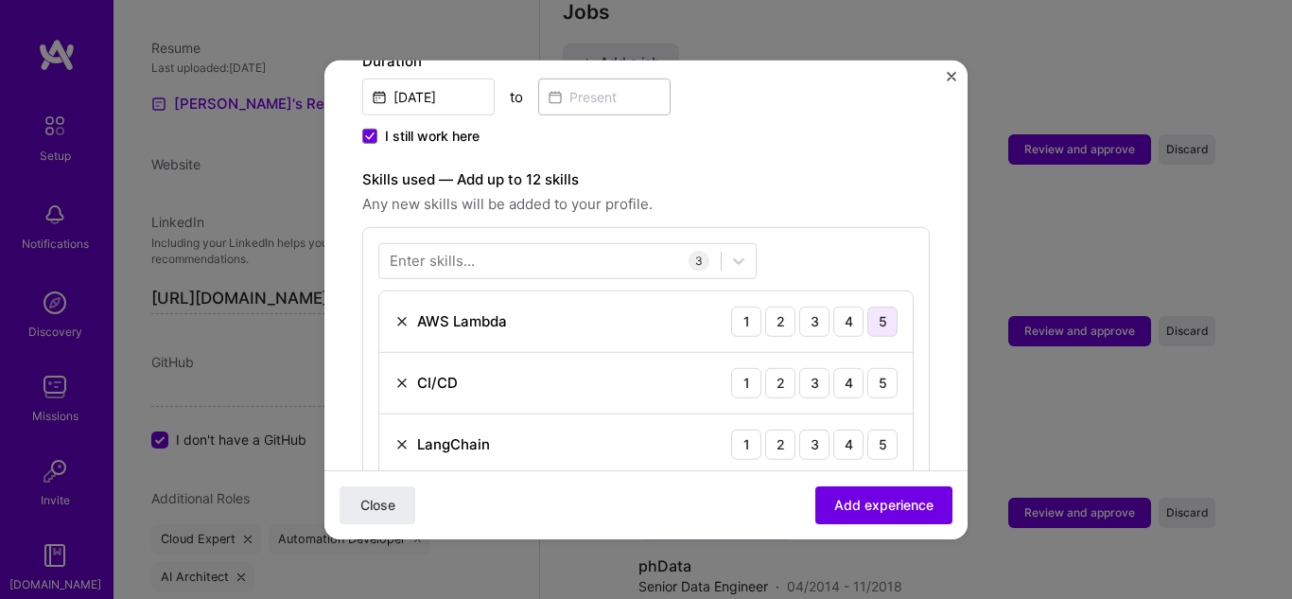
click at [876, 306] on div "5" at bounding box center [882, 321] width 30 height 30
click at [872, 367] on div "5" at bounding box center [882, 382] width 30 height 30
click at [868, 429] on div "5" at bounding box center [882, 444] width 30 height 30
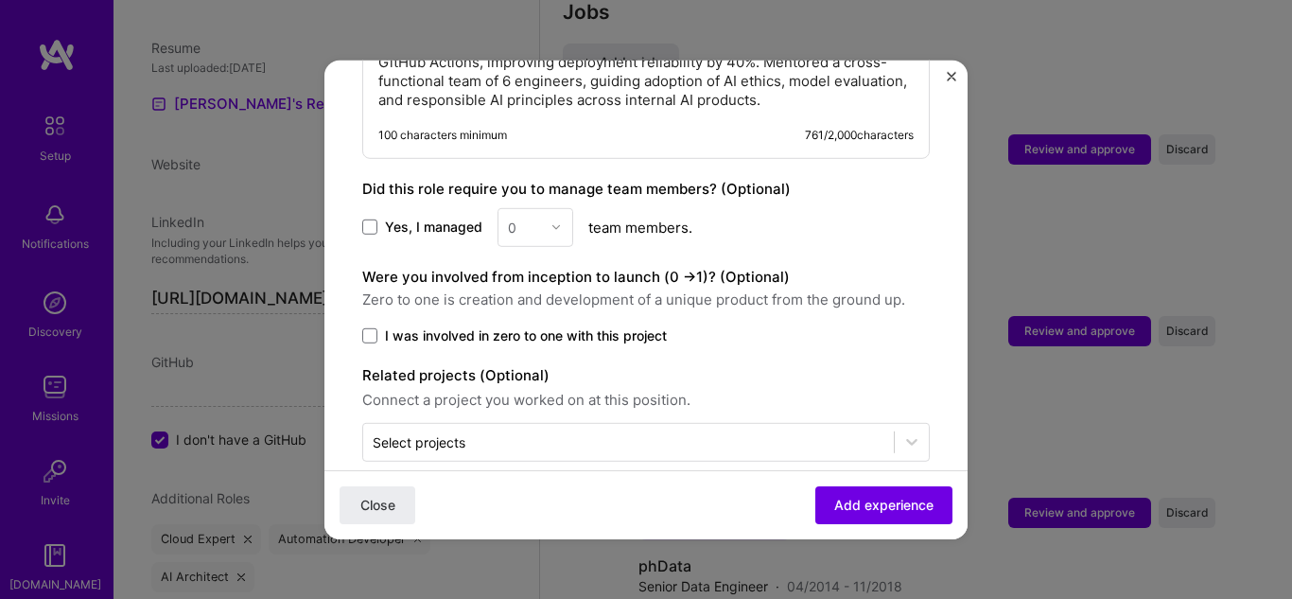
scroll to position [1277, 0]
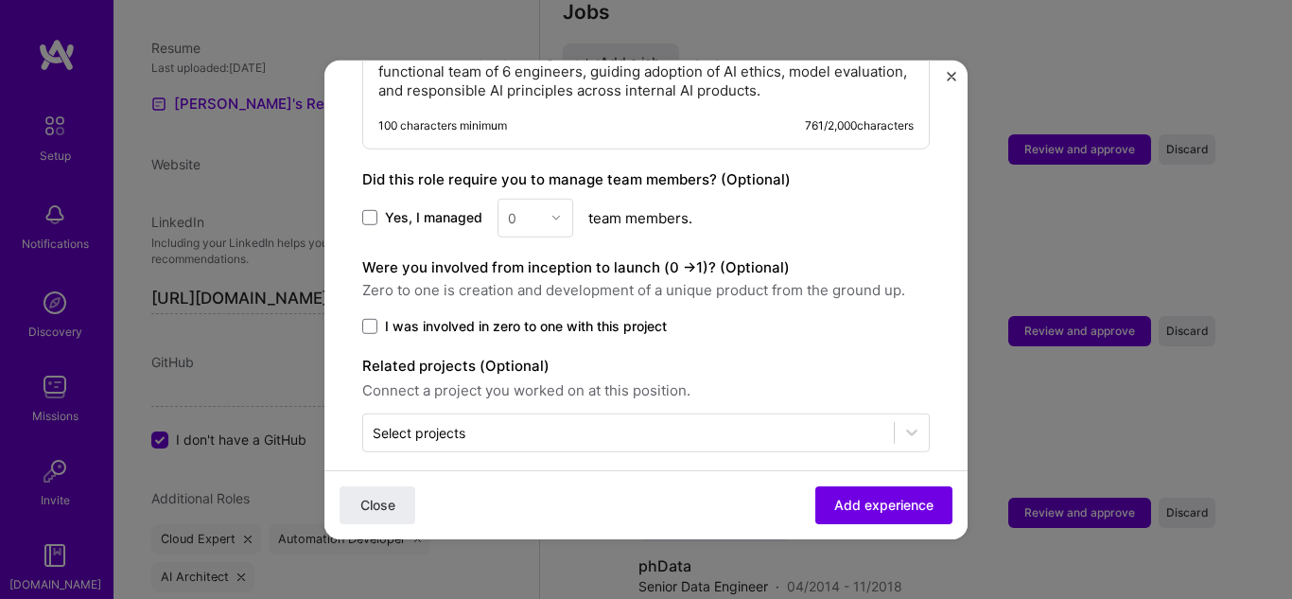
click at [425, 208] on span "Yes, I managed" at bounding box center [433, 217] width 97 height 19
click at [0, 0] on input "Yes, I managed" at bounding box center [0, 0] width 0 height 0
click at [536, 207] on input "text" at bounding box center [524, 217] width 33 height 20
click at [522, 320] on div "3" at bounding box center [535, 337] width 64 height 35
click at [861, 508] on span "Add experience" at bounding box center [883, 505] width 99 height 19
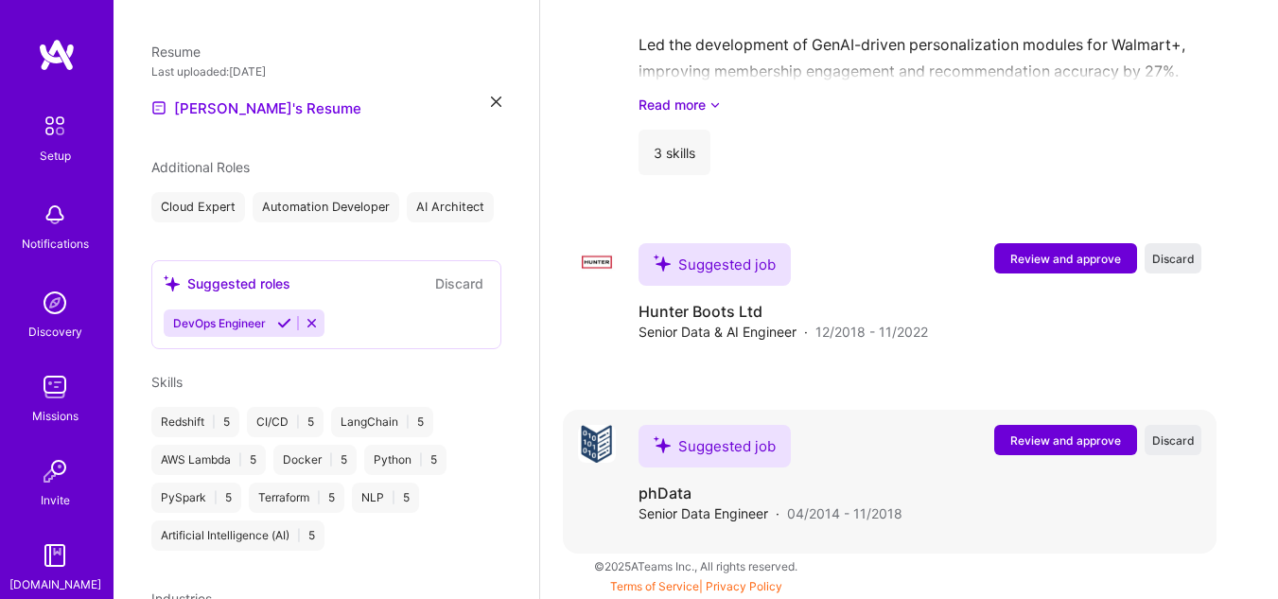
scroll to position [2986, 0]
click at [1089, 251] on span "Review and approve" at bounding box center [1065, 259] width 111 height 16
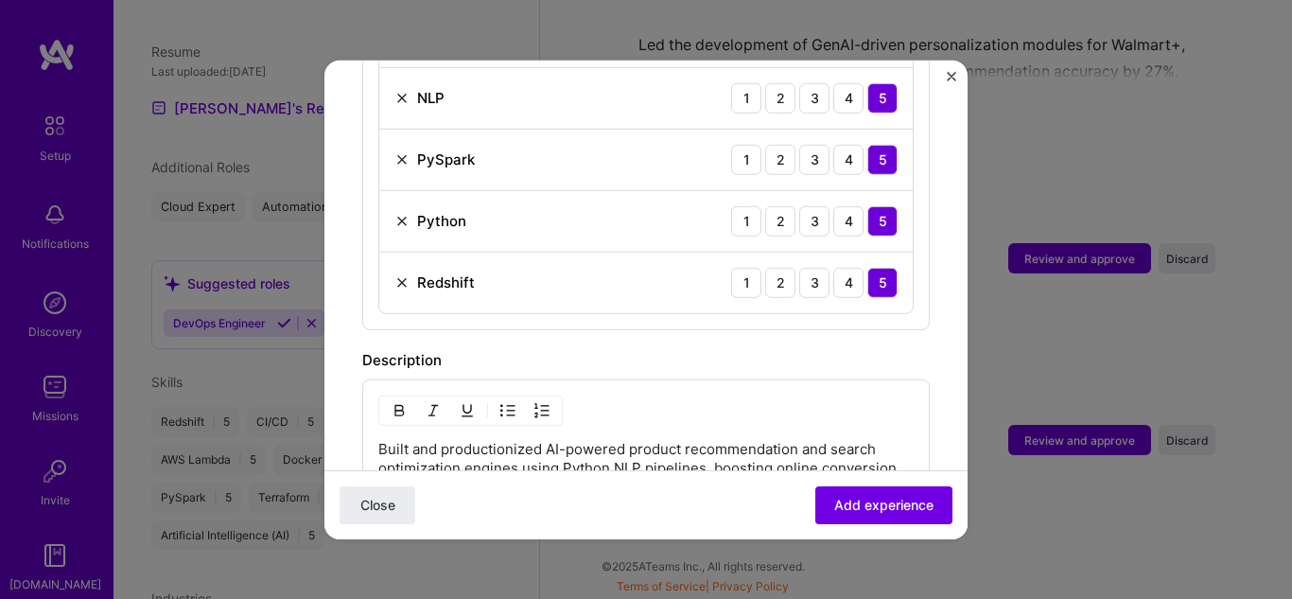
scroll to position [662, 0]
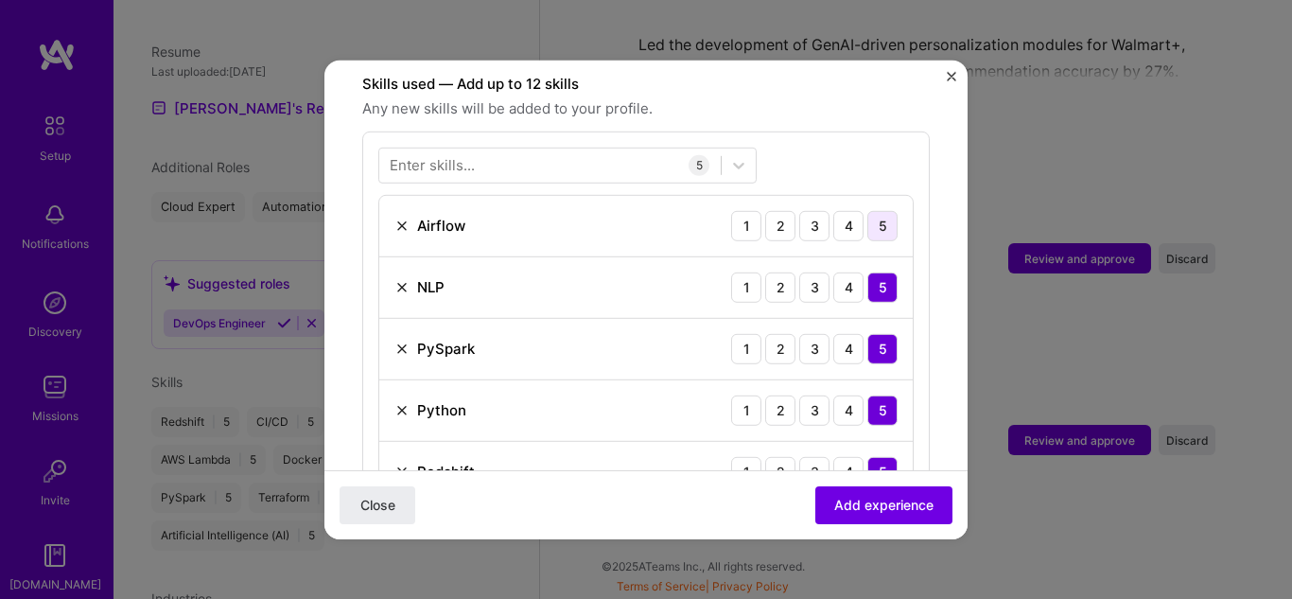
click at [868, 210] on div "5" at bounding box center [882, 225] width 30 height 30
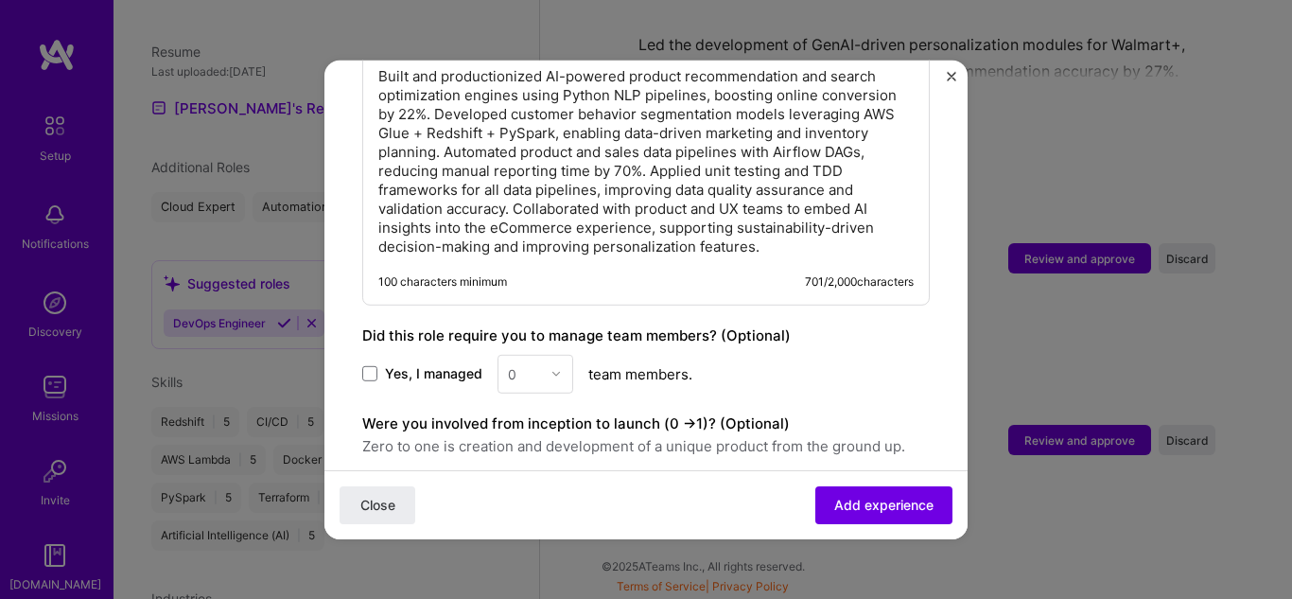
scroll to position [1380, 0]
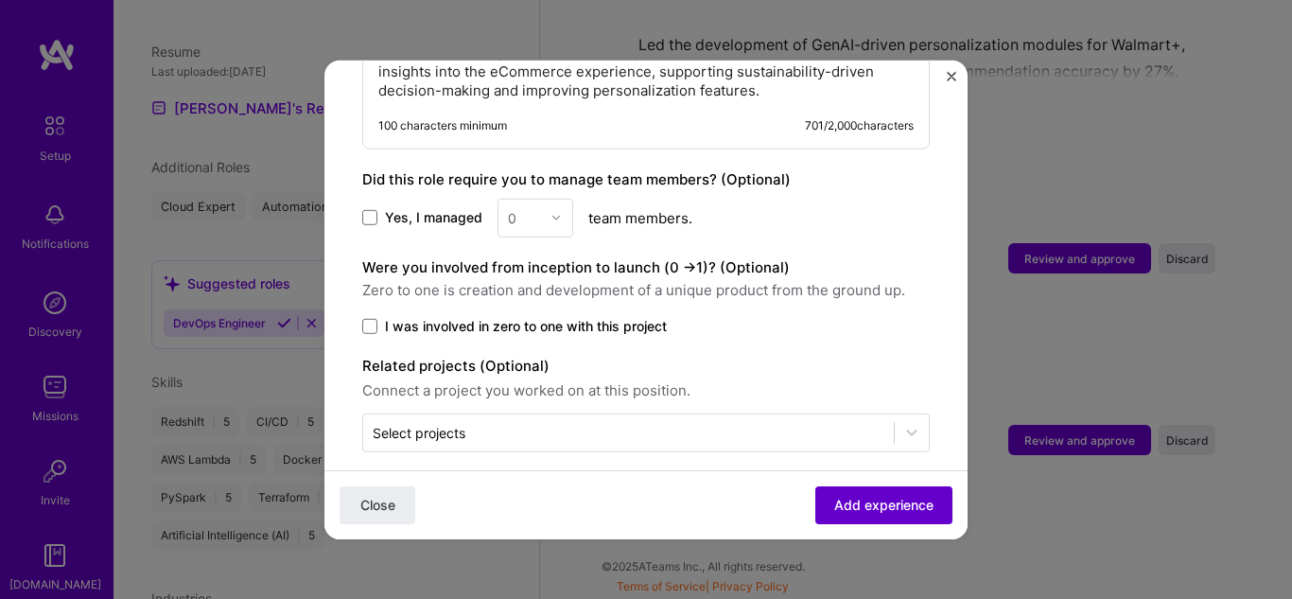
click at [870, 510] on span "Add experience" at bounding box center [883, 505] width 99 height 19
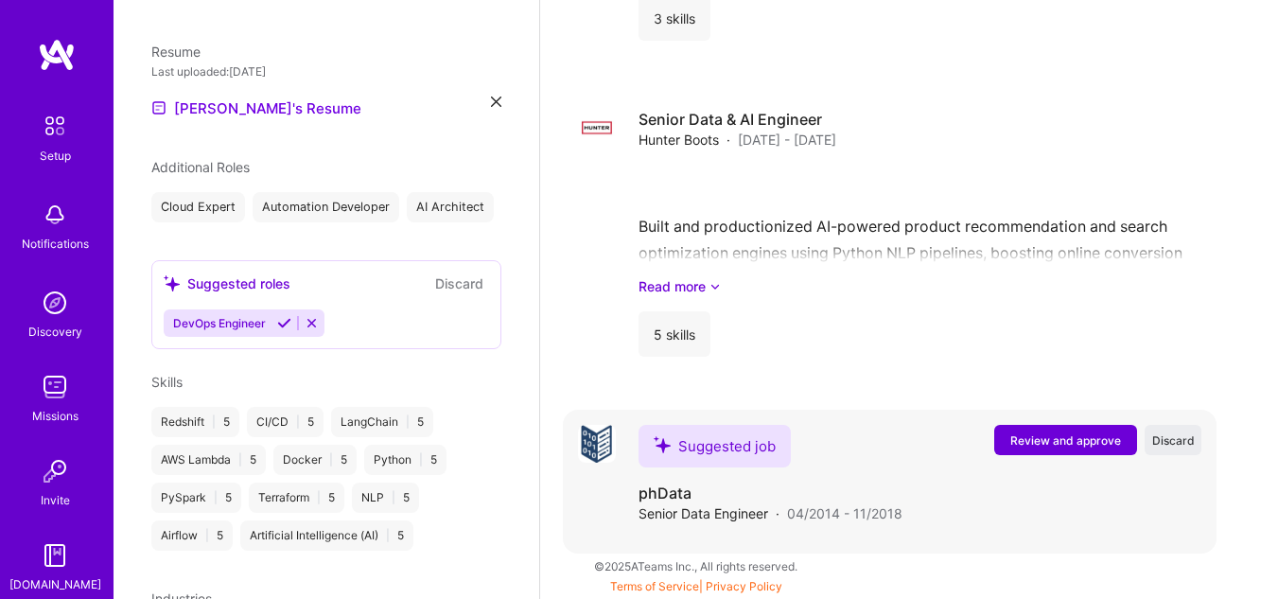
click at [1084, 444] on span "Review and approve" at bounding box center [1065, 440] width 111 height 16
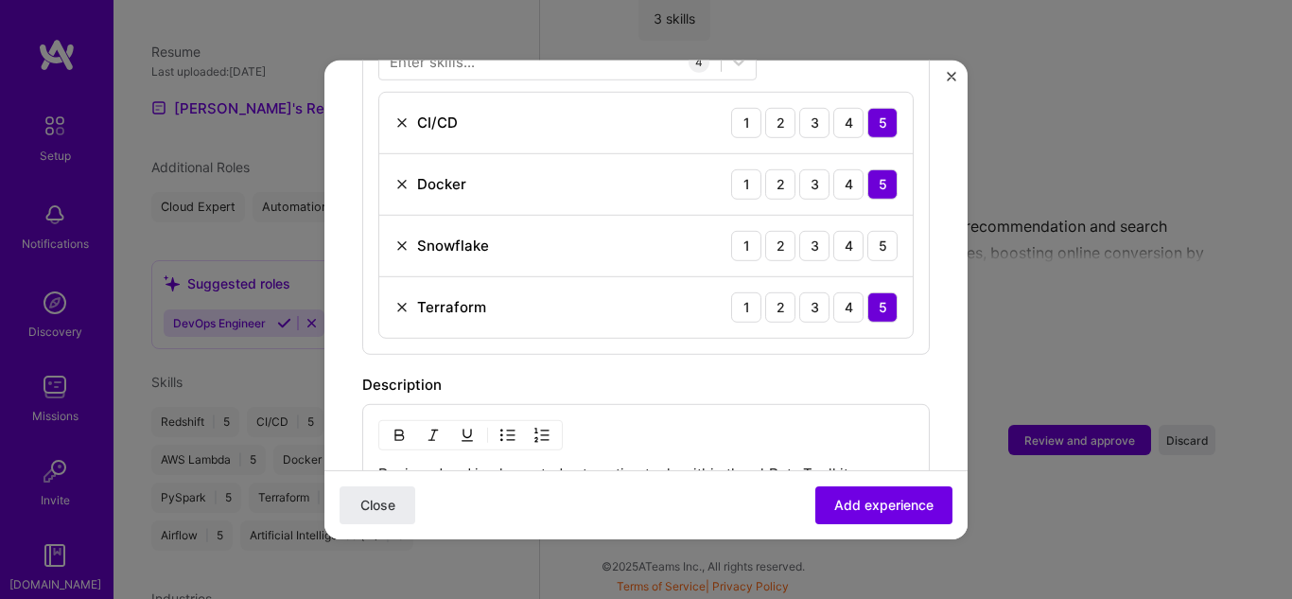
scroll to position [851, 0]
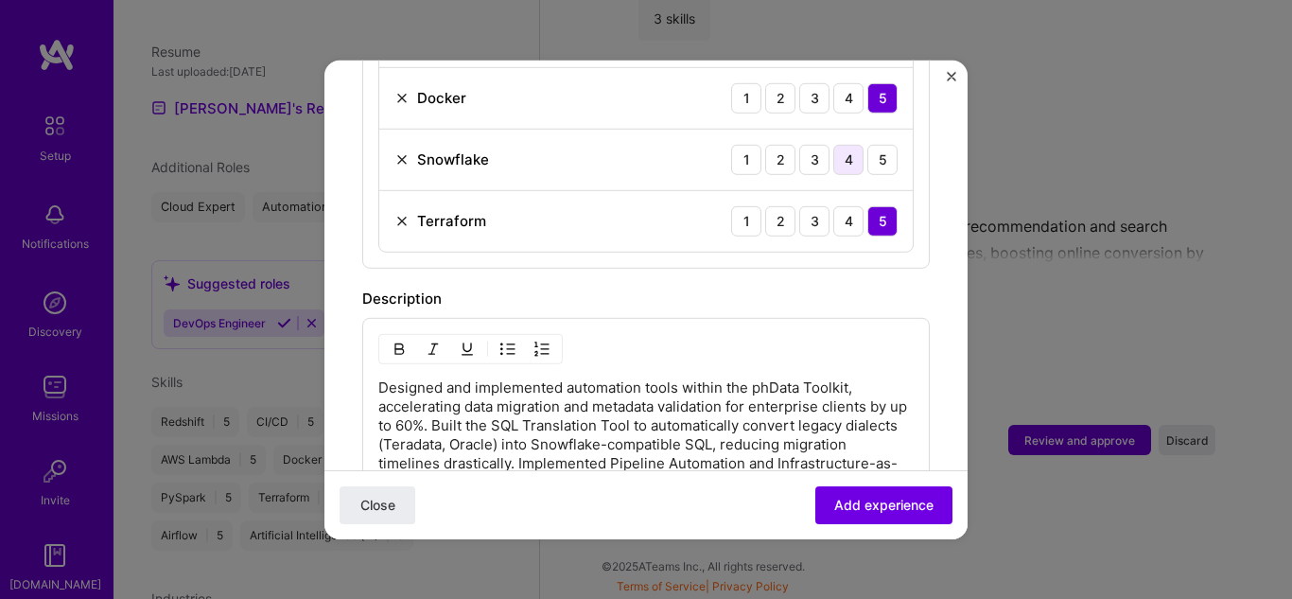
click at [833, 144] on div "4" at bounding box center [848, 159] width 30 height 30
click at [849, 499] on span "Add experience" at bounding box center [883, 505] width 99 height 19
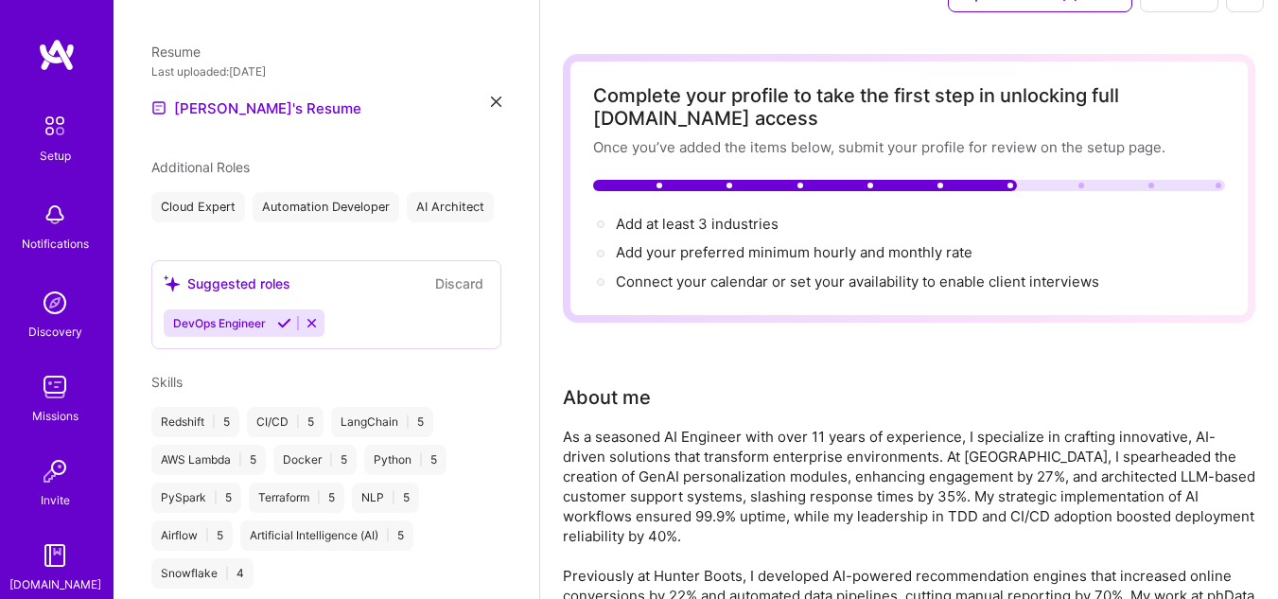
scroll to position [0, 0]
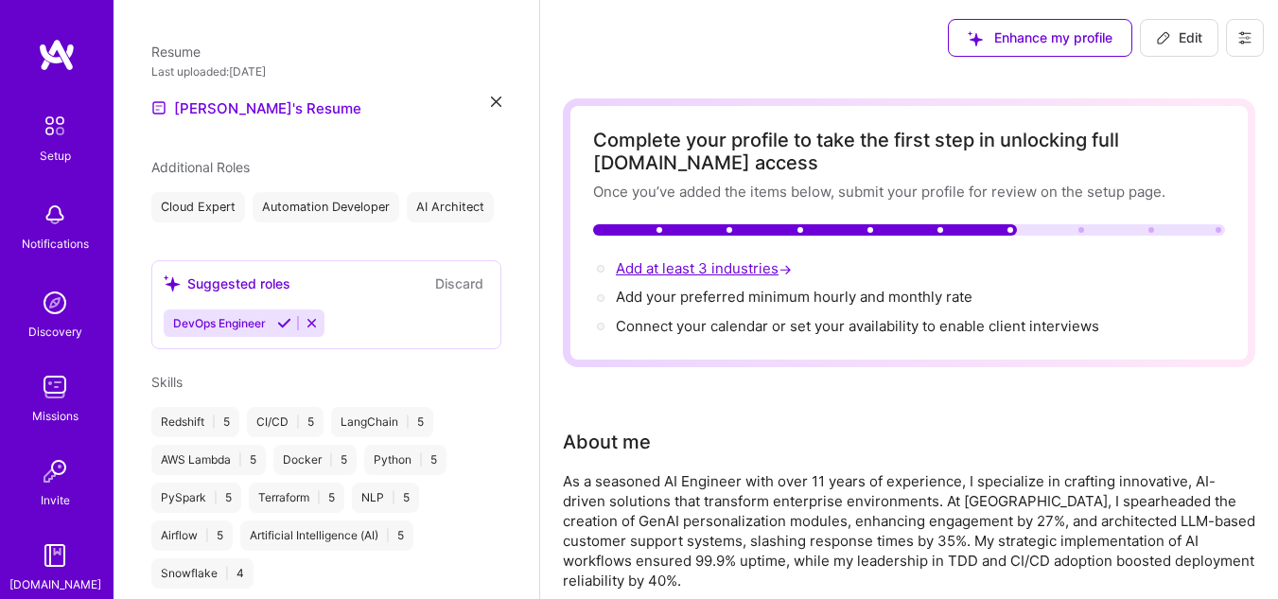
click at [720, 264] on span "Add at least 3 industries →" at bounding box center [706, 268] width 180 height 18
select select "US"
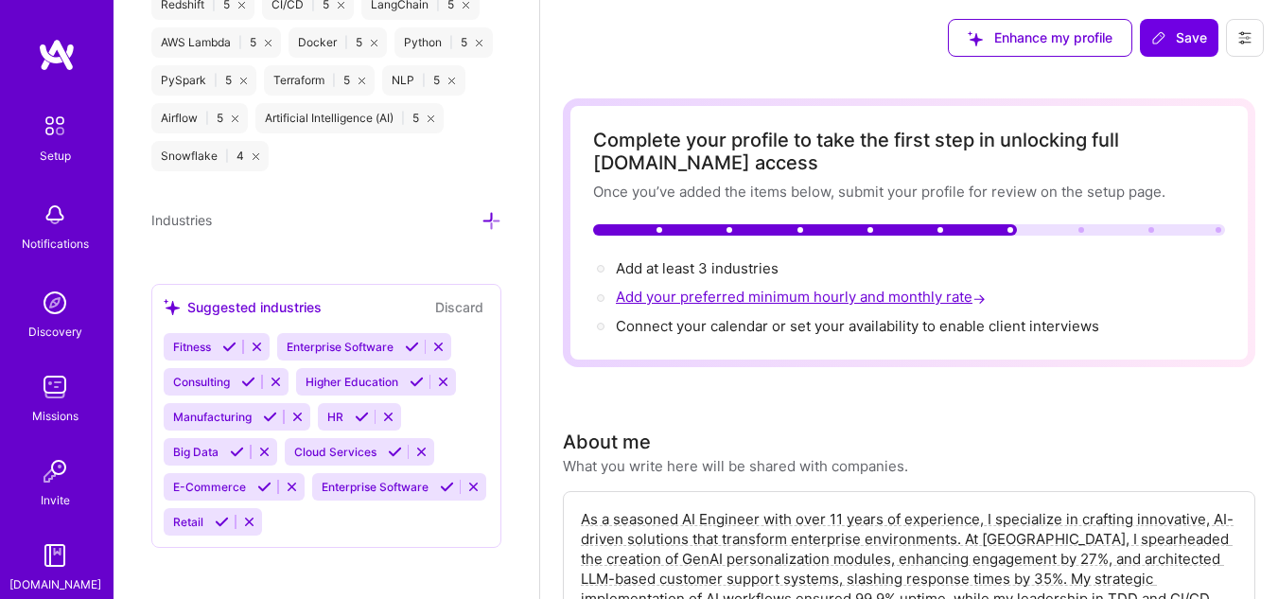
scroll to position [1606, 0]
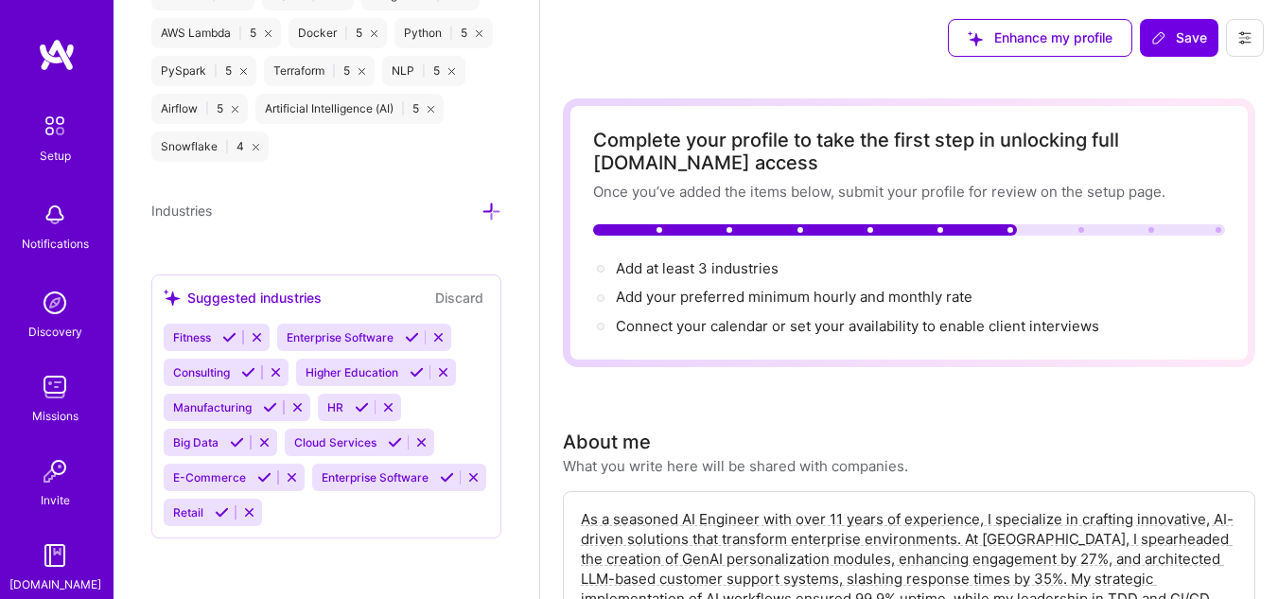
click at [412, 333] on icon at bounding box center [412, 337] width 14 height 14
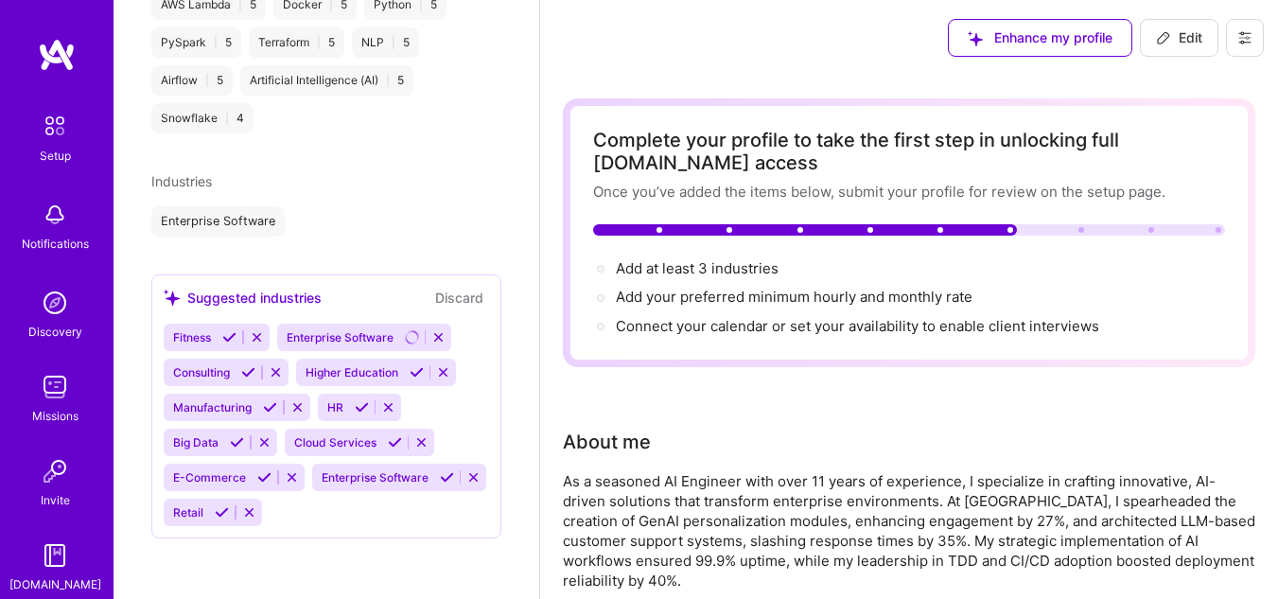
scroll to position [1034, 0]
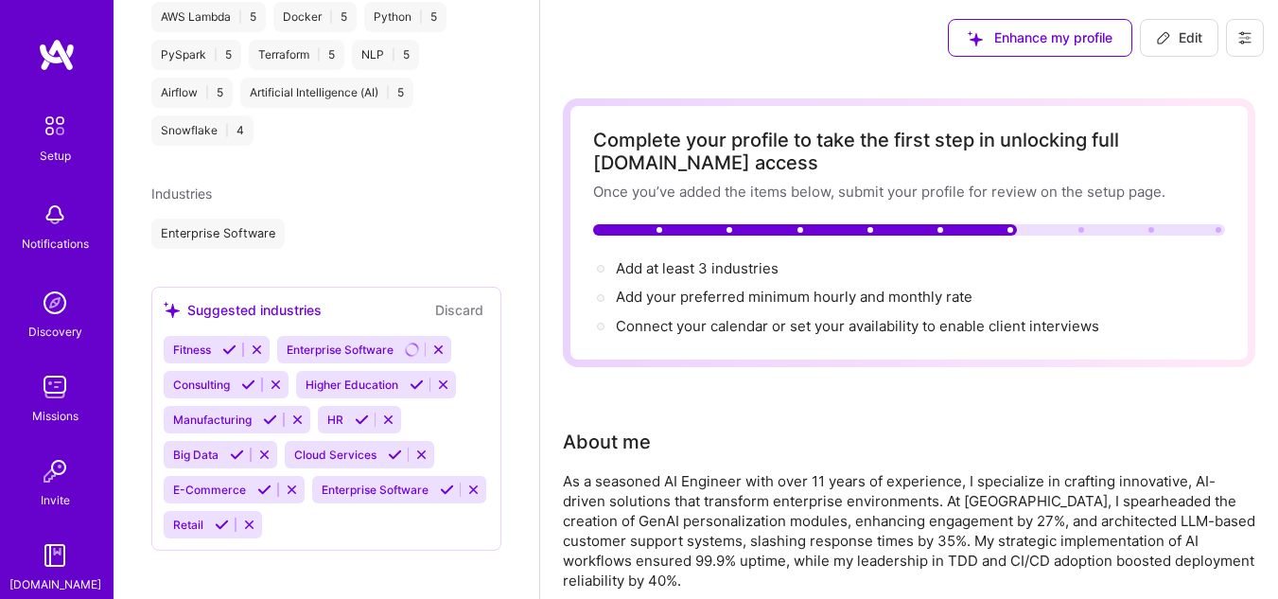
click at [250, 392] on icon at bounding box center [248, 384] width 14 height 14
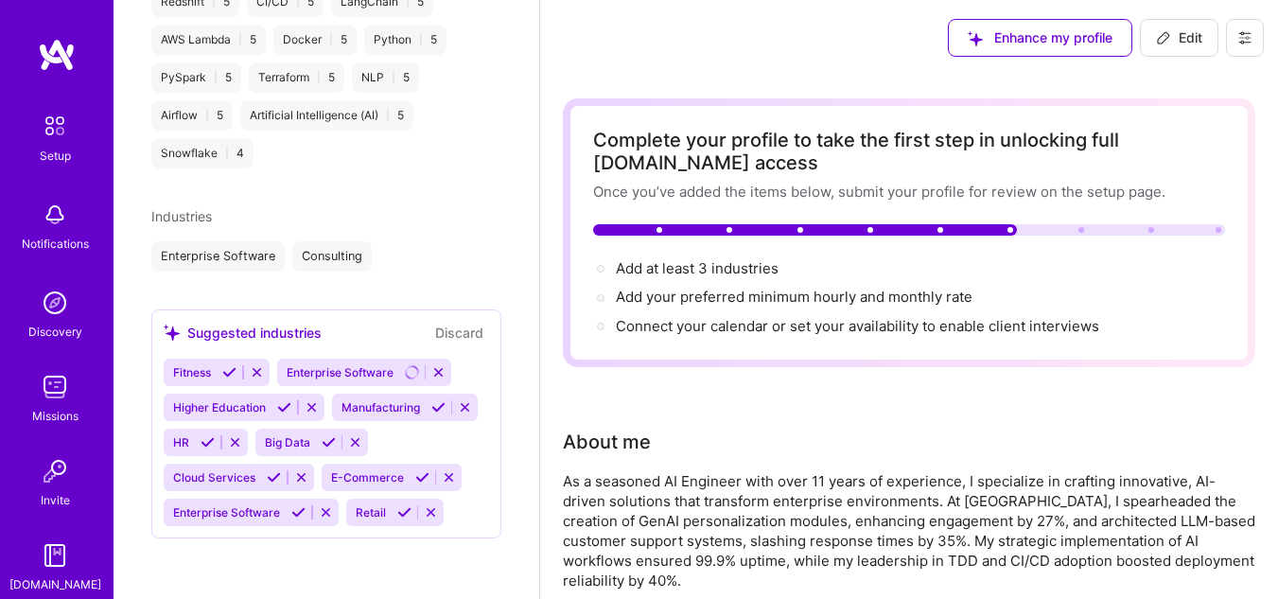
click at [410, 485] on button at bounding box center [423, 477] width 26 height 16
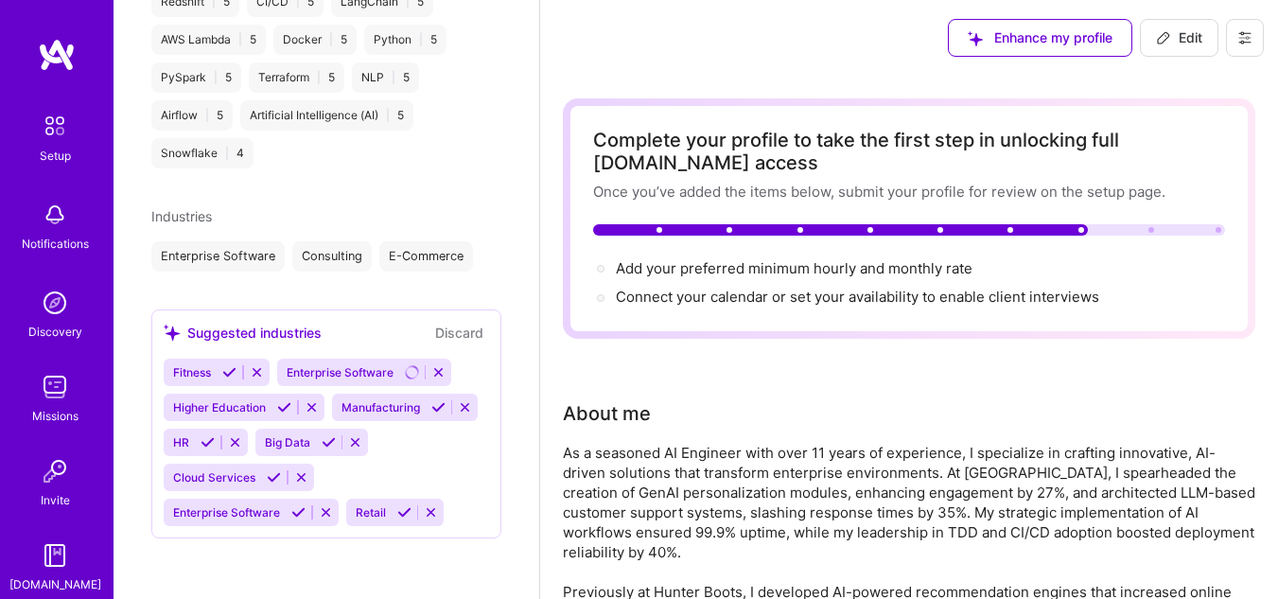
click at [316, 450] on button at bounding box center [329, 442] width 26 height 16
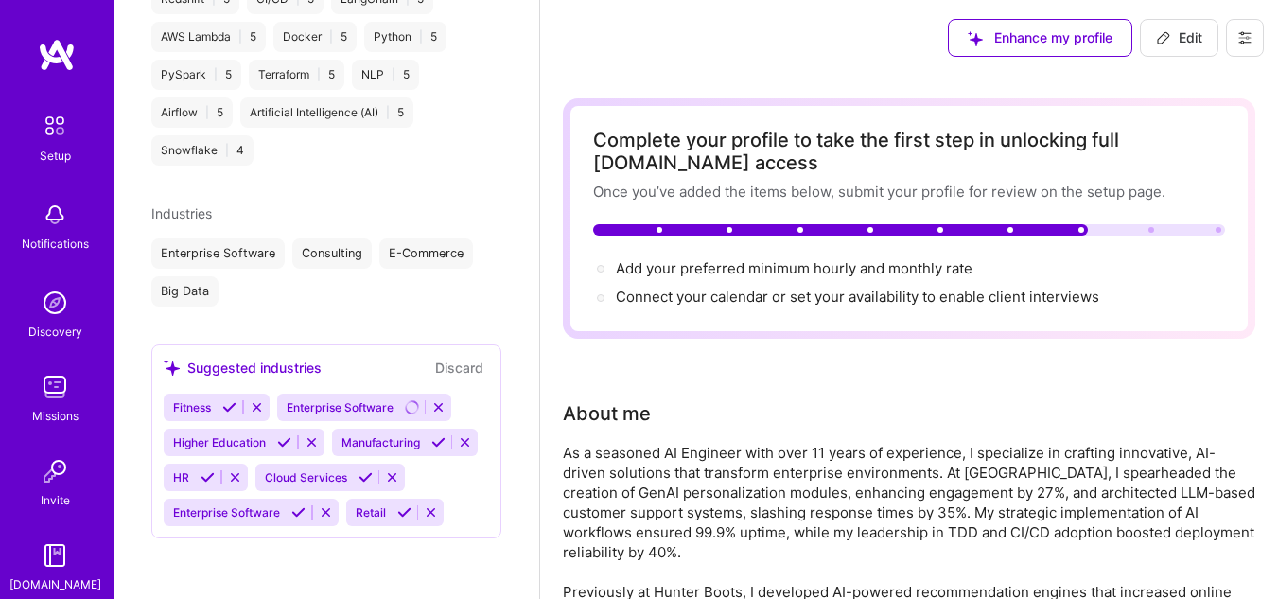
click at [359, 484] on icon at bounding box center [366, 477] width 14 height 14
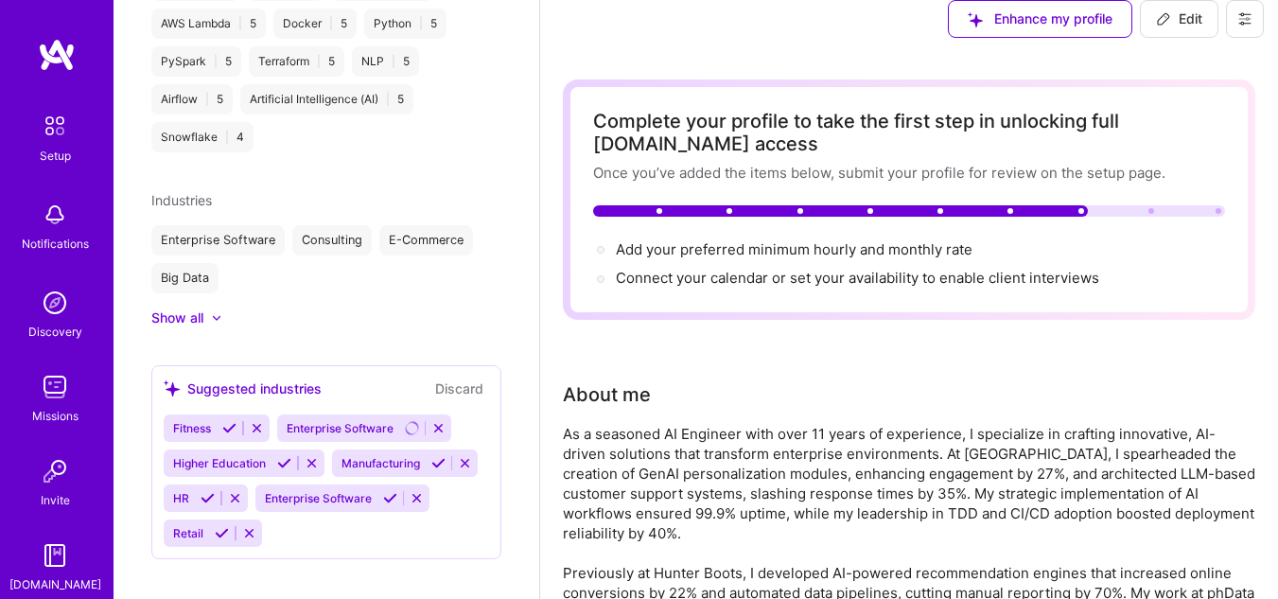
scroll to position [0, 0]
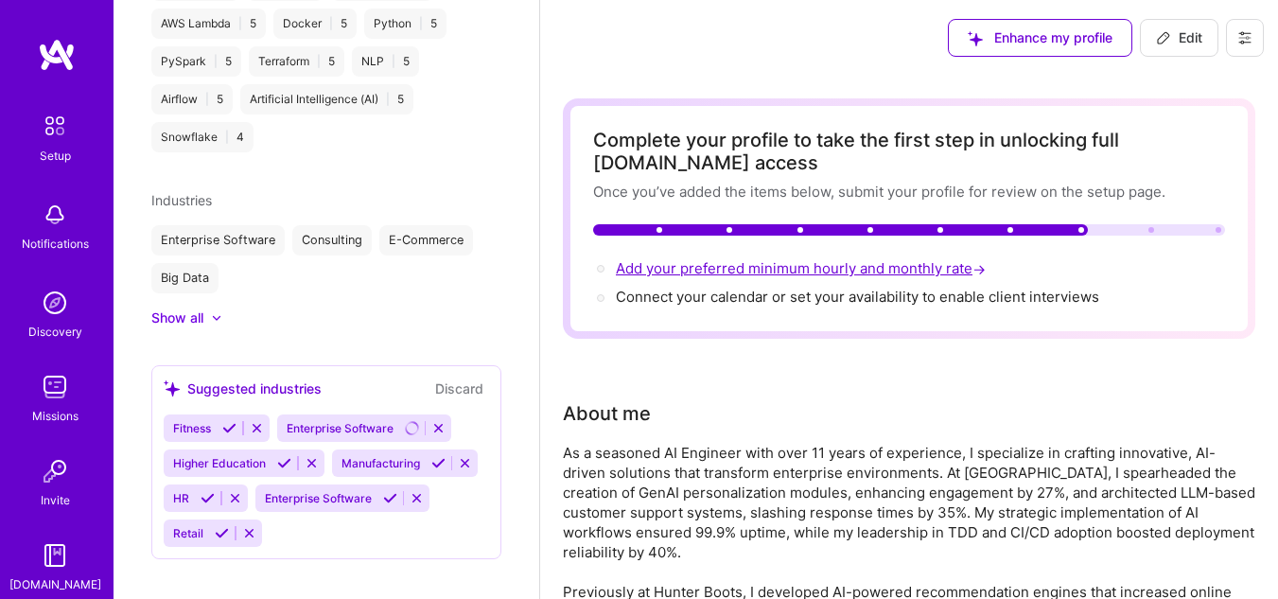
click at [746, 264] on span "Add your preferred minimum hourly and monthly rate →" at bounding box center [803, 268] width 374 height 18
select select "US"
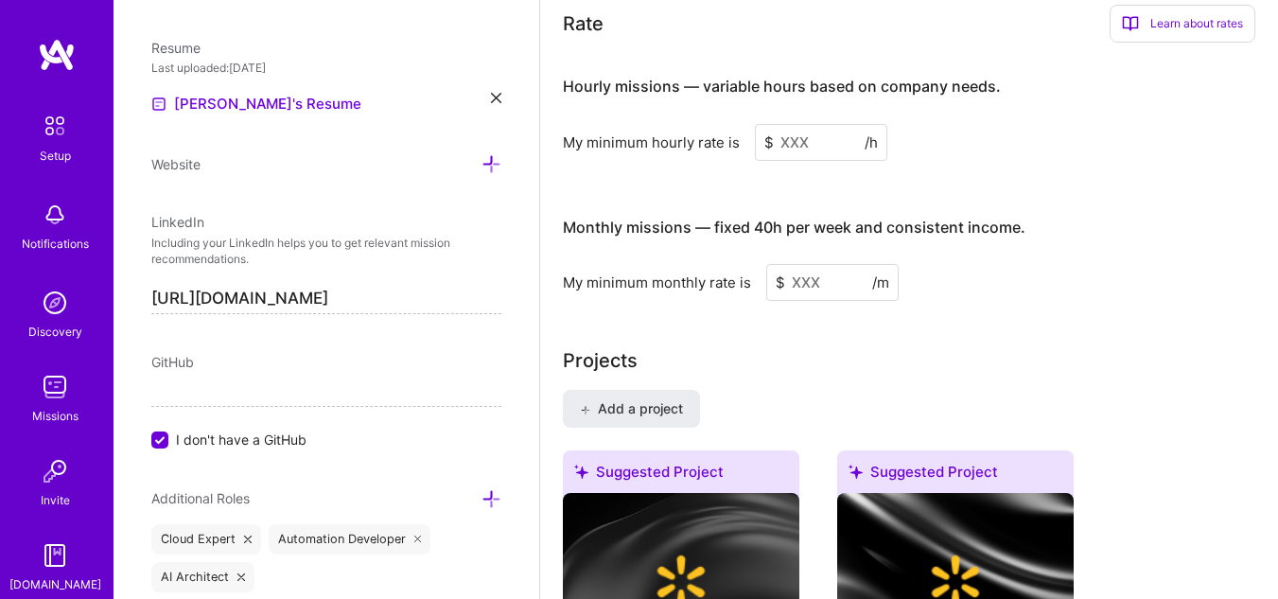
scroll to position [1276, 0]
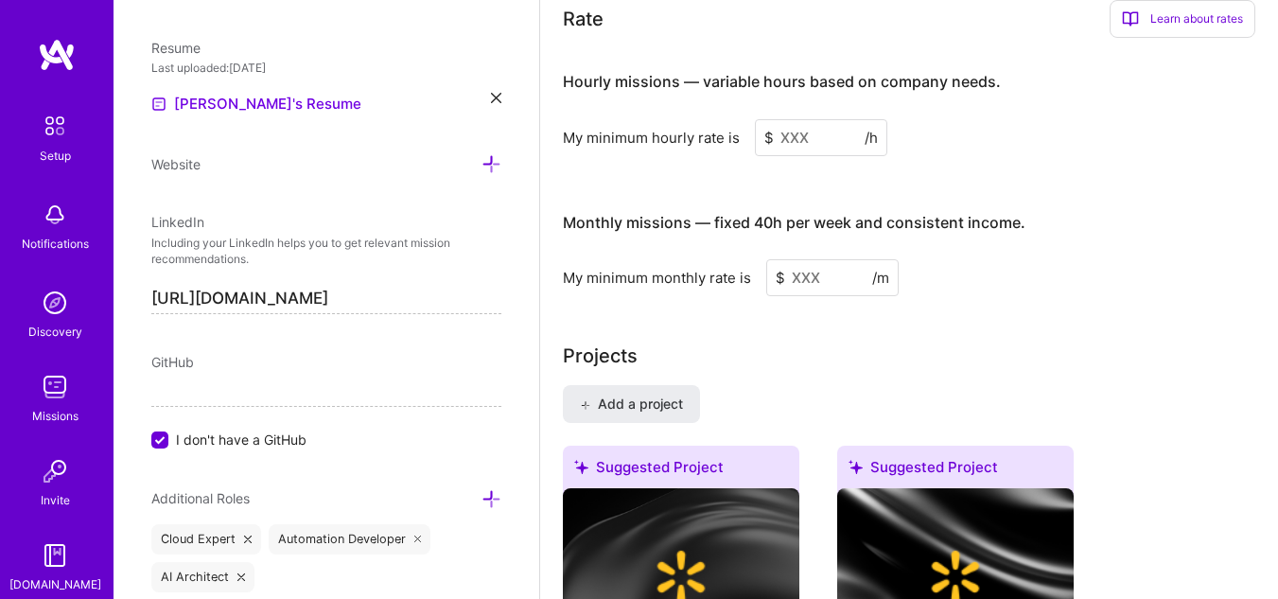
click at [803, 131] on input at bounding box center [821, 137] width 132 height 37
click at [793, 131] on input at bounding box center [821, 137] width 132 height 37
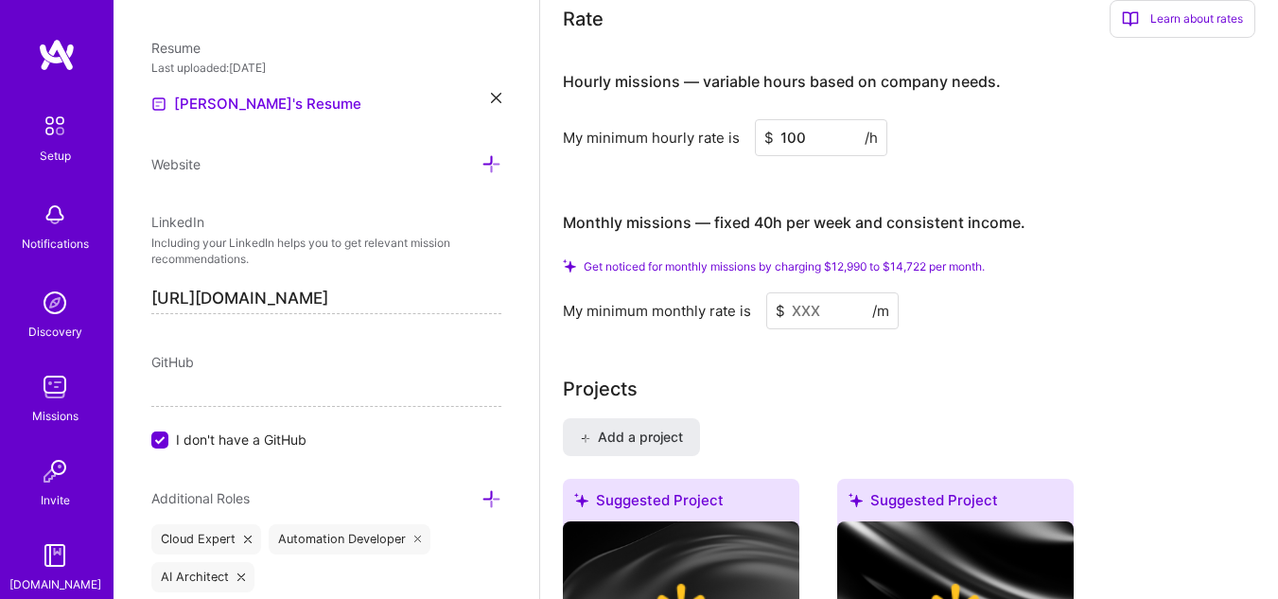
type input "100"
click at [830, 318] on input at bounding box center [832, 310] width 132 height 37
click at [816, 311] on input at bounding box center [832, 310] width 132 height 37
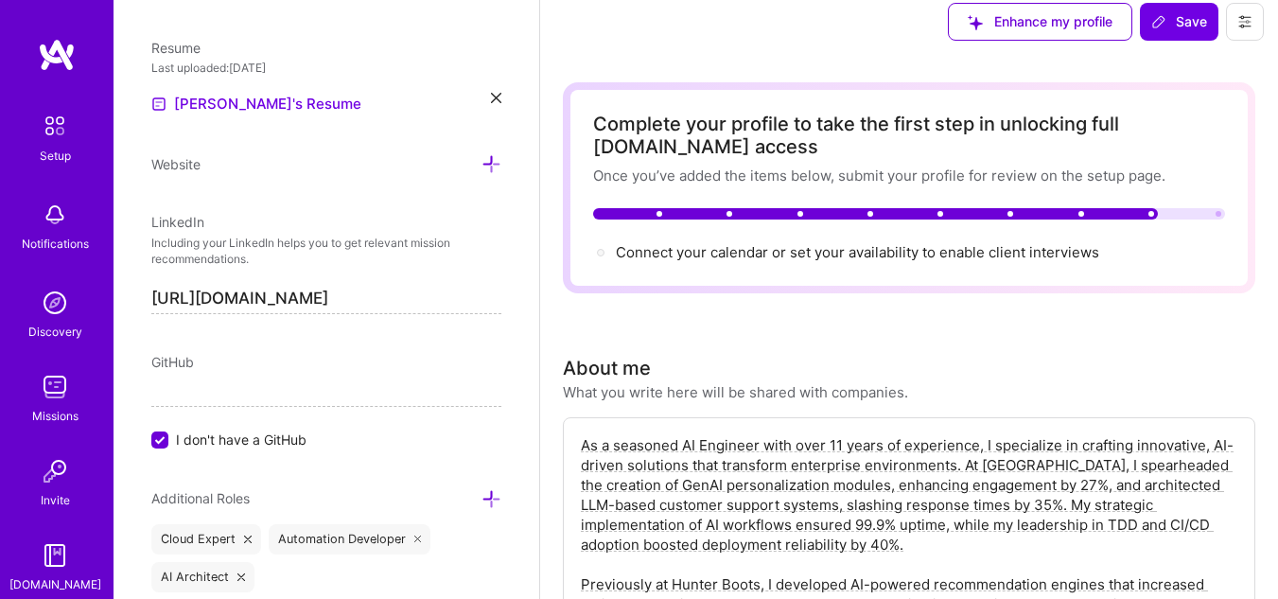
scroll to position [0, 0]
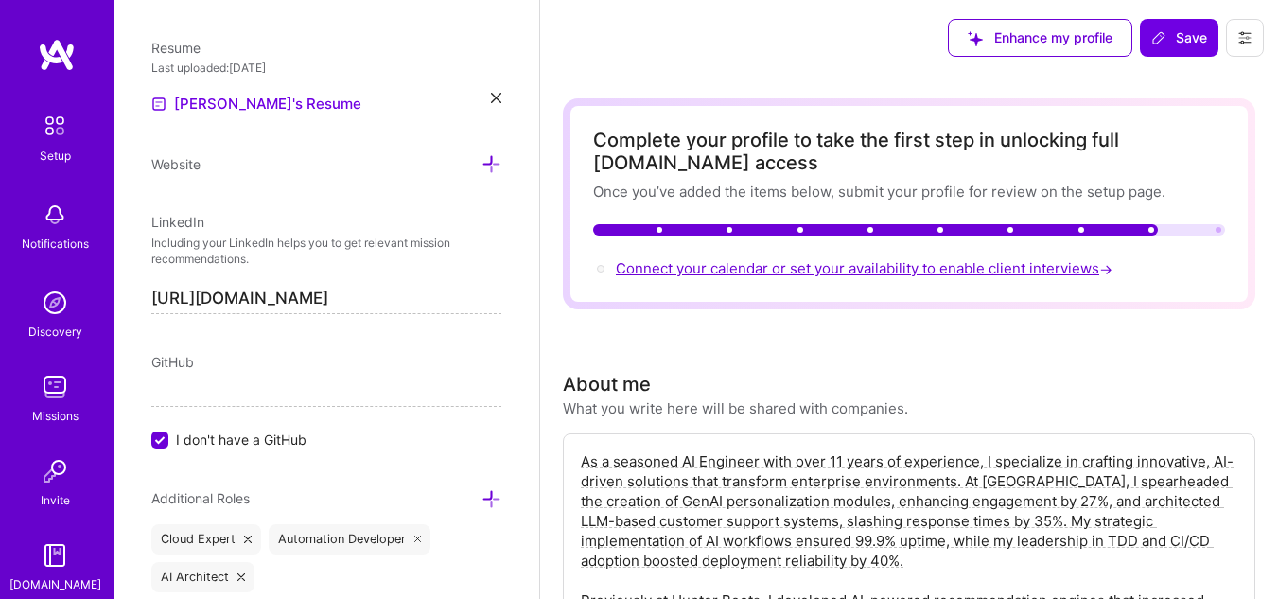
type input "14000"
click at [874, 272] on span "Connect your calendar or set your availability to enable client interviews →" at bounding box center [866, 268] width 500 height 18
click at [906, 263] on span "Connect your calendar or set your availability to enable client interviews →" at bounding box center [866, 268] width 500 height 18
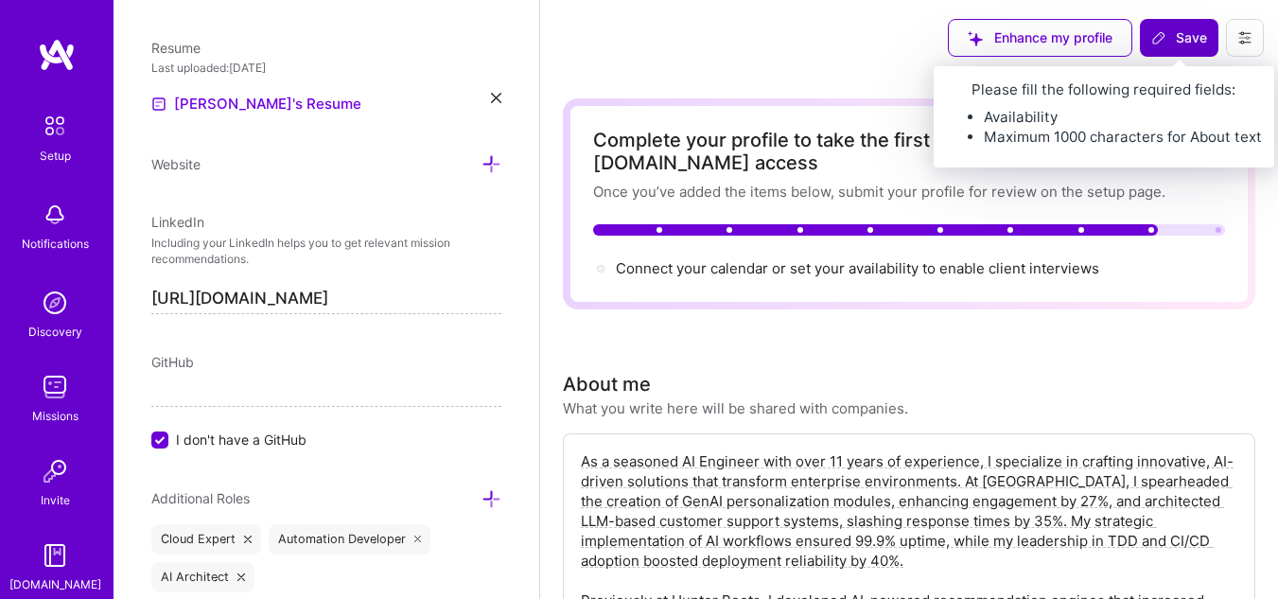
click at [1193, 36] on span "Save" at bounding box center [1179, 37] width 56 height 19
click at [1162, 38] on icon at bounding box center [1158, 37] width 15 height 15
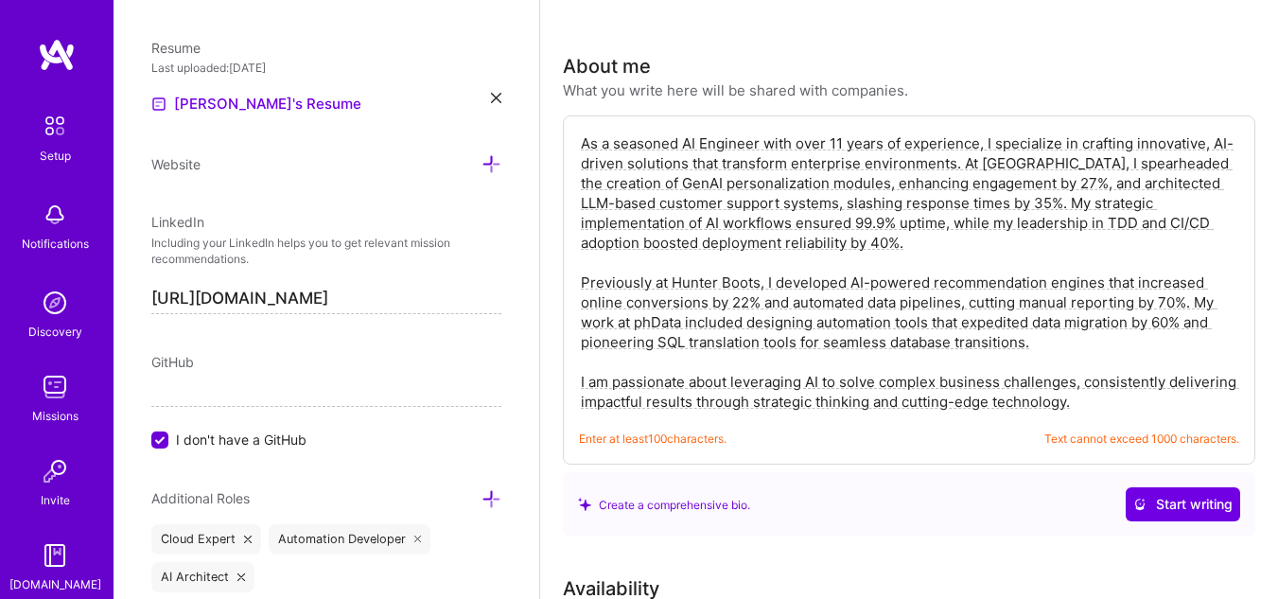
scroll to position [284, 0]
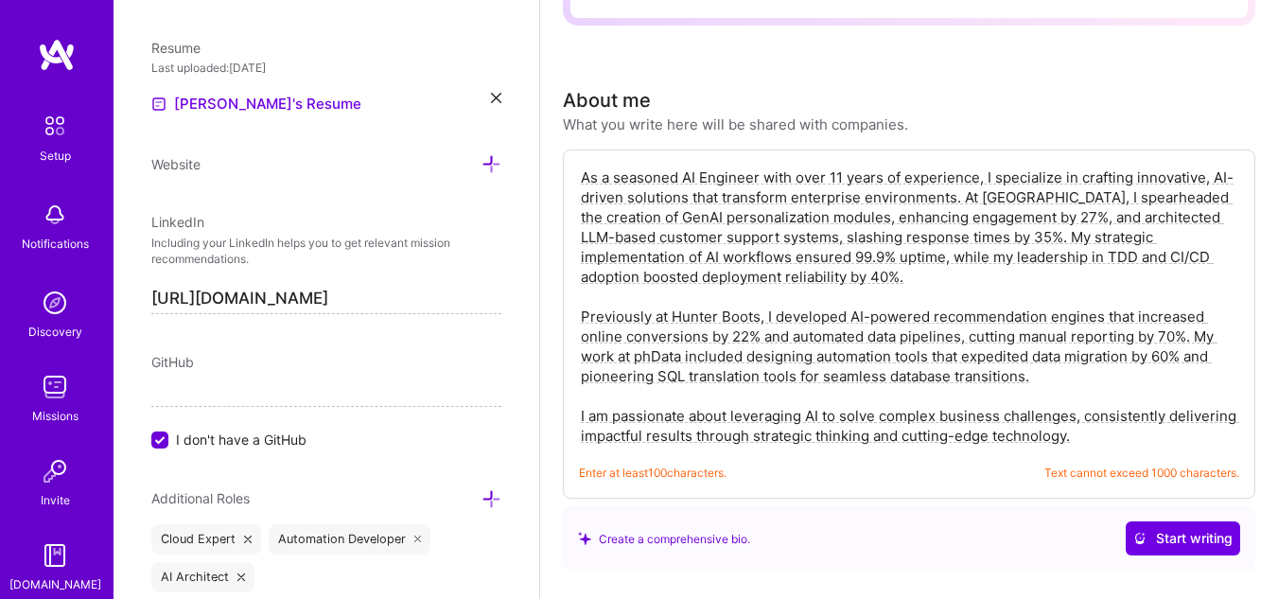
click at [1025, 374] on textarea "As a seasoned AI Engineer with over 11 years of experience, I specialize in cra…" at bounding box center [909, 307] width 660 height 282
click at [1104, 394] on textarea "As a seasoned AI Engineer with over 11 years of experience, I specialize in cra…" at bounding box center [909, 307] width 660 height 282
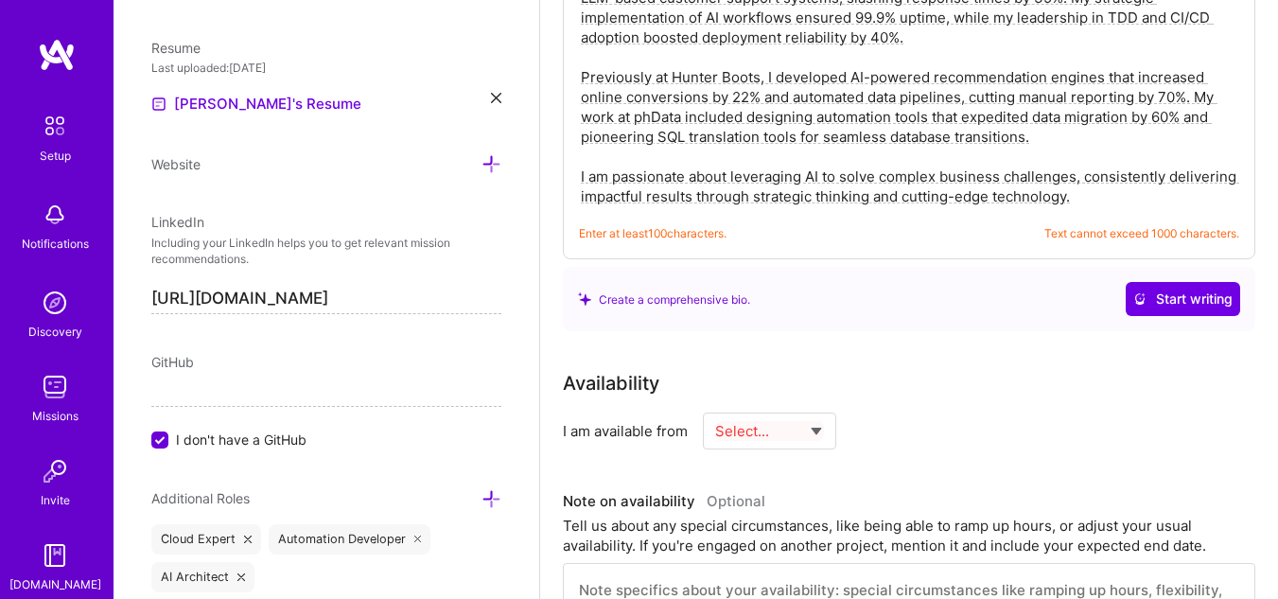
scroll to position [568, 0]
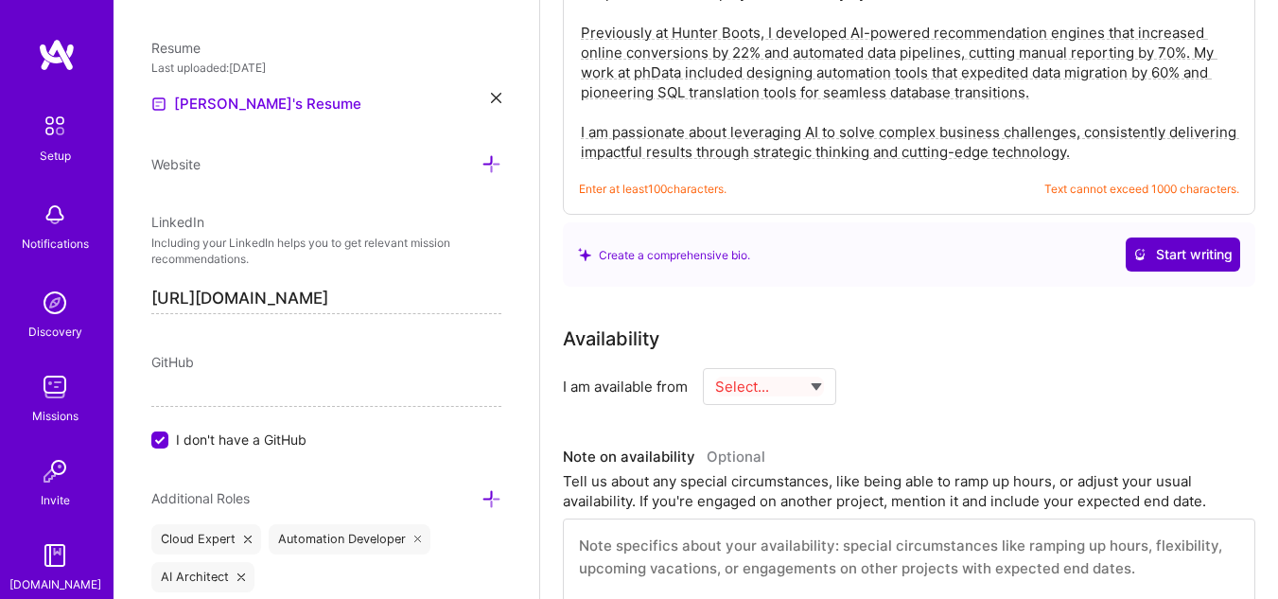
click at [1169, 254] on span "Start writing" at bounding box center [1182, 254] width 99 height 19
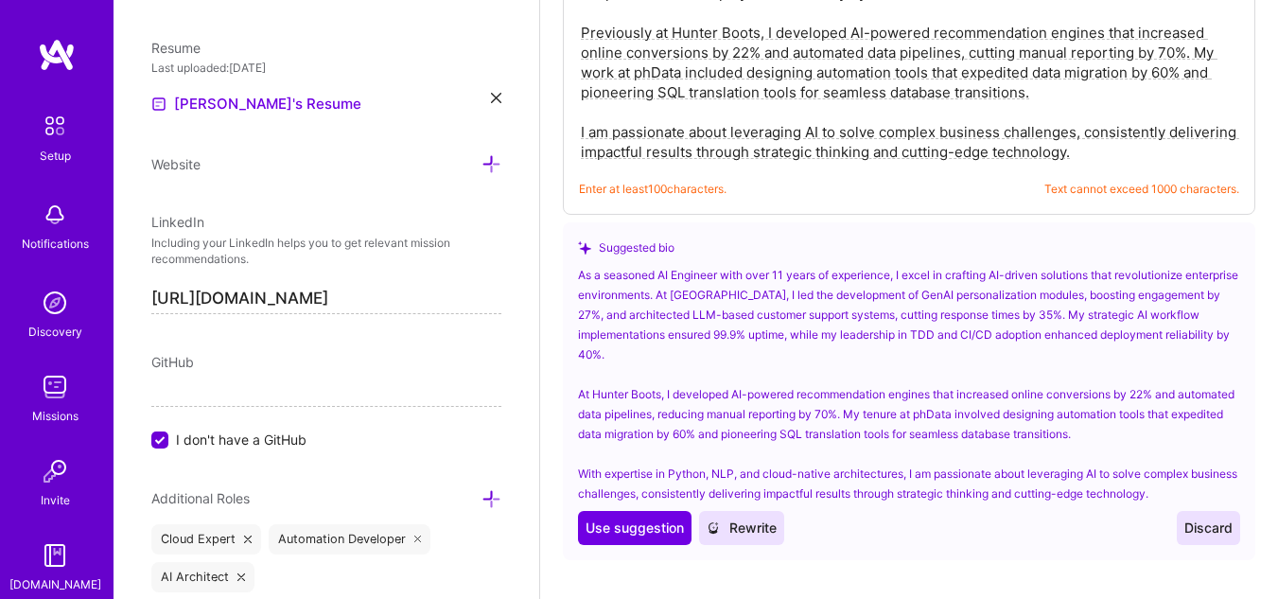
click at [780, 103] on textarea "As a seasoned AI Engineer with over 11 years of experience, I specialize in cra…" at bounding box center [909, 23] width 660 height 282
click at [863, 64] on textarea "As a seasoned AI Engineer with over 11 years of experience, I specialize in cra…" at bounding box center [909, 23] width 660 height 282
paste textarea "Innovative Senior AI Engineer with over 11 years of experience designing and de…"
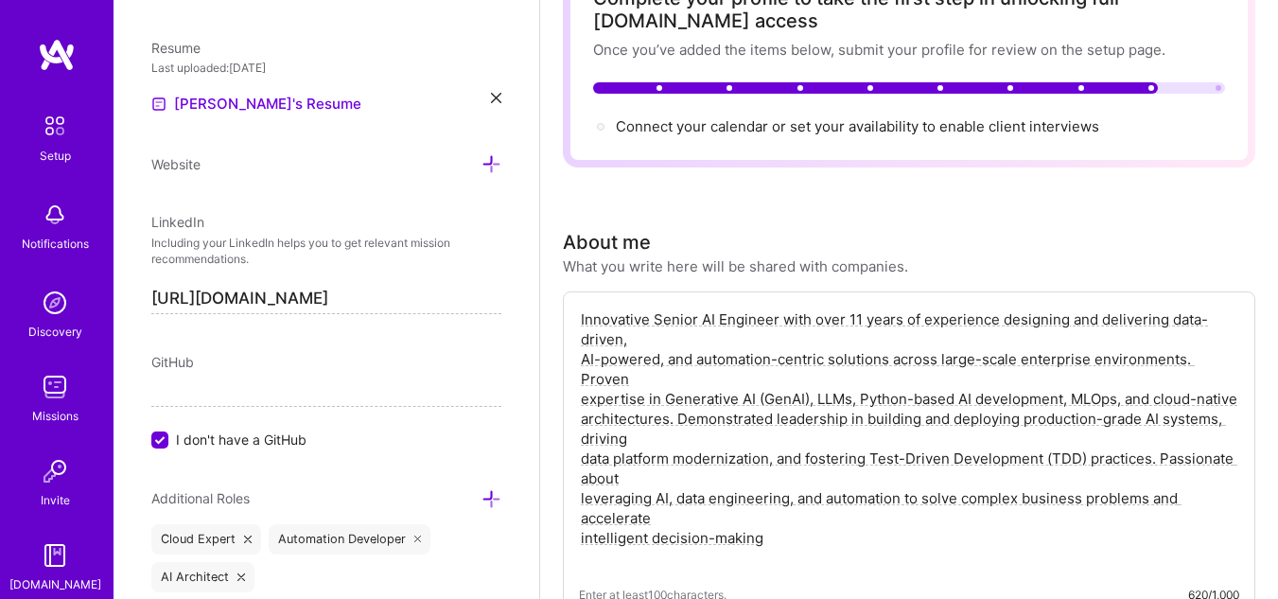
scroll to position [95, 0]
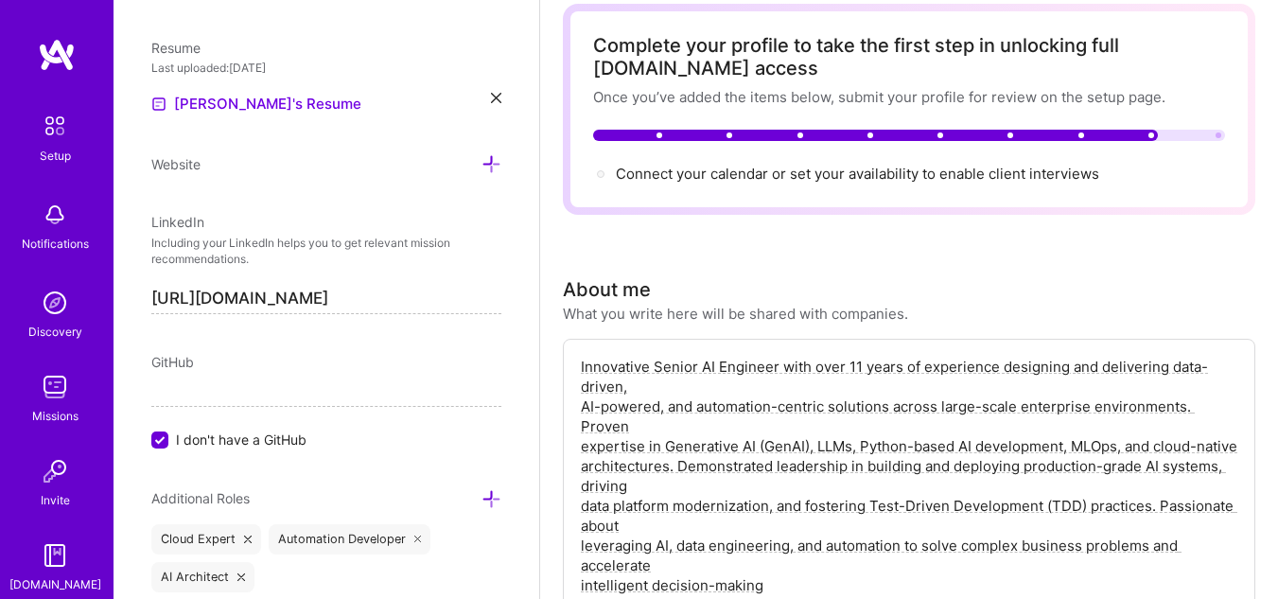
click at [693, 377] on textarea "Innovative Senior AI Engineer with over 11 years of experience designing and de…" at bounding box center [909, 486] width 660 height 262
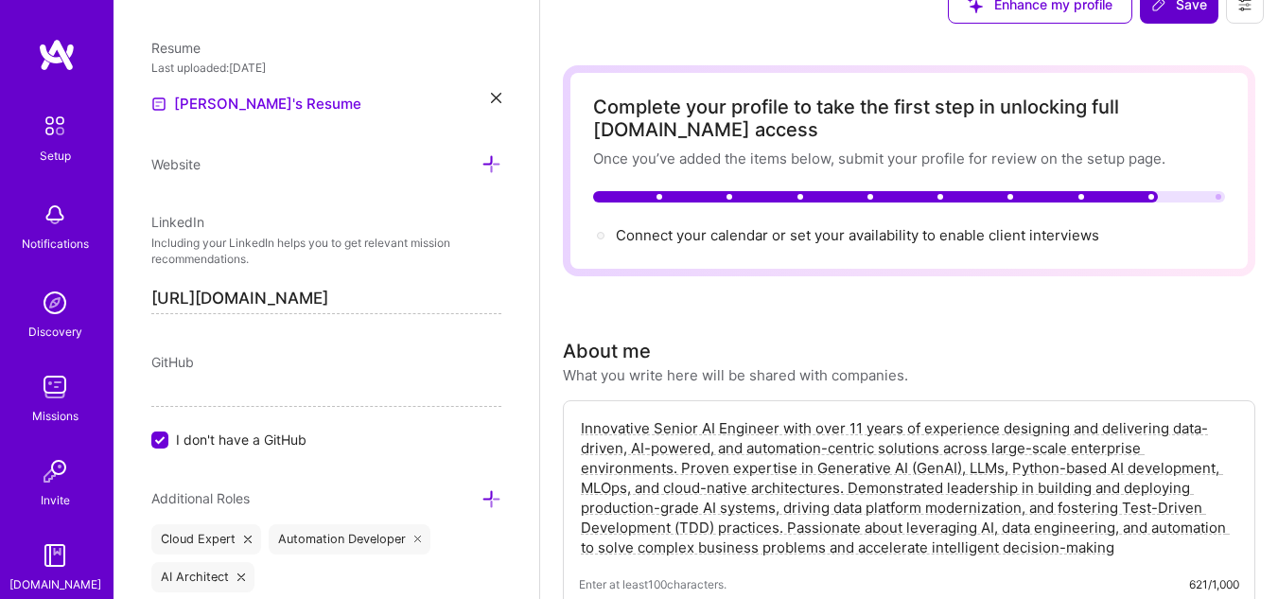
scroll to position [0, 0]
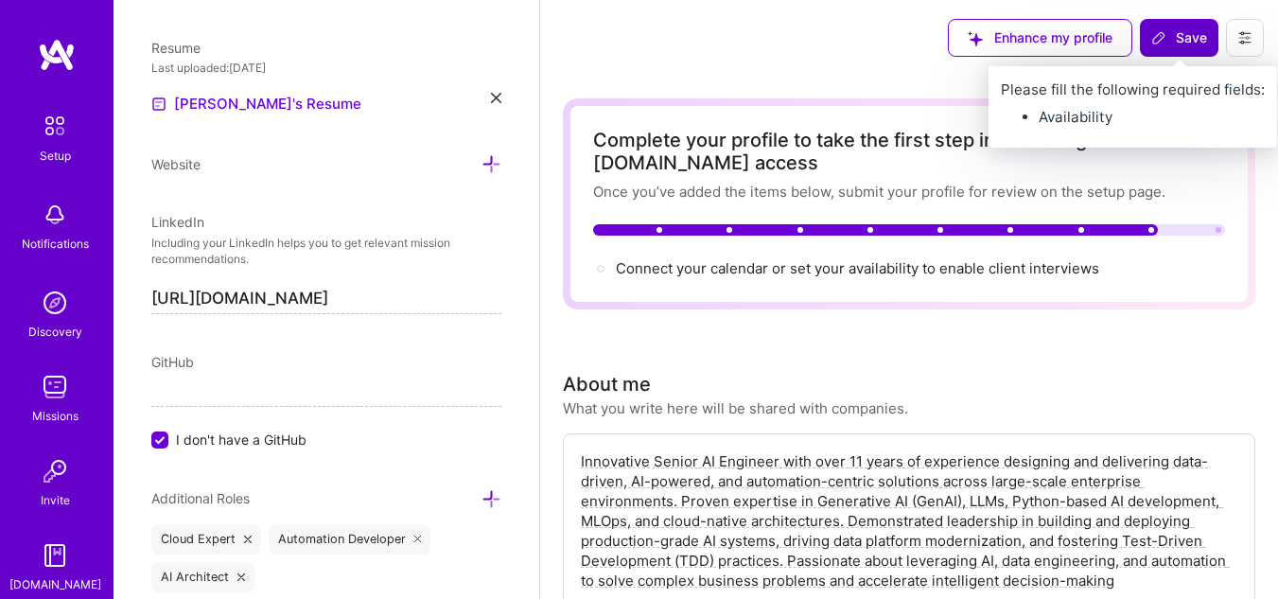
type textarea "Innovative Senior AI Engineer with over 11 years of experience designing and de…"
click at [1167, 47] on span "Save" at bounding box center [1179, 37] width 56 height 19
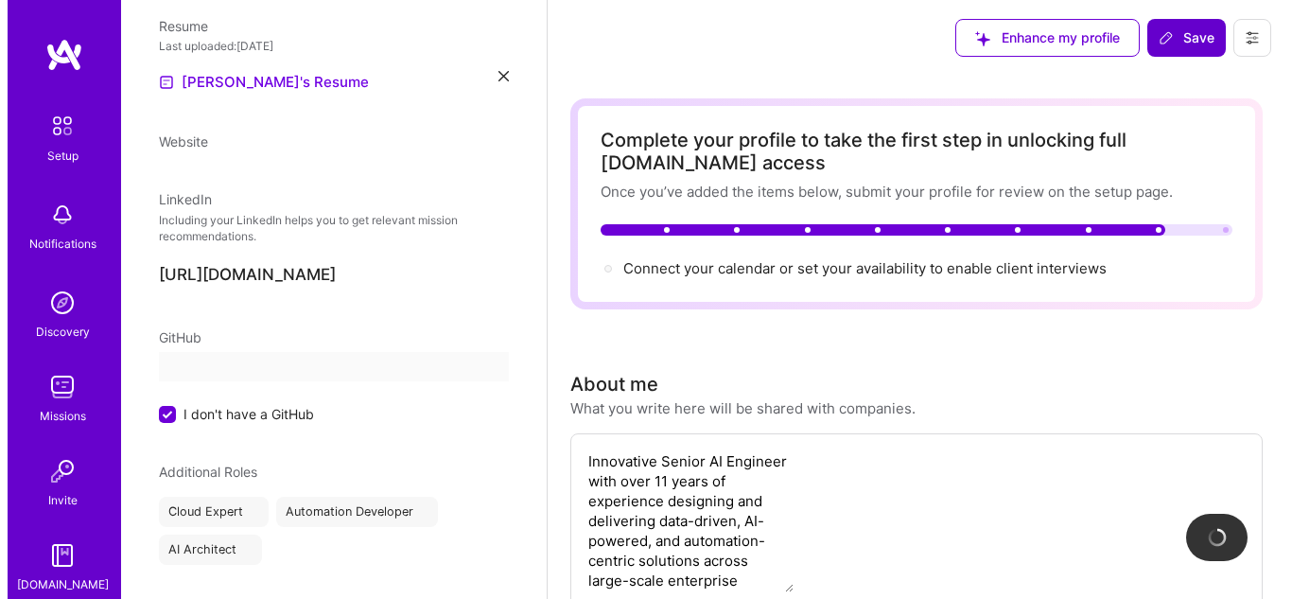
scroll to position [591, 0]
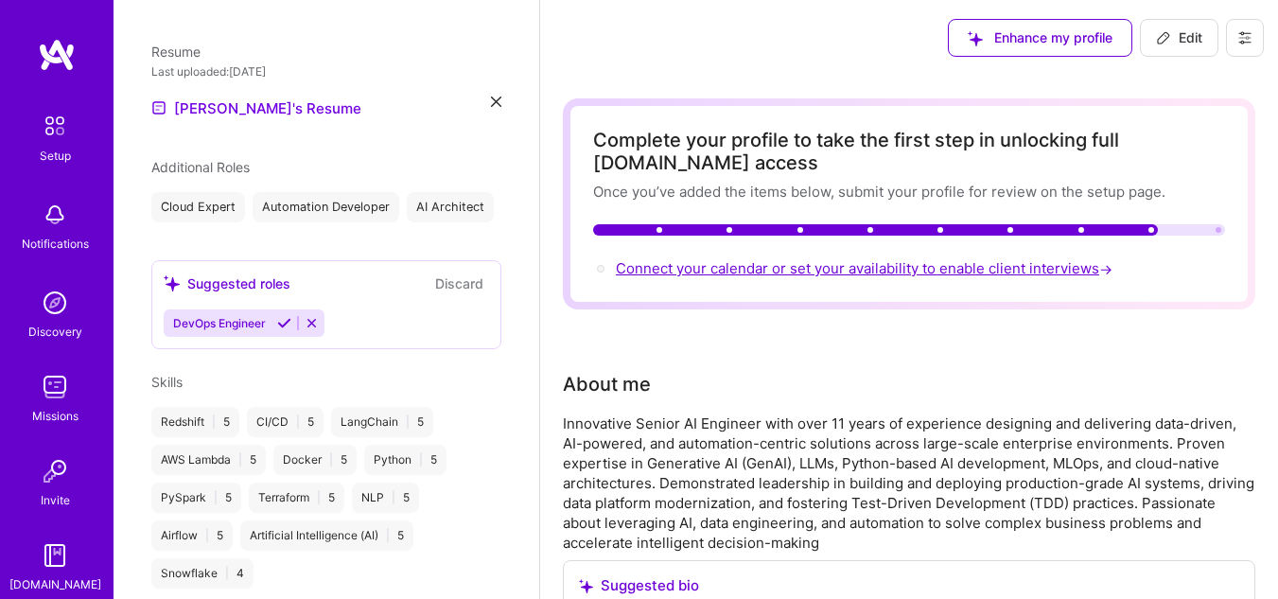
click at [827, 270] on span "Connect your calendar or set your availability to enable client interviews →" at bounding box center [866, 268] width 500 height 18
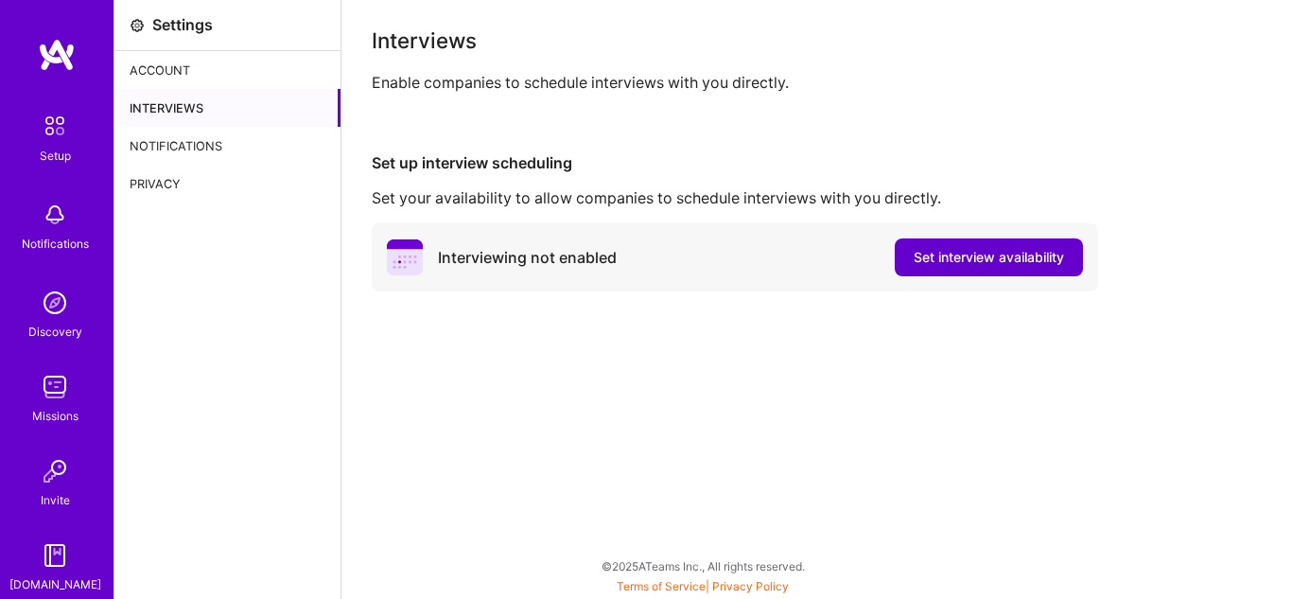
click at [920, 254] on span "Set interview availability" at bounding box center [989, 257] width 150 height 19
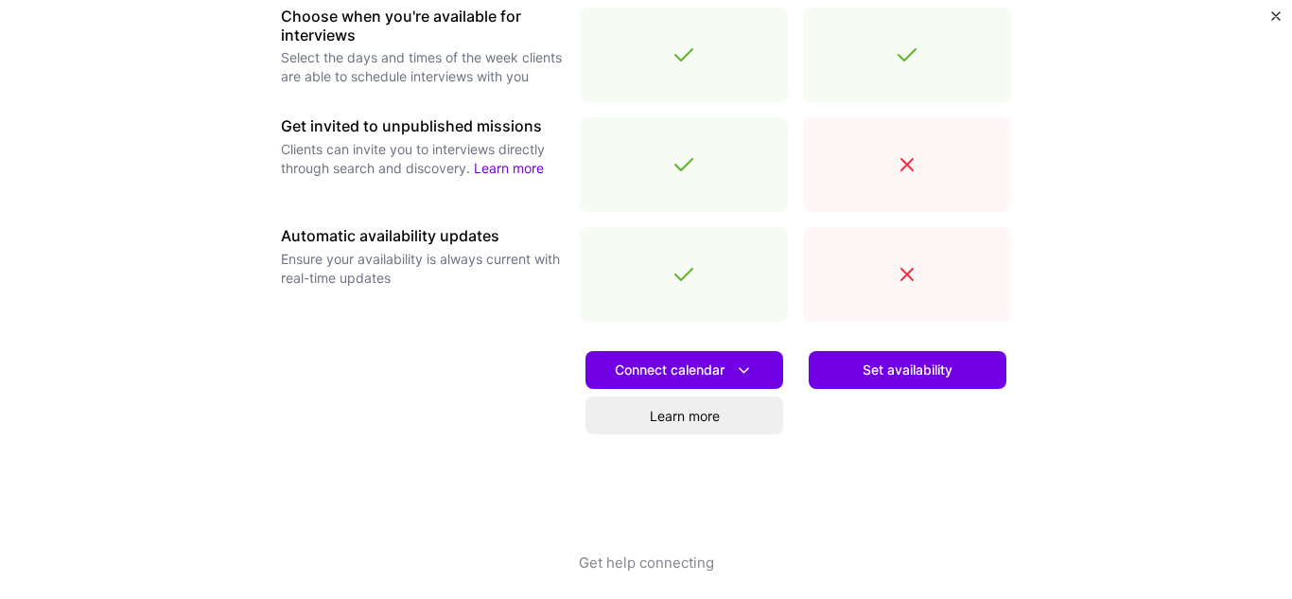
scroll to position [726, 0]
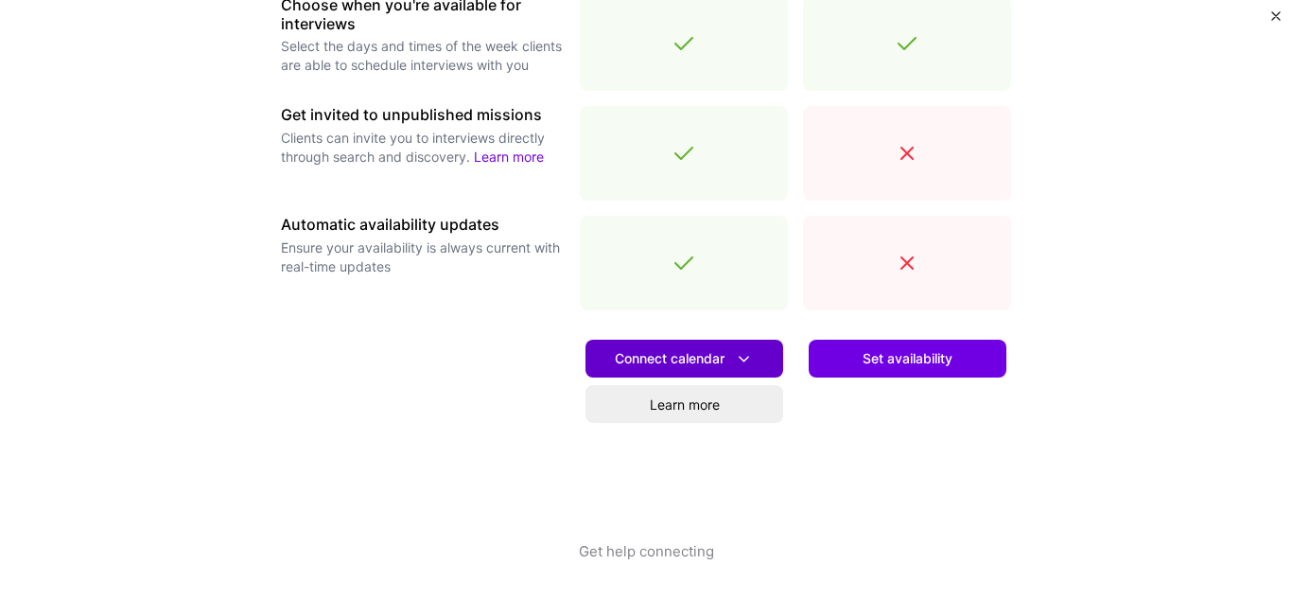
click at [656, 352] on span "Connect calendar" at bounding box center [684, 359] width 139 height 20
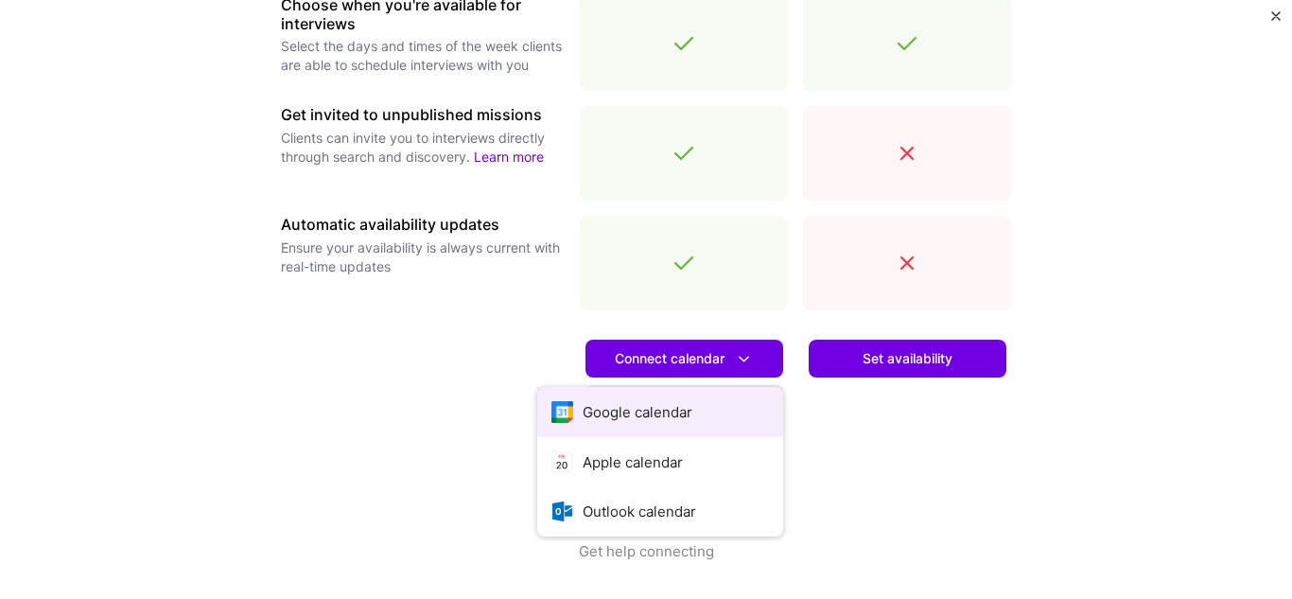
click at [644, 411] on button "Google calendar" at bounding box center [660, 412] width 246 height 50
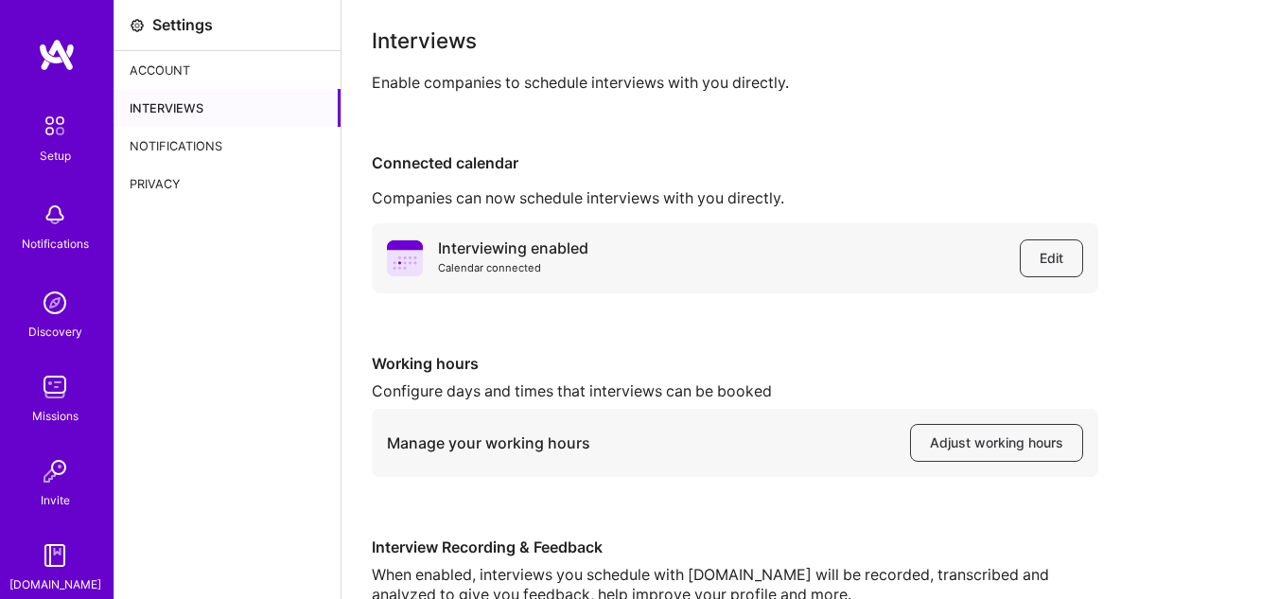
click at [50, 122] on img at bounding box center [55, 126] width 40 height 40
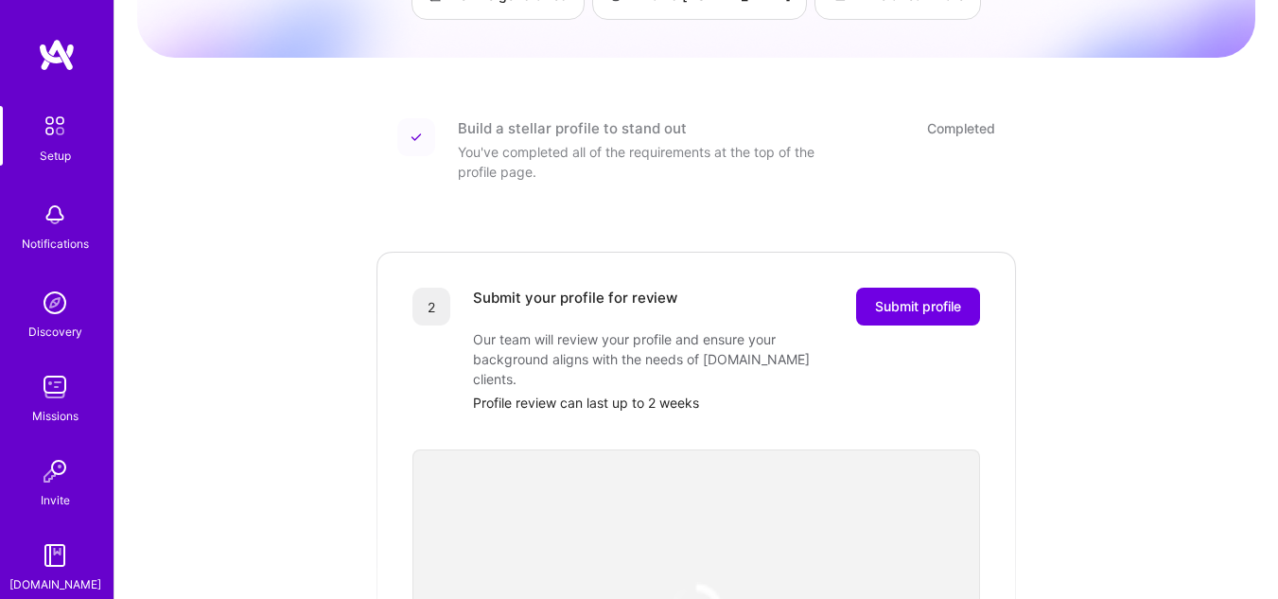
scroll to position [189, 0]
click at [901, 295] on span "Submit profile" at bounding box center [918, 304] width 86 height 19
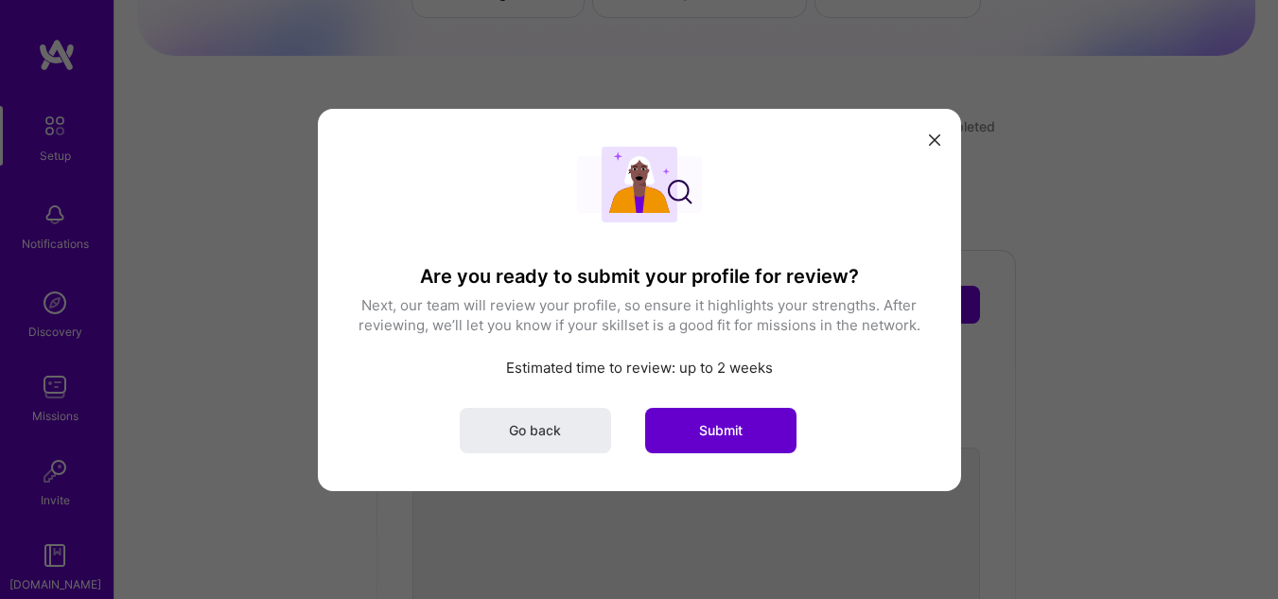
click at [747, 422] on button "Submit" at bounding box center [720, 429] width 151 height 45
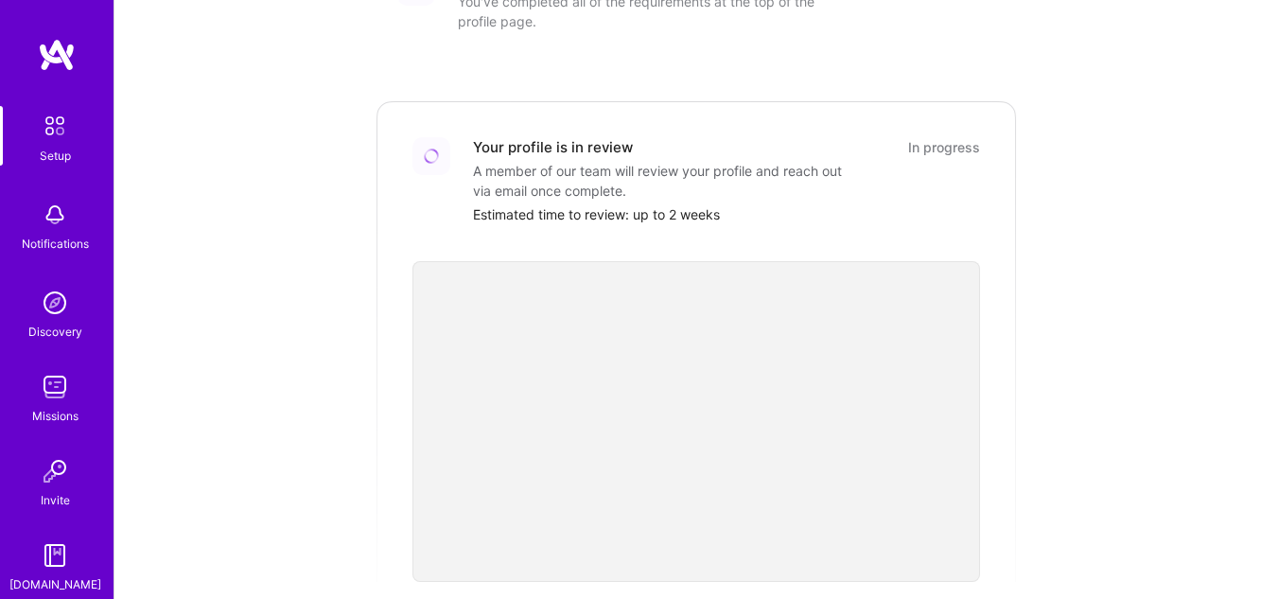
scroll to position [305, 0]
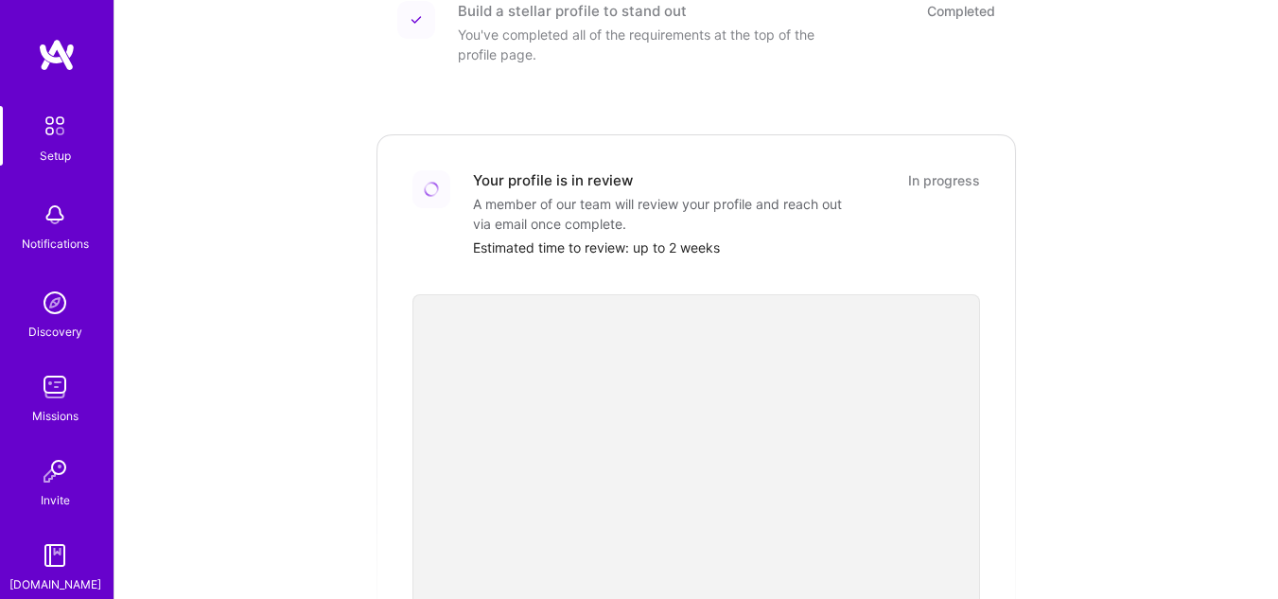
click at [38, 48] on img at bounding box center [57, 55] width 38 height 34
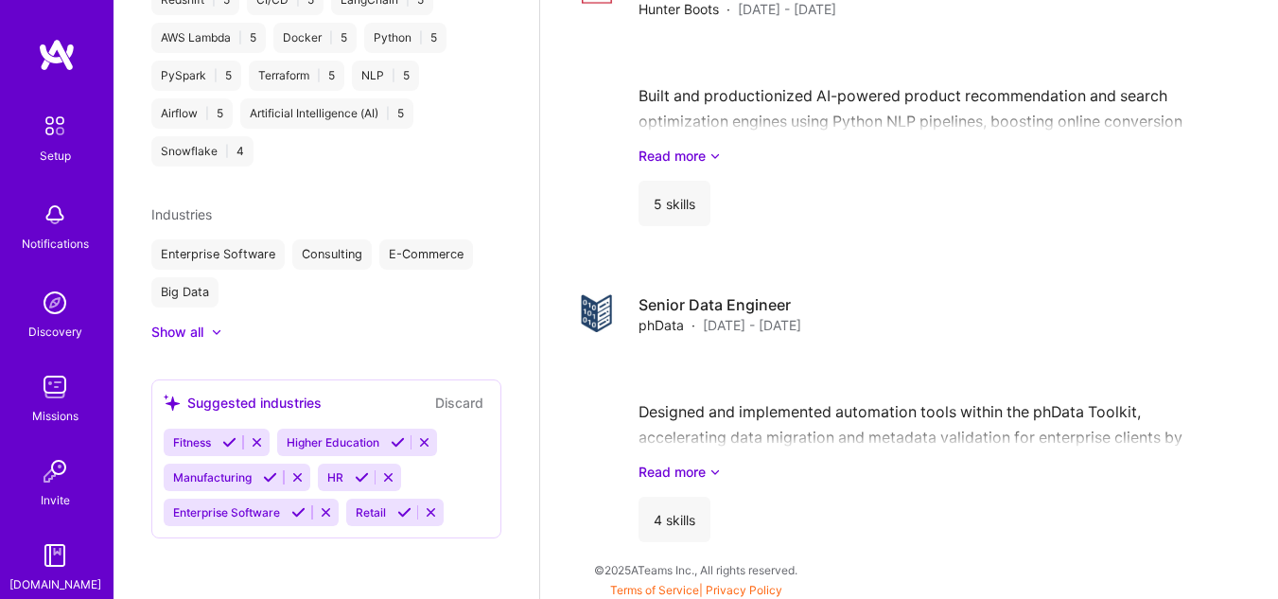
scroll to position [2924, 0]
